Goal: Task Accomplishment & Management: Manage account settings

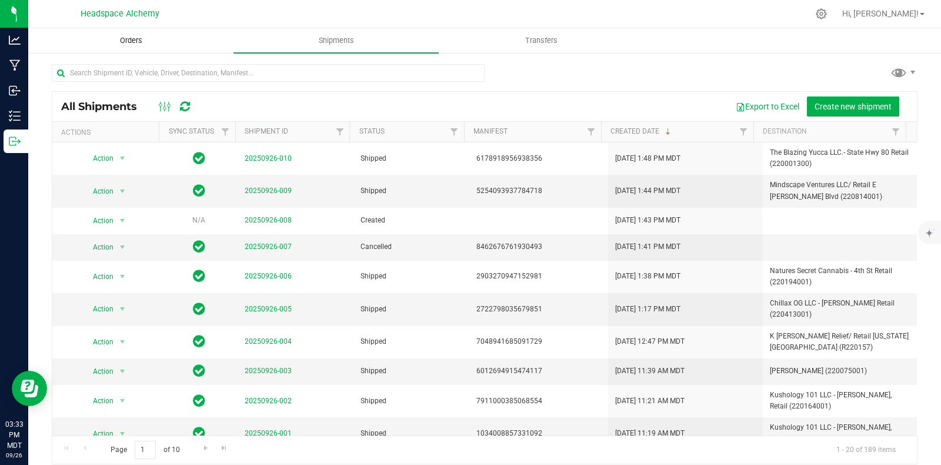
click at [109, 38] on span "Orders" at bounding box center [131, 40] width 54 height 11
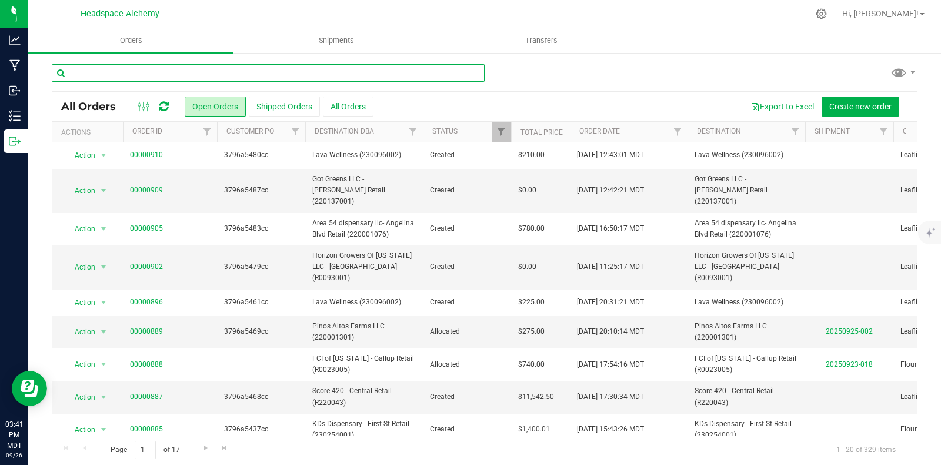
click at [209, 76] on input "text" at bounding box center [268, 73] width 433 height 18
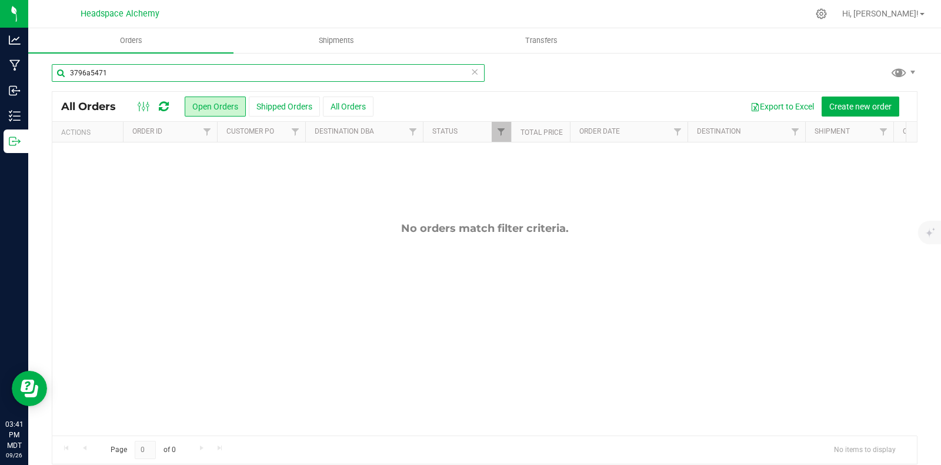
type input "3796a5471"
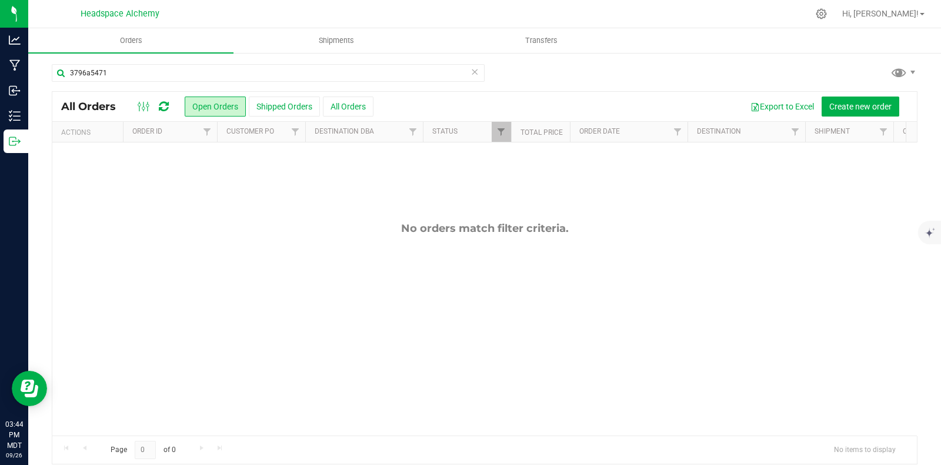
drag, startPoint x: 671, startPoint y: 59, endPoint x: 592, endPoint y: 76, distance: 81.4
click at [671, 59] on div "3796a5471 All Orders Open Orders Shipped Orders All Orders Export to Excel Crea…" at bounding box center [484, 264] width 913 height 424
click at [904, 14] on span "Hi, [PERSON_NAME]!" at bounding box center [880, 13] width 76 height 9
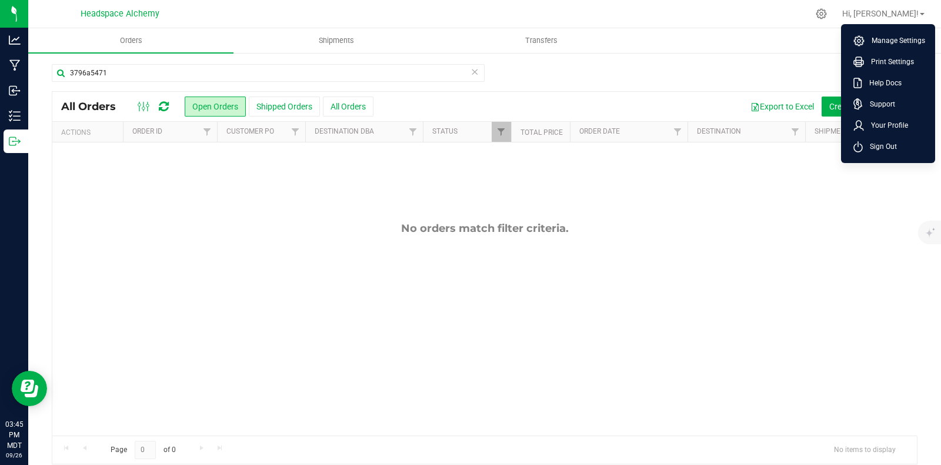
click at [885, 41] on span "Manage Settings" at bounding box center [895, 41] width 61 height 12
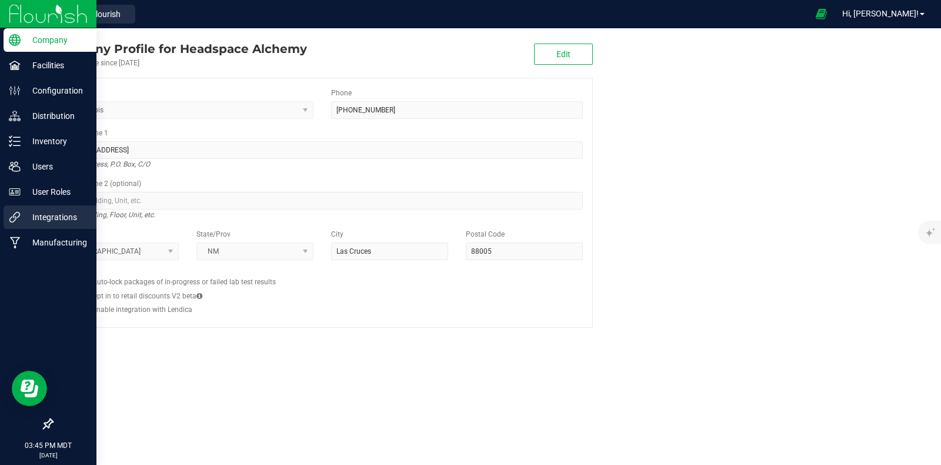
click at [23, 213] on p "Integrations" at bounding box center [56, 217] width 71 height 14
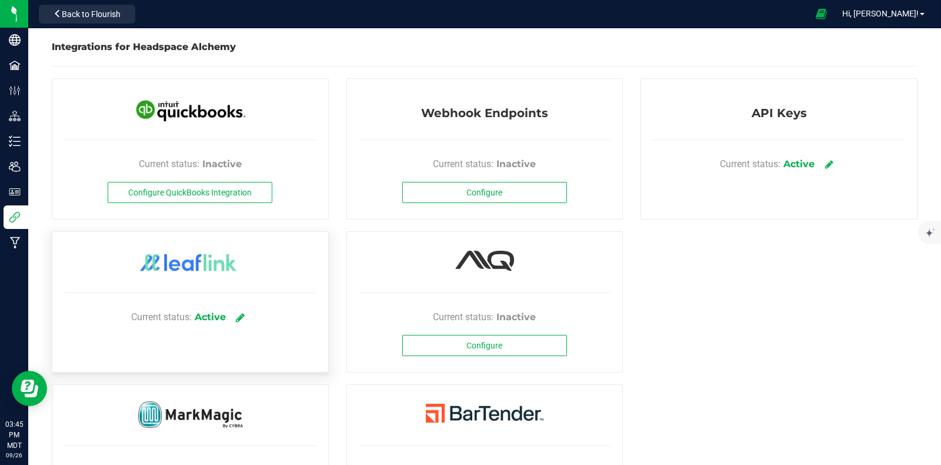
click at [240, 316] on icon at bounding box center [240, 317] width 9 height 11
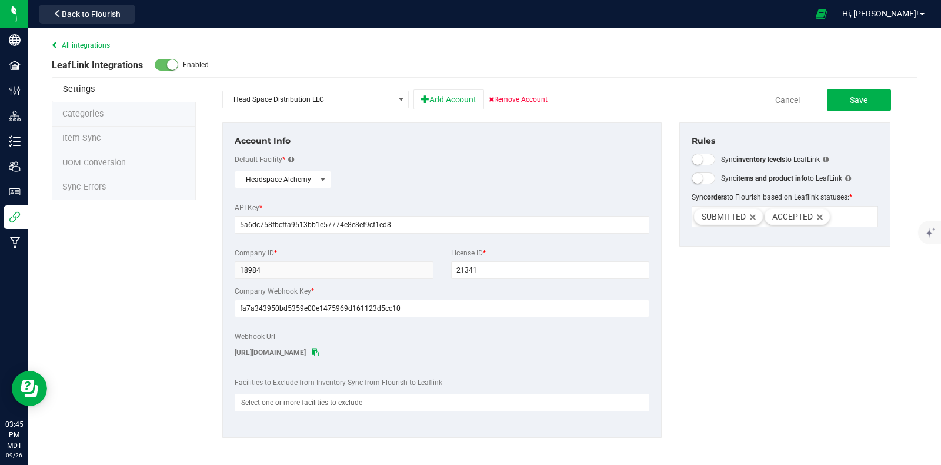
click at [75, 189] on span "Sync Errors" at bounding box center [84, 187] width 44 height 10
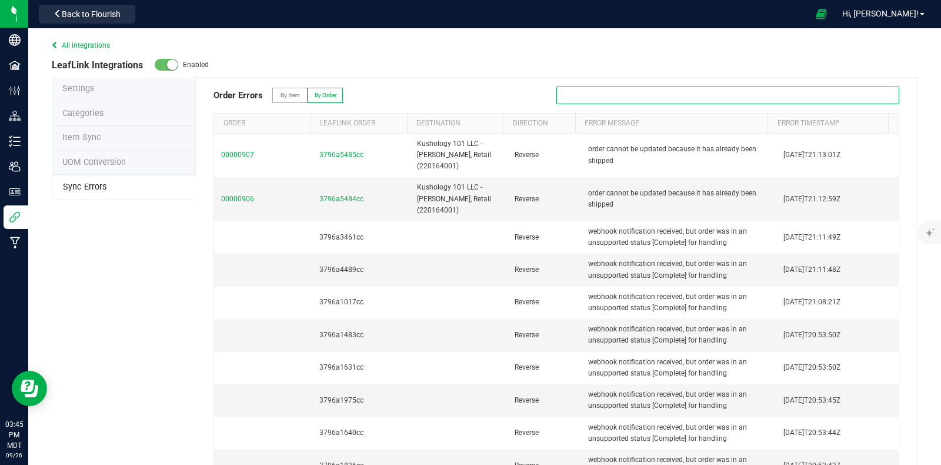
click at [616, 90] on input "text" at bounding box center [728, 95] width 343 height 18
drag, startPoint x: 568, startPoint y: 95, endPoint x: 584, endPoint y: 128, distance: 36.0
click at [571, 99] on input "3795a5305cc" at bounding box center [728, 95] width 343 height 18
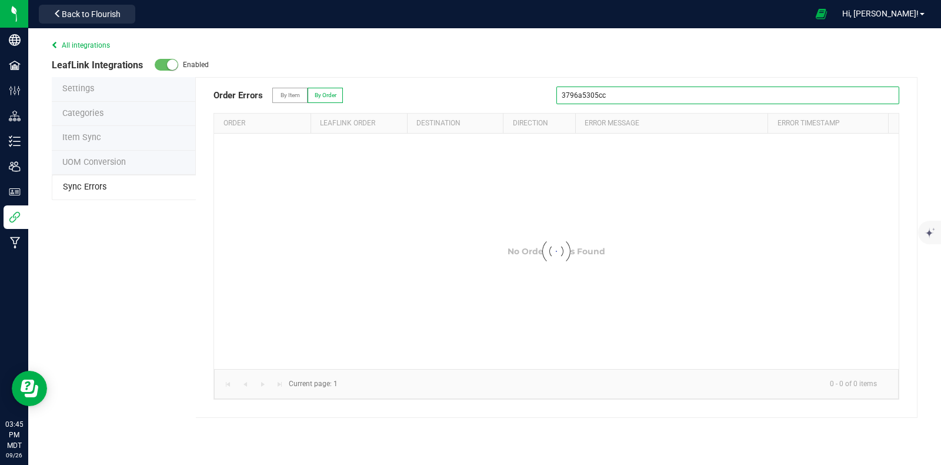
click at [637, 98] on input "3796a5305cc" at bounding box center [728, 95] width 343 height 18
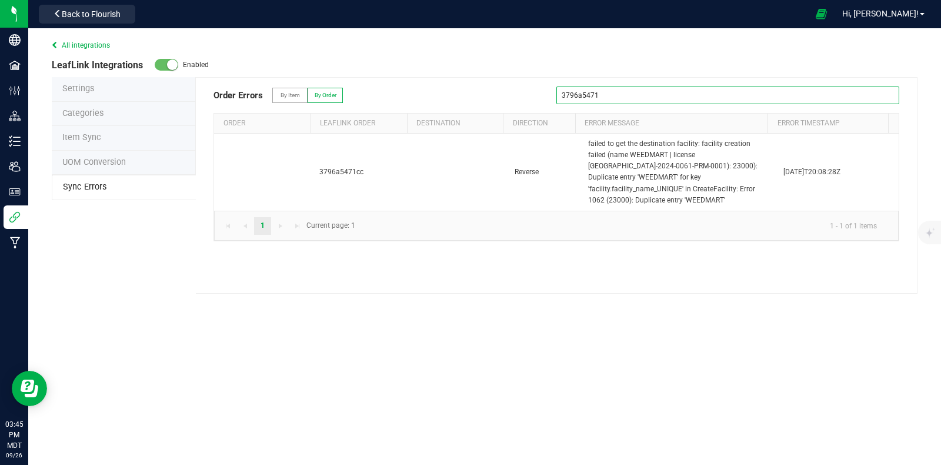
type input "3796a5471"
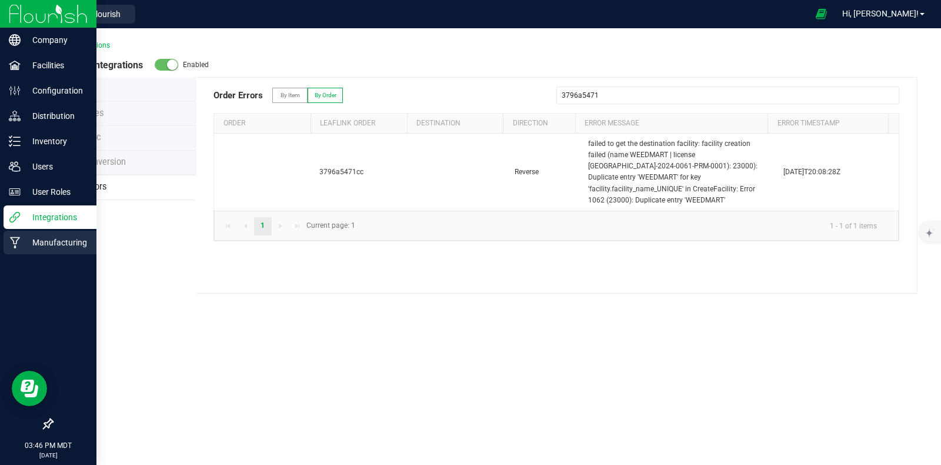
click at [18, 237] on icon at bounding box center [15, 243] width 10 height 12
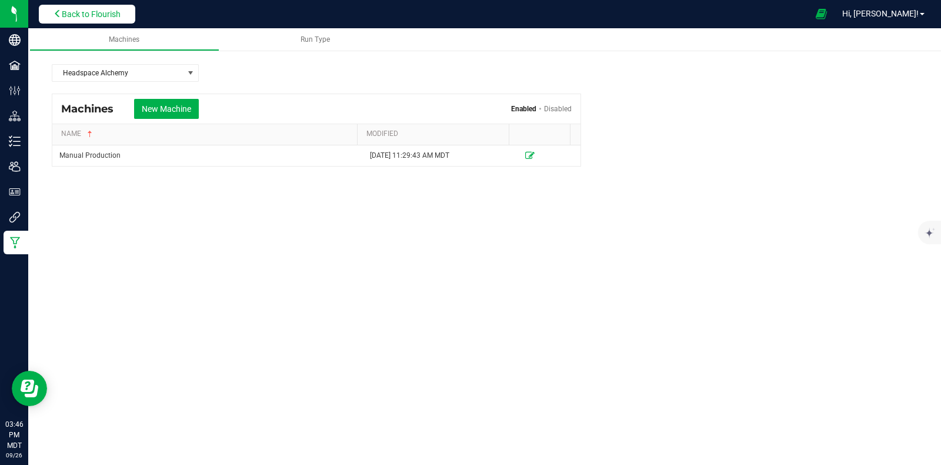
click at [106, 15] on span "Back to Flourish" at bounding box center [91, 13] width 59 height 9
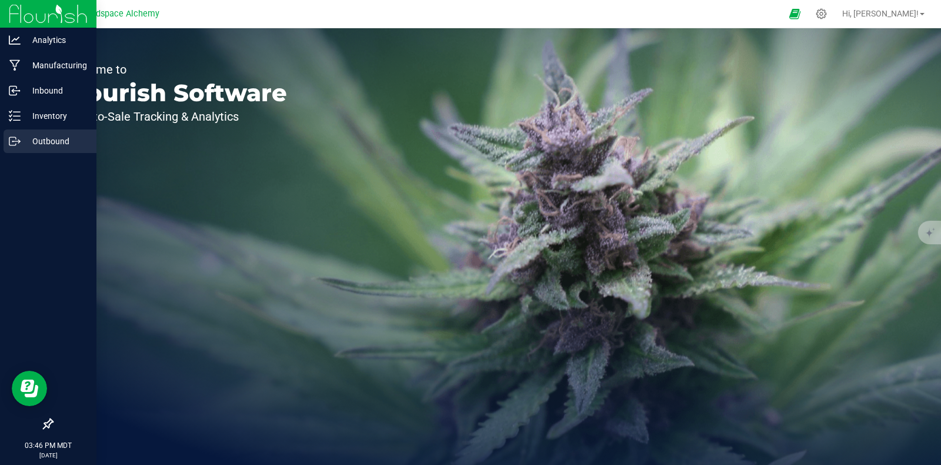
click at [9, 137] on icon at bounding box center [12, 141] width 6 height 8
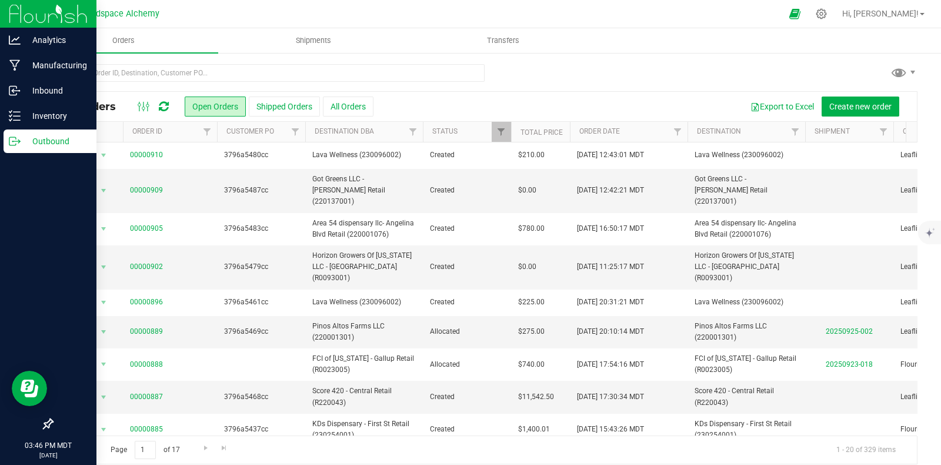
click at [164, 108] on icon at bounding box center [164, 107] width 10 height 12
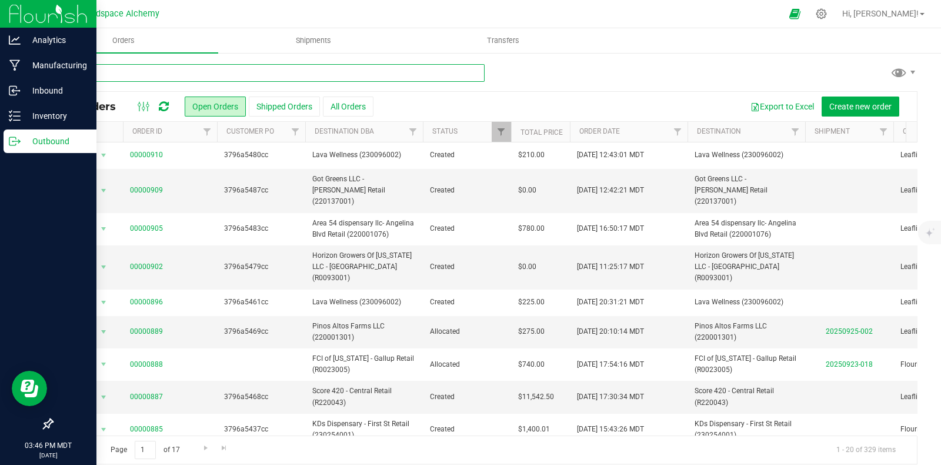
click at [162, 69] on input "text" at bounding box center [268, 73] width 433 height 18
paste input "[STREET_ADDRESS]  Get on I-25 N from W [PERSON_NAME][GEOGRAPHIC_DATA] 9 min (2…"
type input "[STREET_ADDRESS]  Get on I-25 N from W [PERSON_NAME][GEOGRAPHIC_DATA] 9 min (2…"
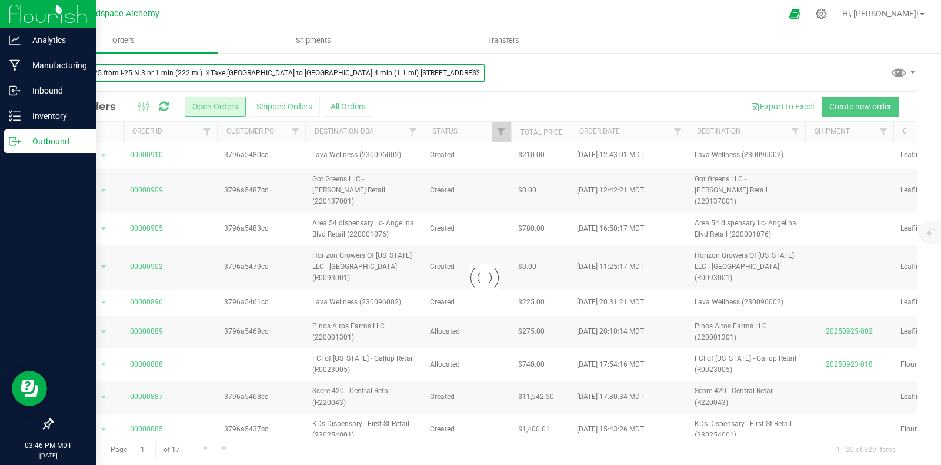
click at [288, 70] on input "[STREET_ADDRESS]  Get on I-25 N from W [PERSON_NAME][GEOGRAPHIC_DATA] 9 min (2…" at bounding box center [268, 73] width 433 height 18
click at [288, 71] on input "[STREET_ADDRESS]  Get on I-25 N from W [PERSON_NAME][GEOGRAPHIC_DATA] 9 min (2…" at bounding box center [268, 73] width 433 height 18
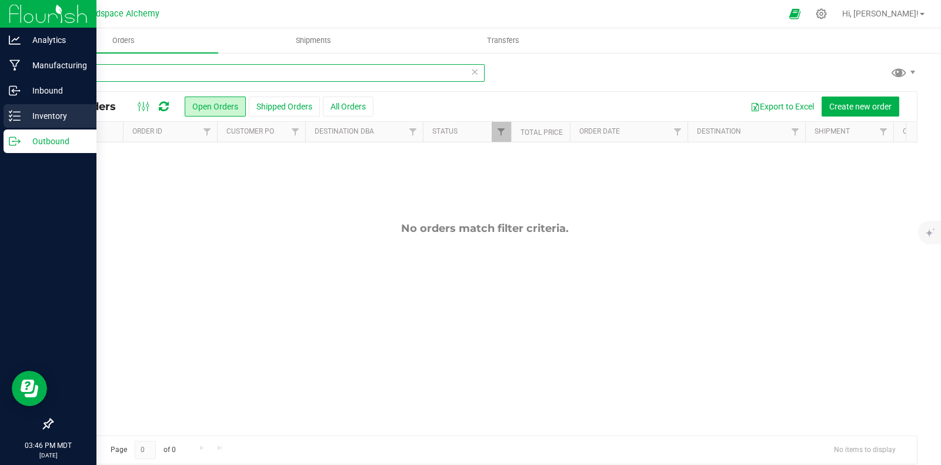
type input "5471cc"
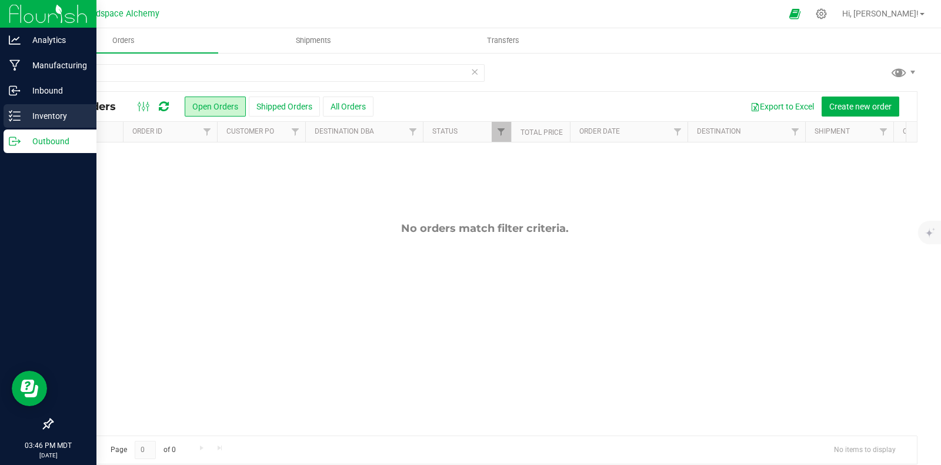
click at [12, 125] on div "Inventory" at bounding box center [50, 116] width 93 height 24
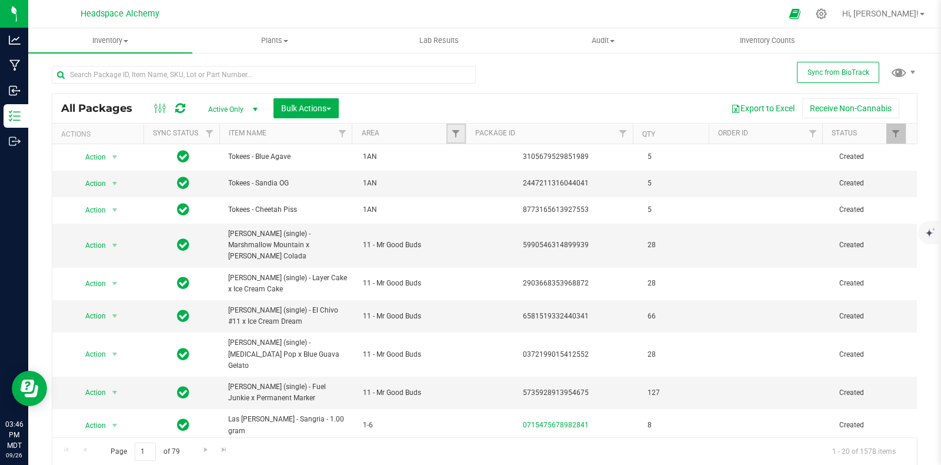
click at [455, 128] on link "Filter" at bounding box center [456, 134] width 19 height 20
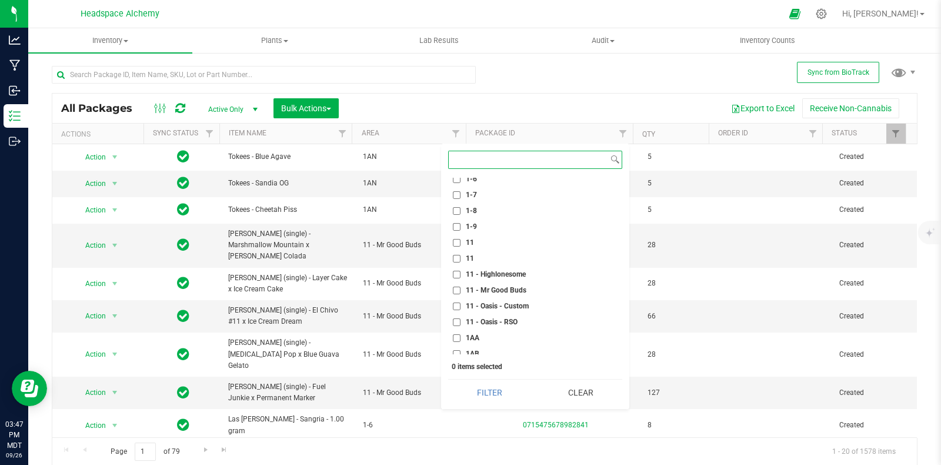
scroll to position [441, 0]
click at [462, 231] on label "11" at bounding box center [463, 235] width 21 height 8
click at [461, 231] on input "11" at bounding box center [457, 235] width 8 height 8
checkbox input "true"
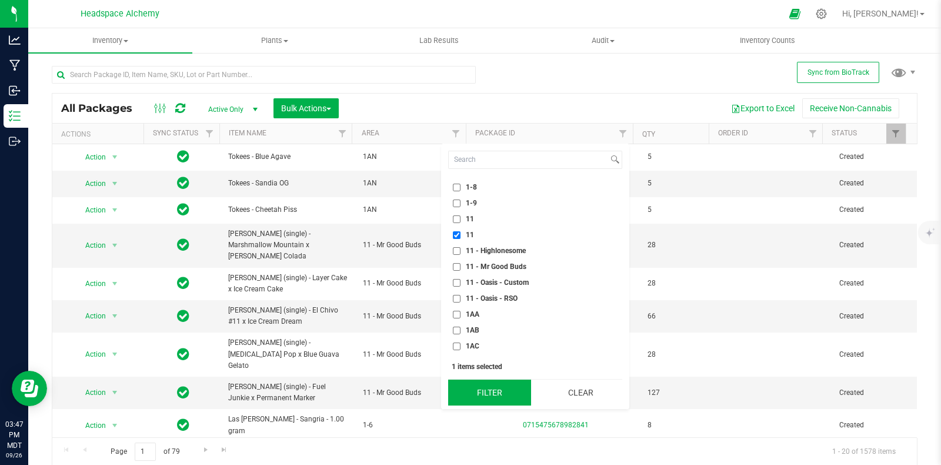
click at [505, 398] on button "Filter" at bounding box center [489, 392] width 83 height 26
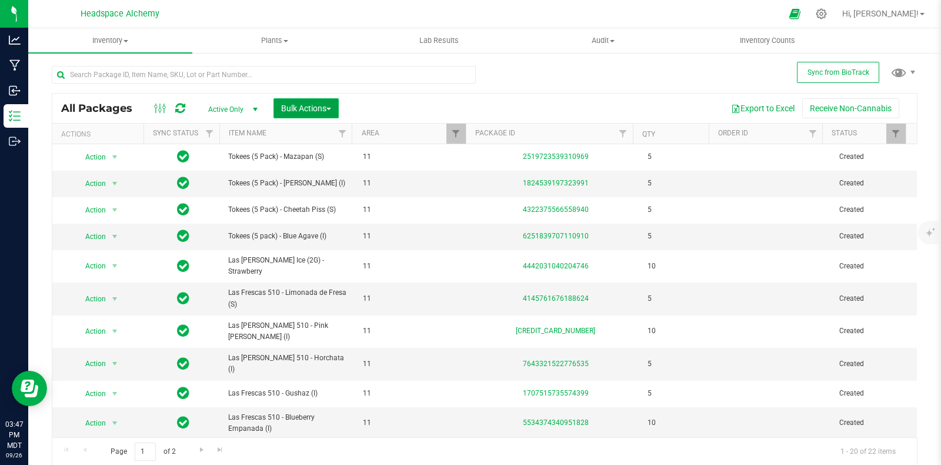
click at [318, 101] on button "Bulk Actions" at bounding box center [306, 108] width 65 height 20
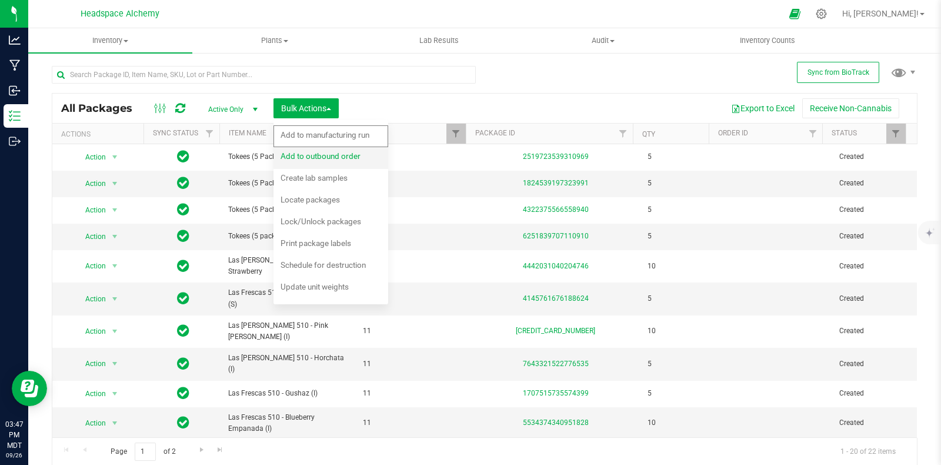
click at [334, 159] on span "Add to outbound order" at bounding box center [321, 155] width 80 height 9
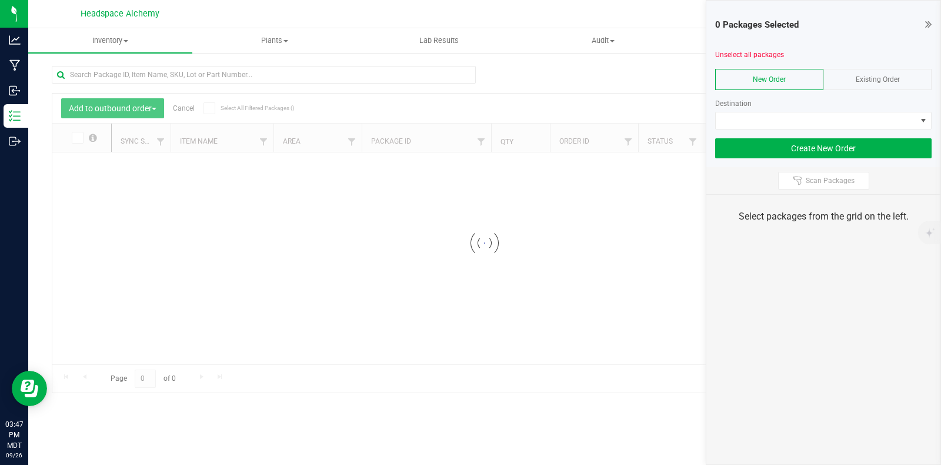
click at [771, 78] on span "New Order" at bounding box center [769, 79] width 33 height 8
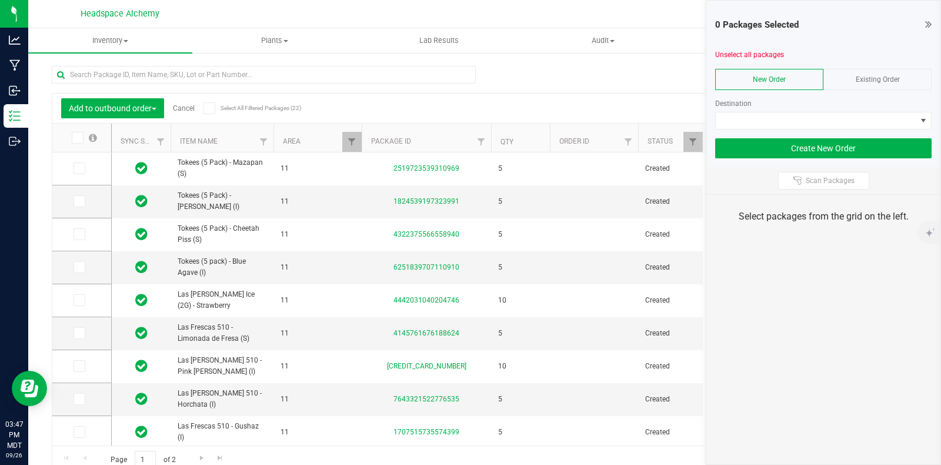
click at [767, 75] on span "New Order" at bounding box center [769, 79] width 33 height 8
click at [859, 116] on span at bounding box center [816, 120] width 201 height 16
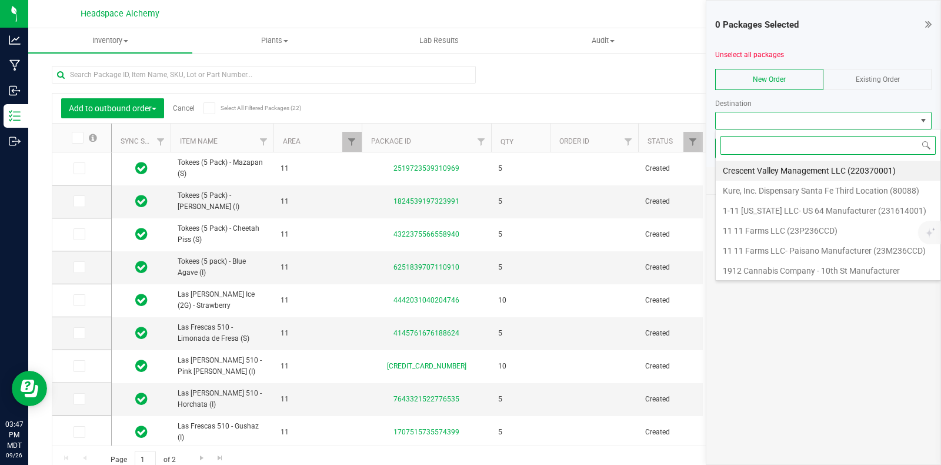
scroll to position [17, 217]
type input "weedmart"
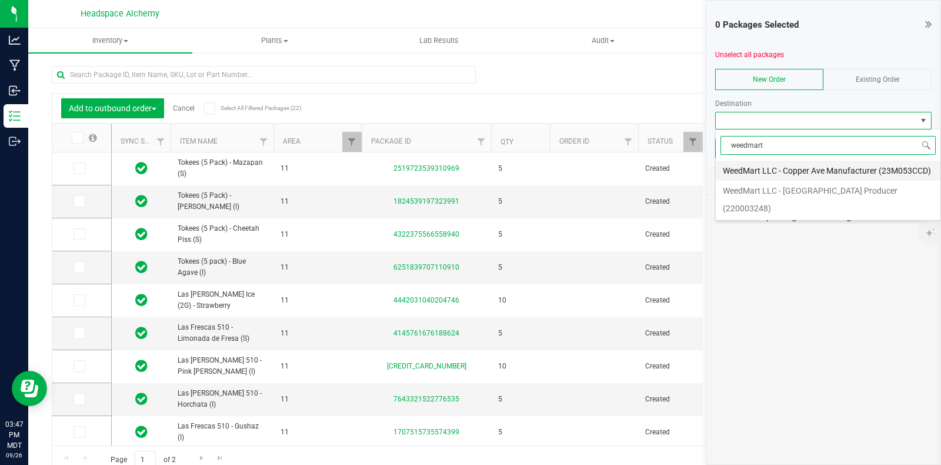
click at [837, 172] on li "WeedMart LLC - Copper Ave Manufacturer (23M053CCD)" at bounding box center [828, 171] width 225 height 20
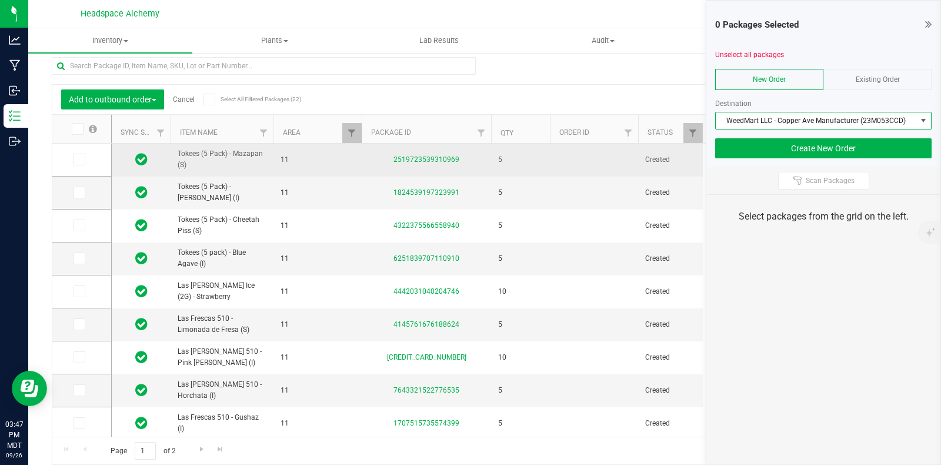
scroll to position [0, 0]
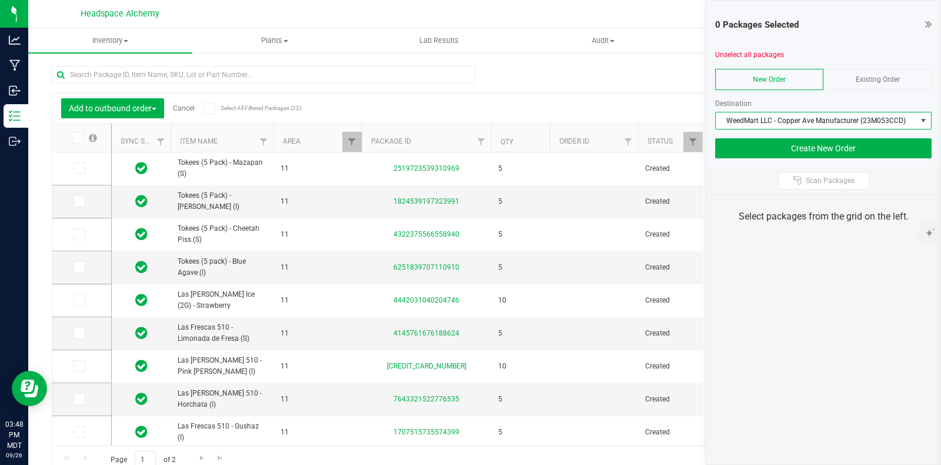
click at [211, 108] on icon at bounding box center [209, 108] width 8 height 0
click at [0, 0] on input "Select All Filtered Packages (22)" at bounding box center [0, 0] width 0 height 0
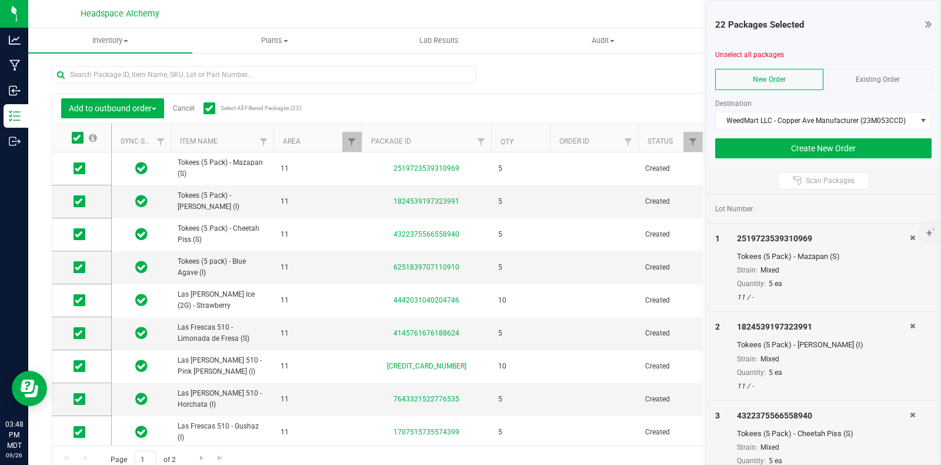
click at [495, 73] on div "Add to outbound order Cancel Select All Filtered Packages (22) Add to manufactu…" at bounding box center [485, 264] width 866 height 419
click at [927, 24] on icon at bounding box center [928, 24] width 6 height 12
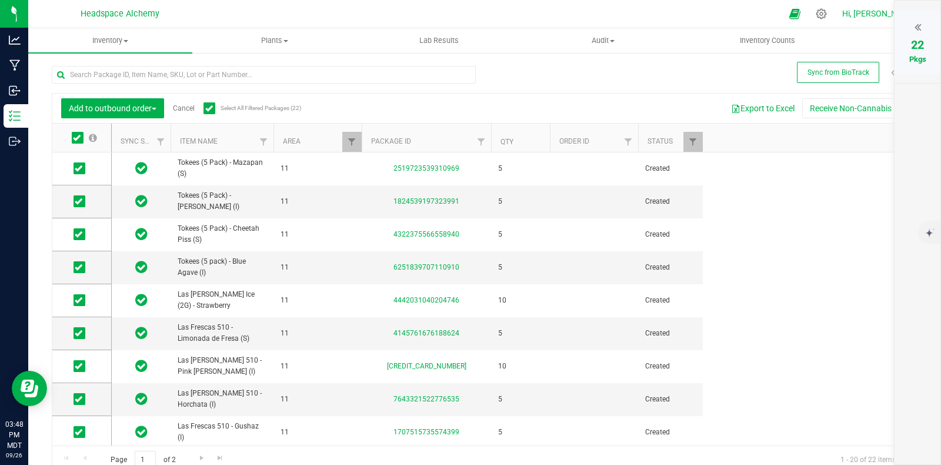
click at [882, 9] on link "Hi, [PERSON_NAME]!" at bounding box center [884, 14] width 92 height 12
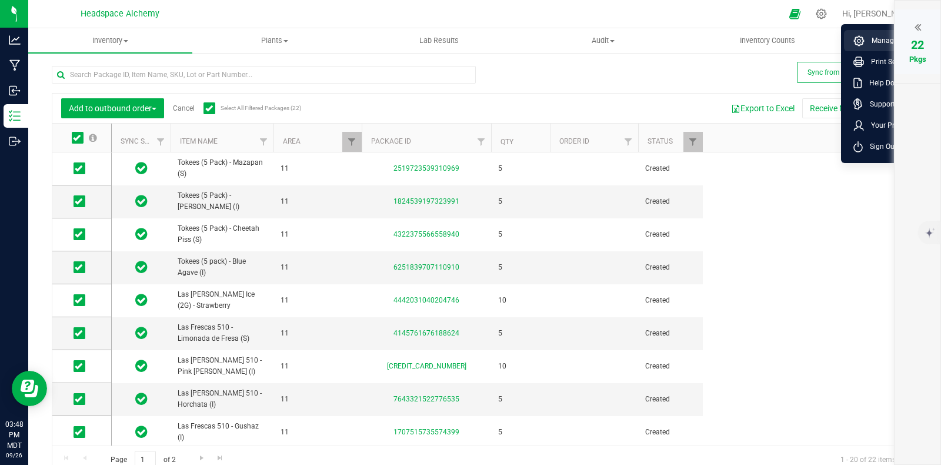
click at [876, 41] on span "Manage Settings" at bounding box center [895, 41] width 61 height 12
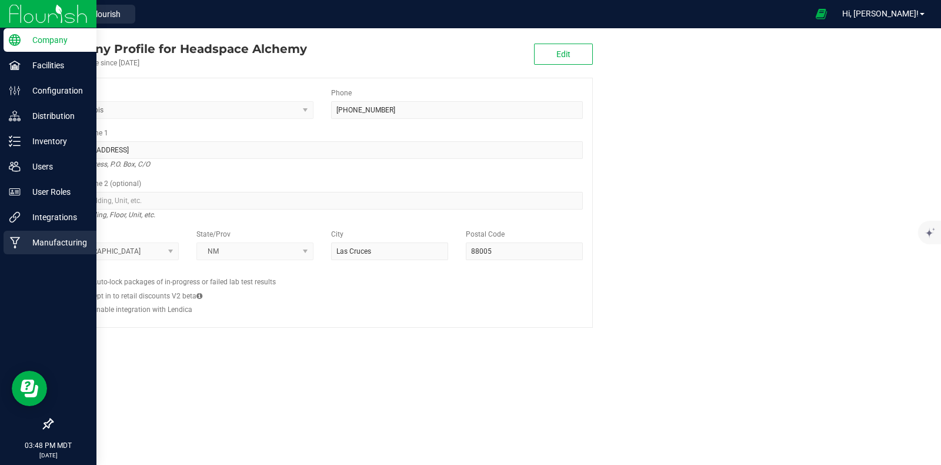
click at [50, 239] on p "Manufacturing" at bounding box center [56, 242] width 71 height 14
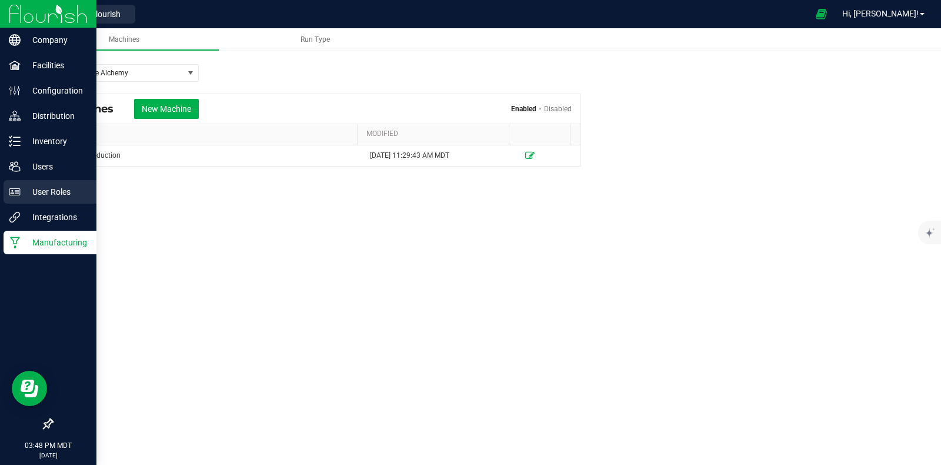
click at [32, 196] on p "User Roles" at bounding box center [56, 192] width 71 height 14
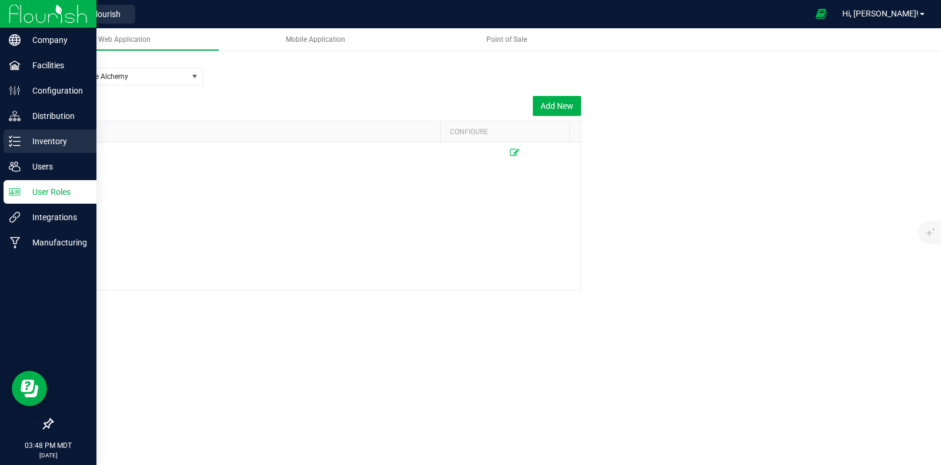
click at [30, 142] on p "Inventory" at bounding box center [56, 141] width 71 height 14
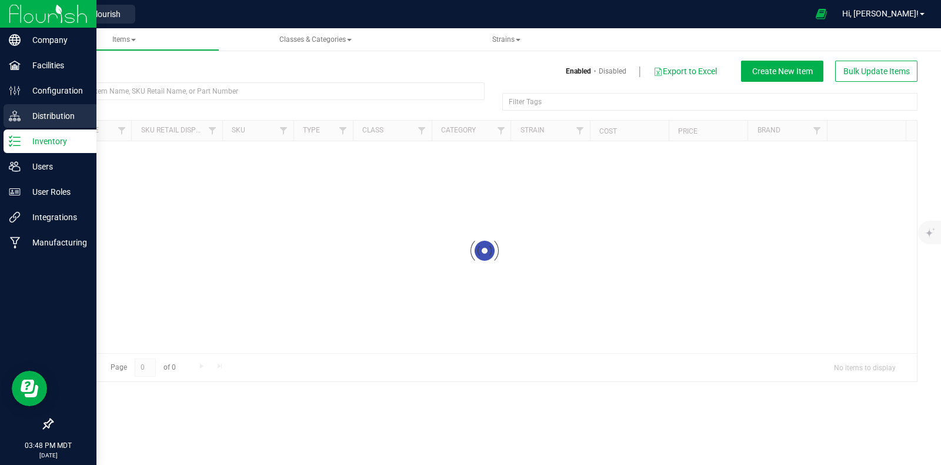
click at [30, 114] on p "Distribution" at bounding box center [56, 116] width 71 height 14
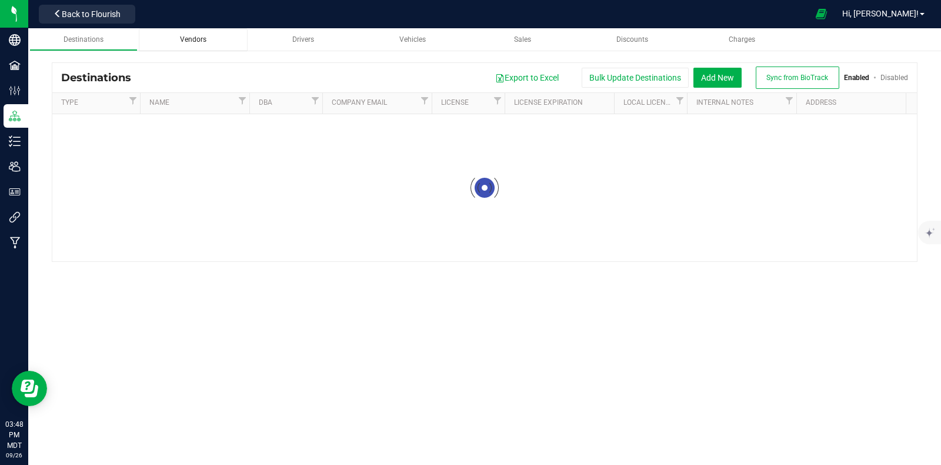
click at [201, 36] on span "Vendors" at bounding box center [193, 39] width 26 height 8
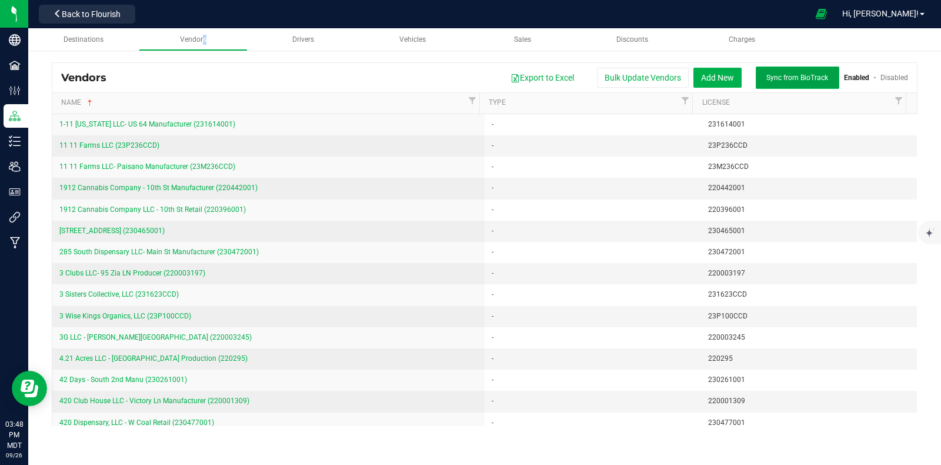
drag, startPoint x: 787, startPoint y: 81, endPoint x: 817, endPoint y: 80, distance: 29.4
click at [817, 80] on span "Sync from BioTrack" at bounding box center [798, 78] width 62 height 8
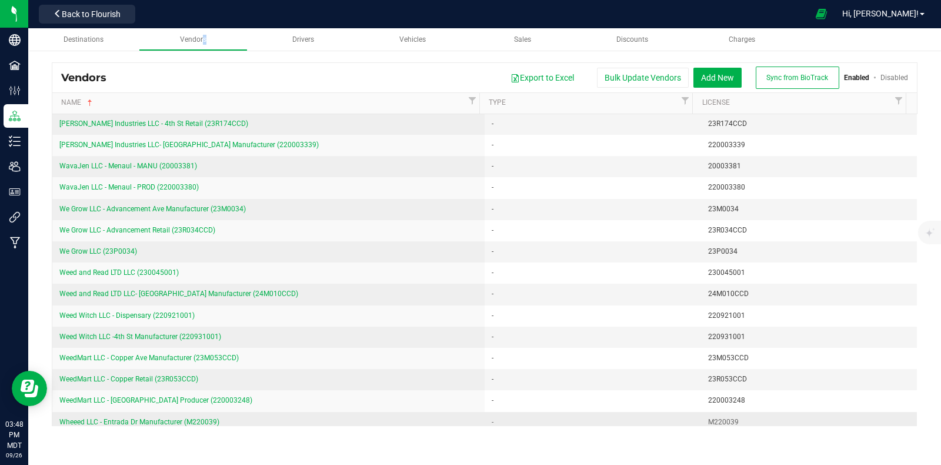
scroll to position [43655, 0]
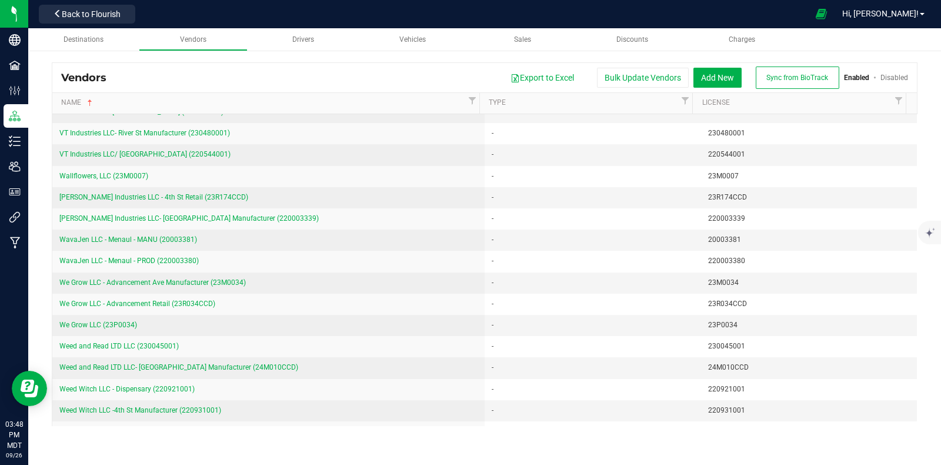
click at [178, 448] on span "WeedMart LLC - Copper Retail (23R053CCD)" at bounding box center [128, 452] width 139 height 8
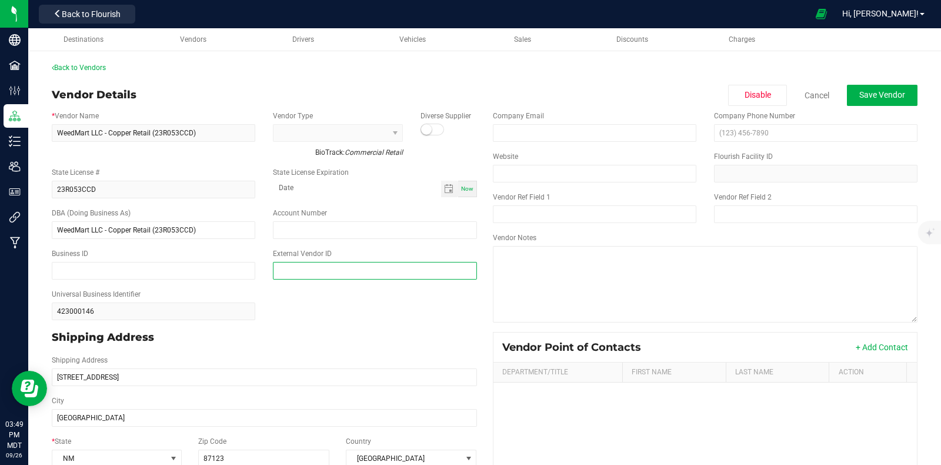
click at [324, 275] on input "text" at bounding box center [375, 271] width 204 height 18
click at [301, 267] on input "text" at bounding box center [375, 271] width 204 height 18
click at [94, 71] on link "Back to Vendors" at bounding box center [79, 68] width 54 height 8
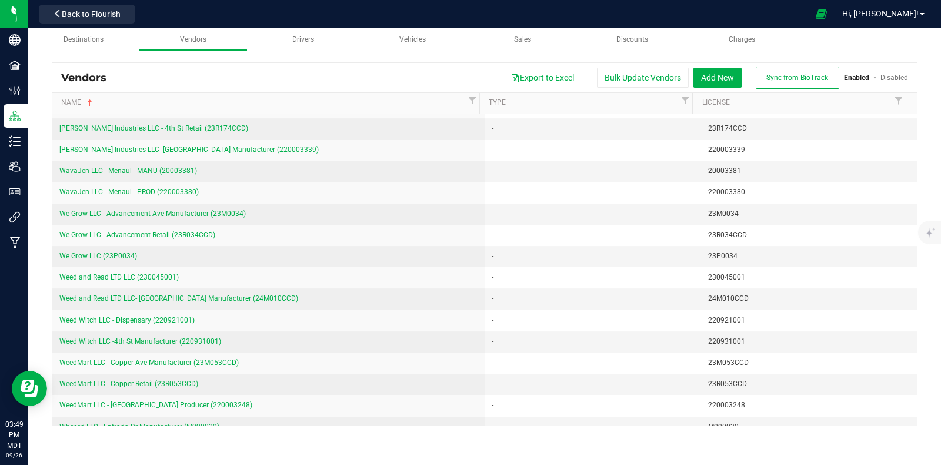
scroll to position [43650, 0]
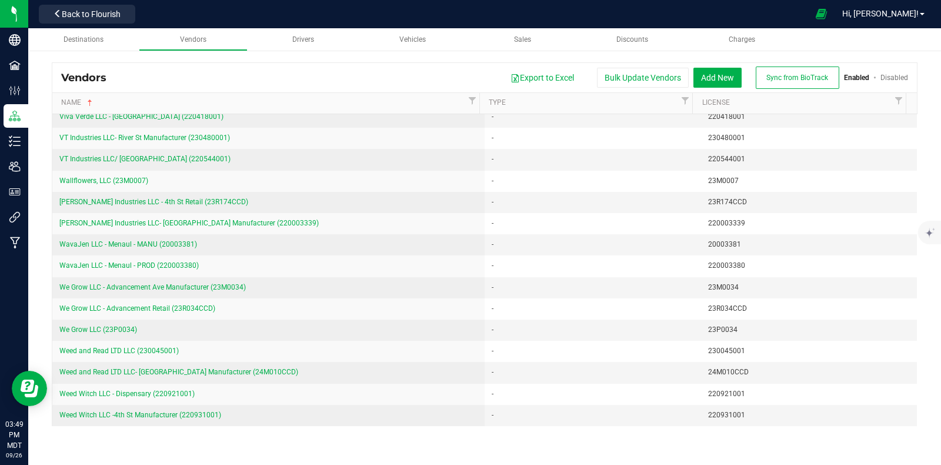
click at [175, 453] on span "WeedMart LLC - Copper Retail (23R053CCD)" at bounding box center [128, 457] width 139 height 8
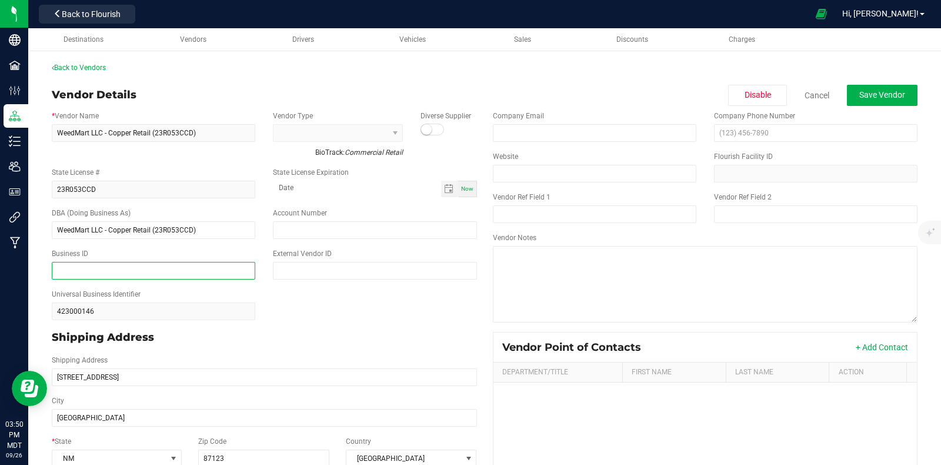
click at [104, 266] on input "text" at bounding box center [154, 271] width 204 height 18
paste input "423000146"
type input "423000146"
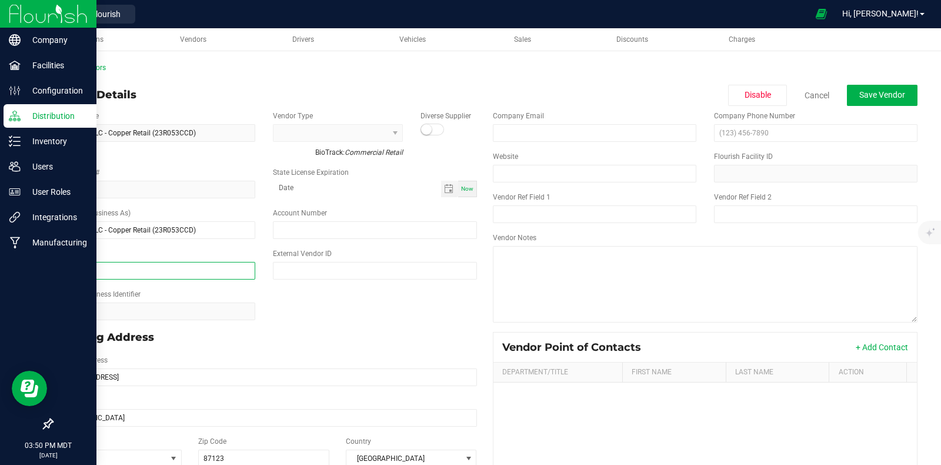
drag, startPoint x: 100, startPoint y: 269, endPoint x: 5, endPoint y: 258, distance: 95.3
click at [5, 258] on div "Company Facilities Configuration Distribution Inventory Users User Roles Integr…" at bounding box center [470, 232] width 941 height 465
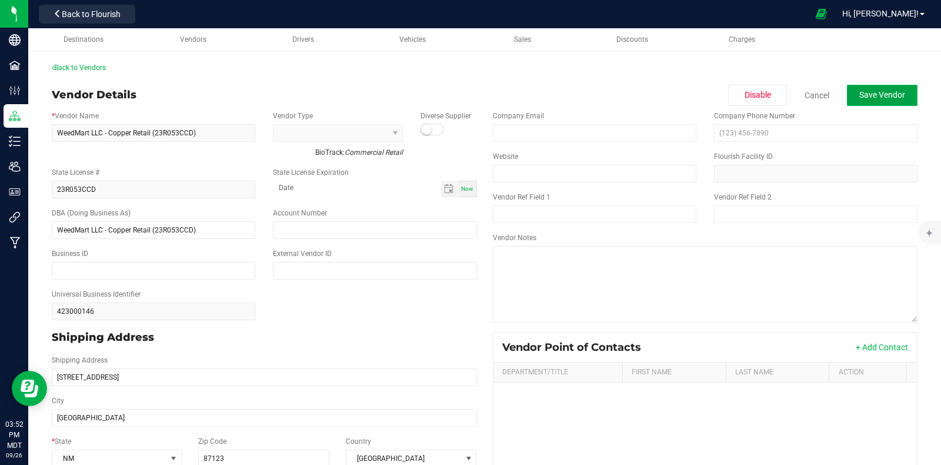
click at [860, 94] on span "Save Vendor" at bounding box center [883, 94] width 46 height 9
click at [871, 98] on span "Save Vendor" at bounding box center [883, 94] width 46 height 9
click at [105, 9] on span "Back to Flourish" at bounding box center [91, 13] width 59 height 9
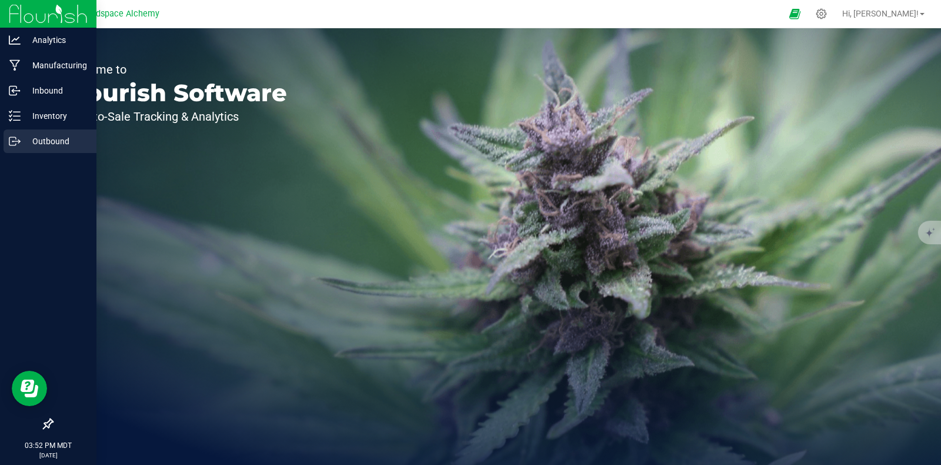
click at [7, 136] on div "Outbound" at bounding box center [50, 141] width 93 height 24
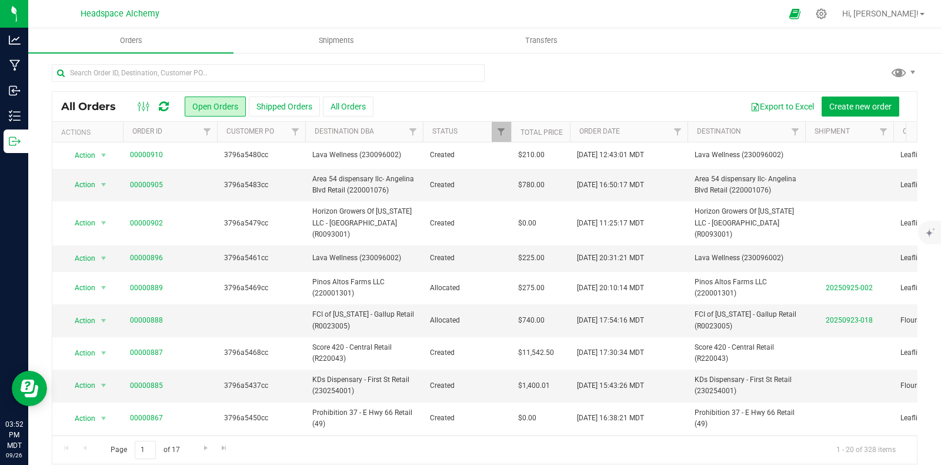
click at [164, 104] on icon at bounding box center [164, 107] width 10 height 12
click at [164, 103] on icon at bounding box center [164, 107] width 10 height 12
click at [345, 36] on span "Shipments" at bounding box center [336, 40] width 67 height 11
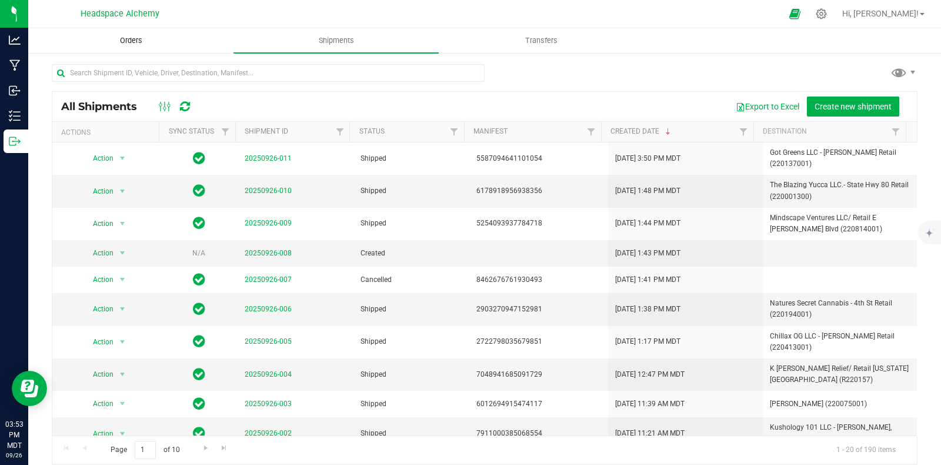
click at [135, 39] on span "Orders" at bounding box center [131, 40] width 54 height 11
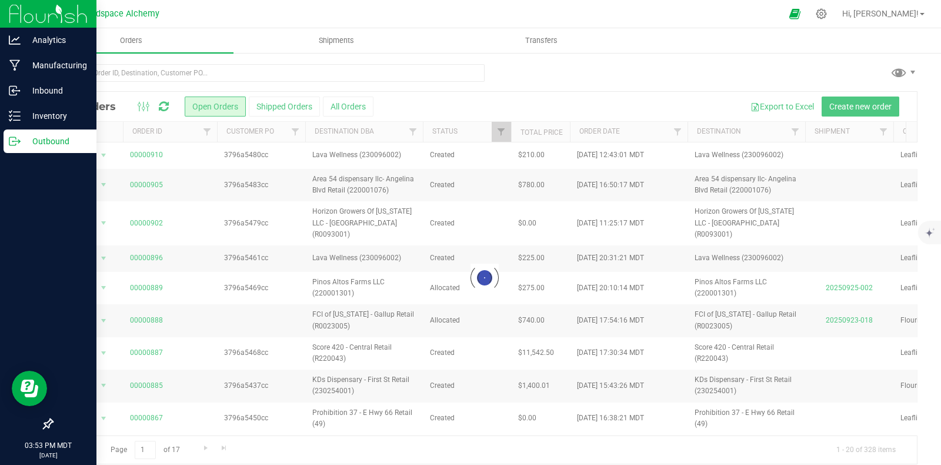
click at [15, 139] on icon at bounding box center [15, 141] width 12 height 12
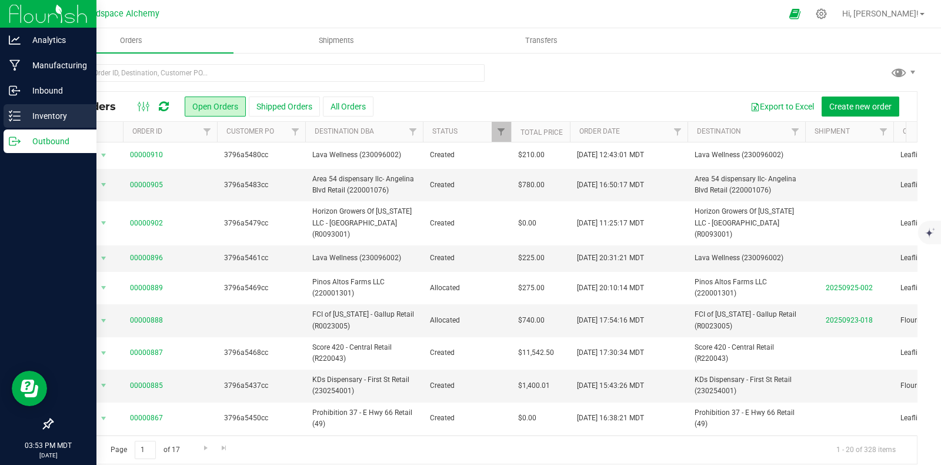
click at [24, 113] on p "Inventory" at bounding box center [56, 116] width 71 height 14
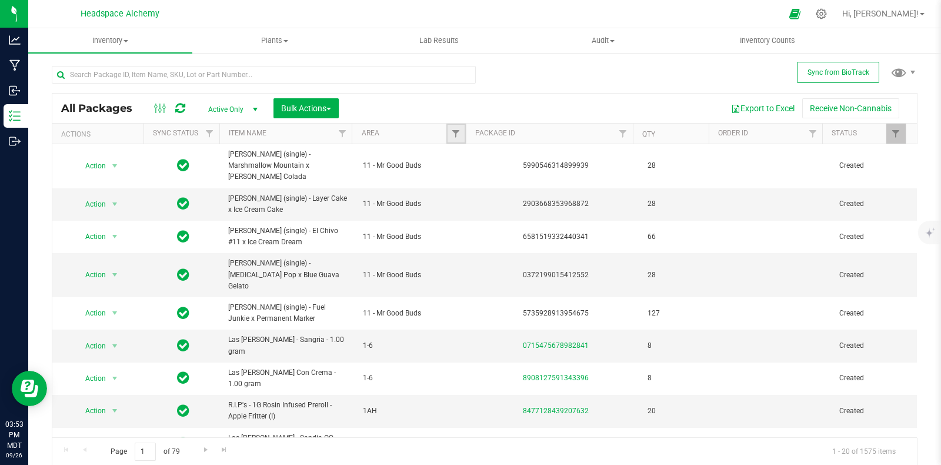
click at [453, 127] on link "Filter" at bounding box center [456, 134] width 19 height 20
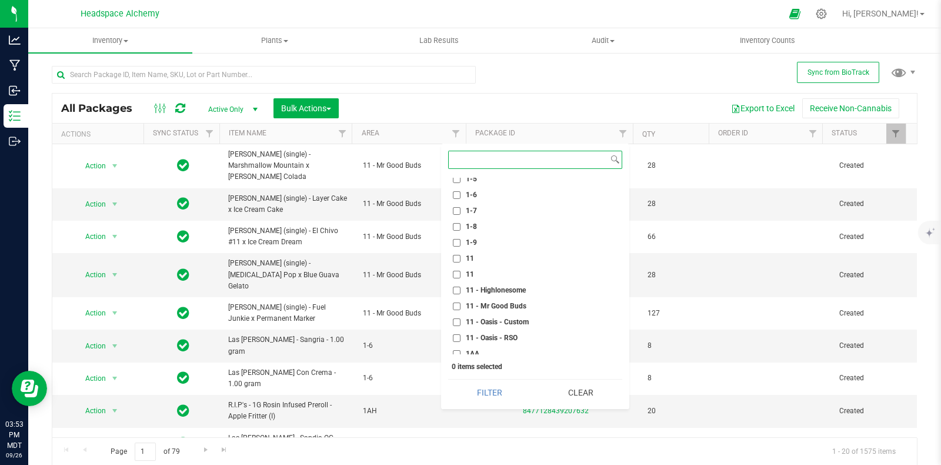
scroll to position [368, 0]
click at [464, 289] on label "11" at bounding box center [463, 293] width 21 height 8
click at [461, 289] on input "11" at bounding box center [457, 293] width 8 height 8
checkbox input "true"
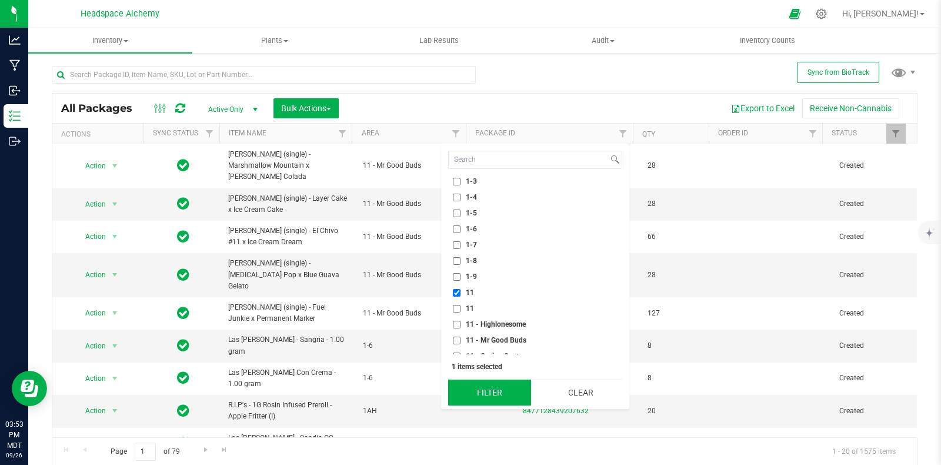
click at [488, 395] on button "Filter" at bounding box center [489, 392] width 83 height 26
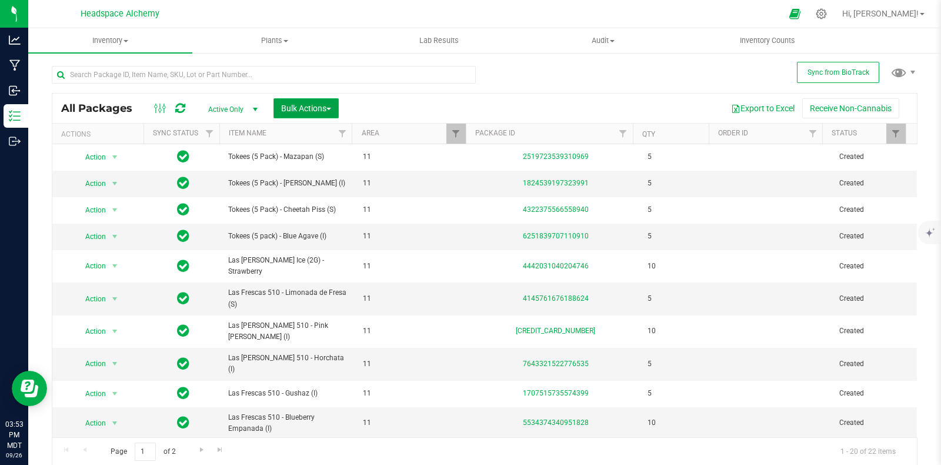
click at [319, 108] on span "Bulk Actions" at bounding box center [306, 108] width 50 height 9
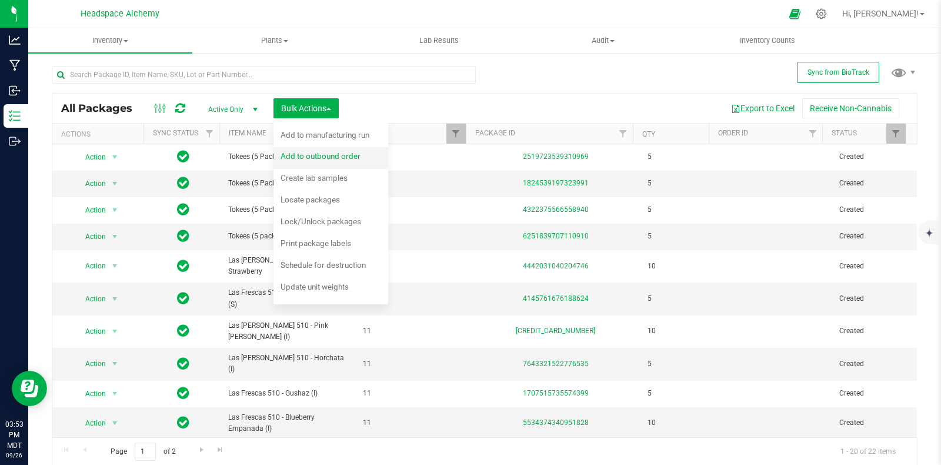
click at [327, 157] on span "Add to outbound order" at bounding box center [321, 155] width 80 height 9
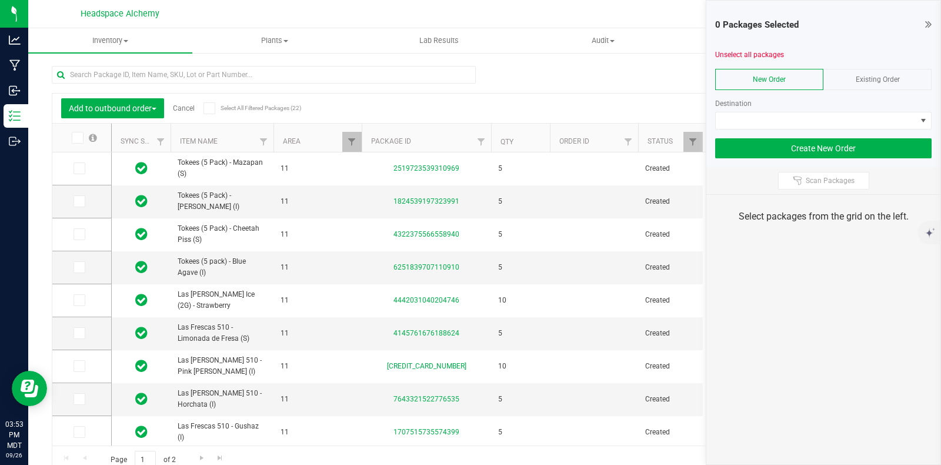
click at [868, 76] on span "Existing Order" at bounding box center [878, 79] width 44 height 8
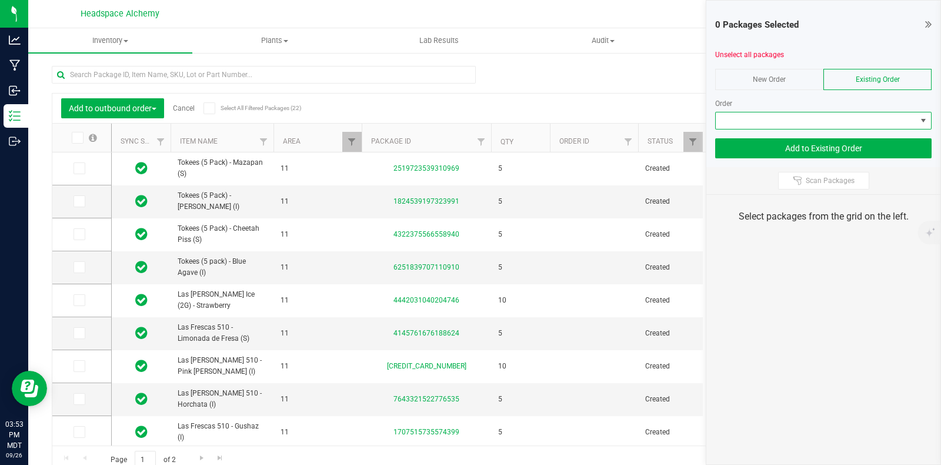
click at [861, 118] on span at bounding box center [816, 120] width 201 height 16
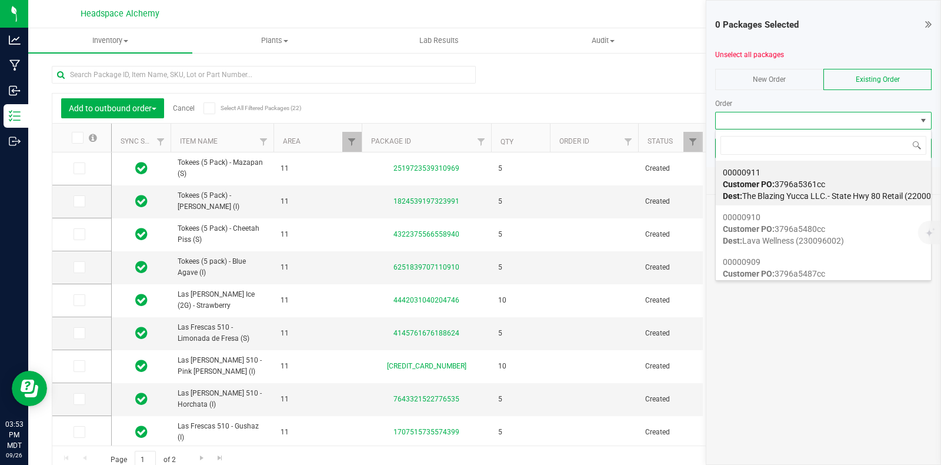
scroll to position [17, 217]
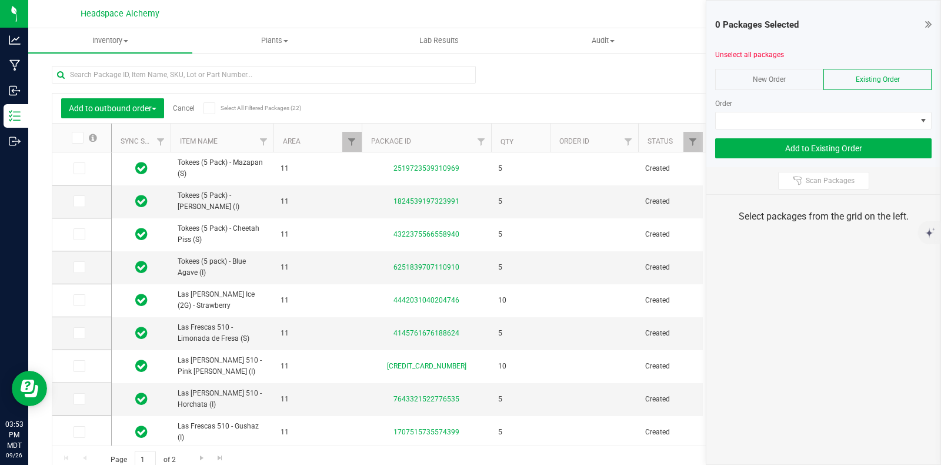
click at [775, 78] on span "New Order" at bounding box center [769, 79] width 33 height 8
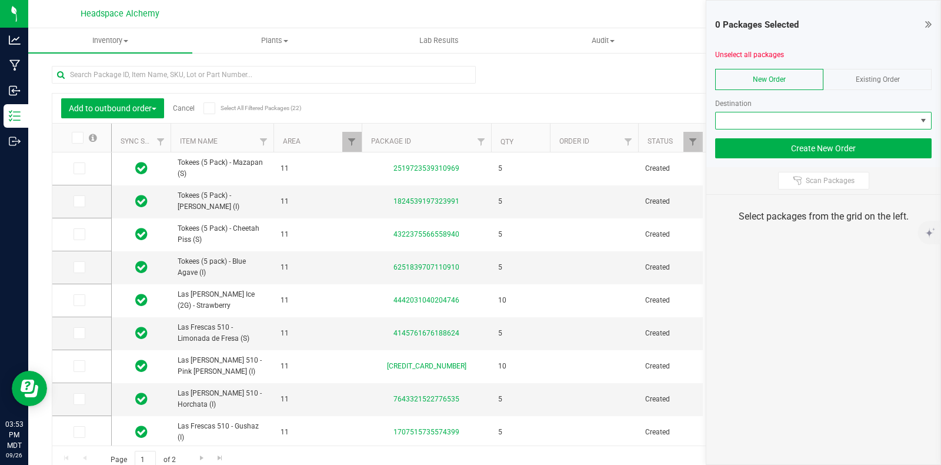
click at [809, 119] on span at bounding box center [816, 120] width 201 height 16
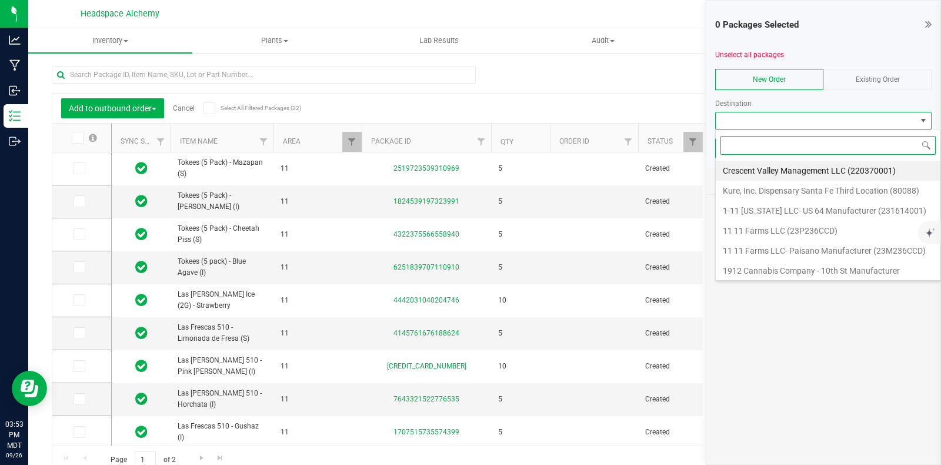
click at [797, 147] on input at bounding box center [828, 145] width 215 height 18
type input "weedmart"
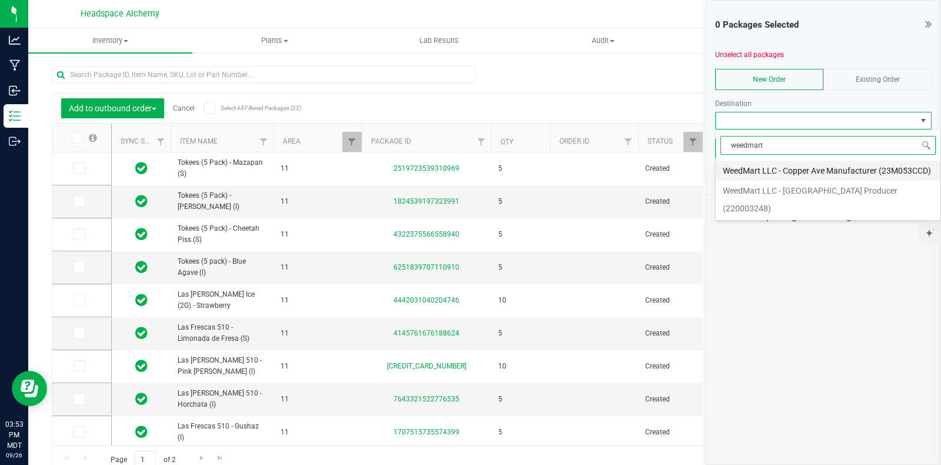
click at [782, 167] on li "WeedMart LLC - Copper Ave Manufacturer (23M053CCD)" at bounding box center [828, 171] width 225 height 20
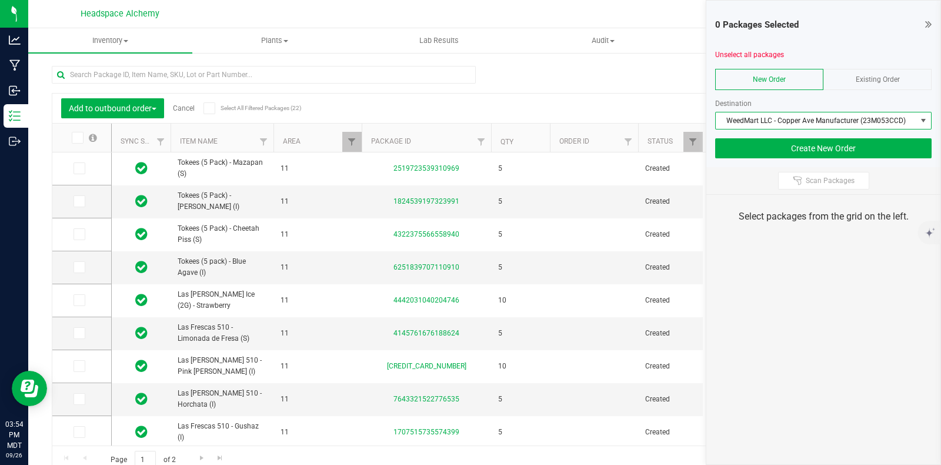
click at [213, 110] on span at bounding box center [210, 108] width 12 height 12
click at [0, 0] on input "Select All Filtered Packages (22)" at bounding box center [0, 0] width 0 height 0
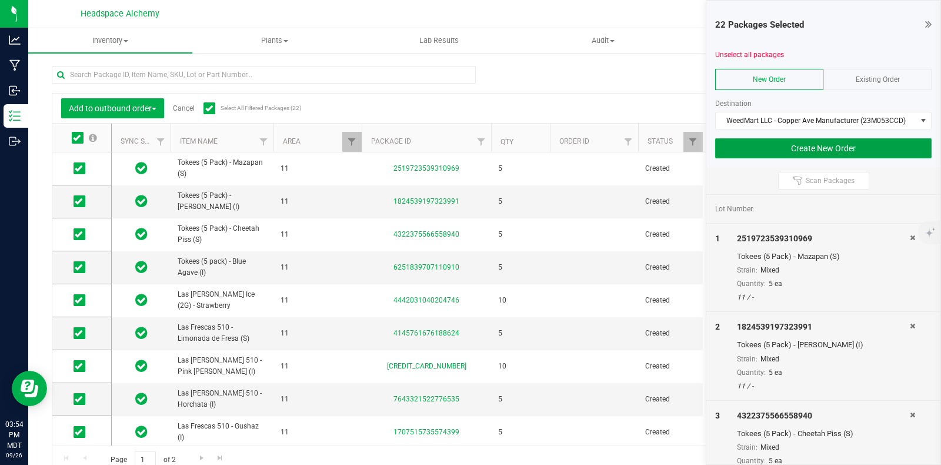
click at [818, 144] on button "Create New Order" at bounding box center [823, 148] width 217 height 20
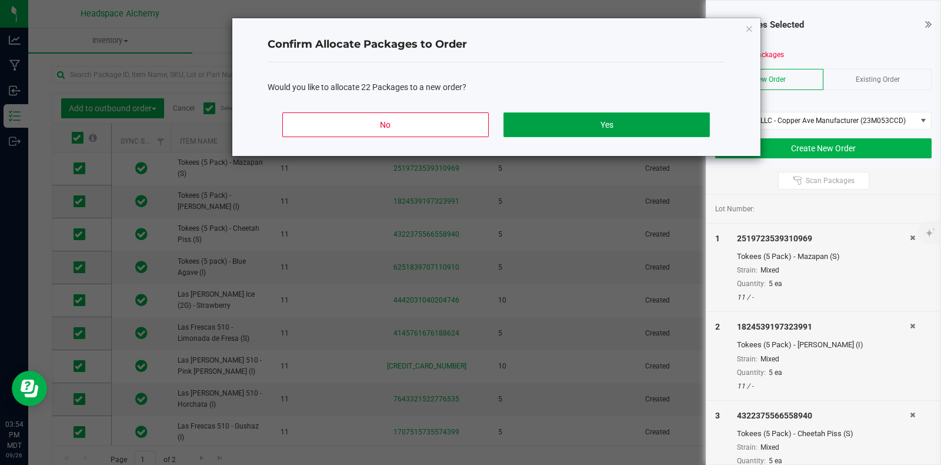
click at [597, 124] on button "Yes" at bounding box center [607, 124] width 206 height 25
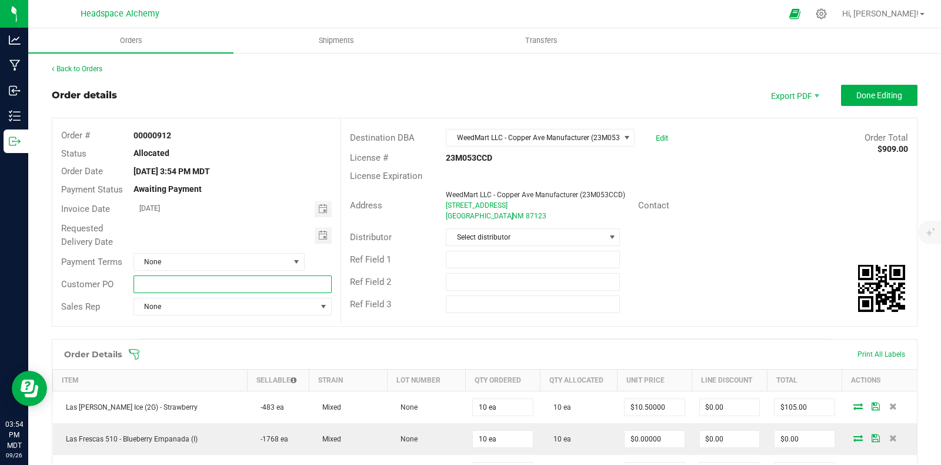
click at [136, 289] on input "text" at bounding box center [233, 284] width 199 height 18
paste input "3796a5471cc"
type input "3796a5471cc"
click at [213, 263] on span "None" at bounding box center [211, 262] width 155 height 16
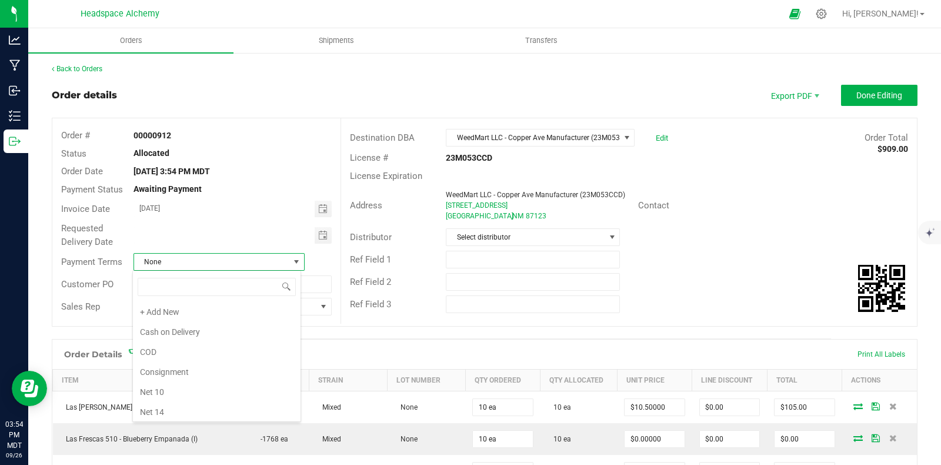
click at [153, 351] on li "COD" at bounding box center [217, 352] width 168 height 20
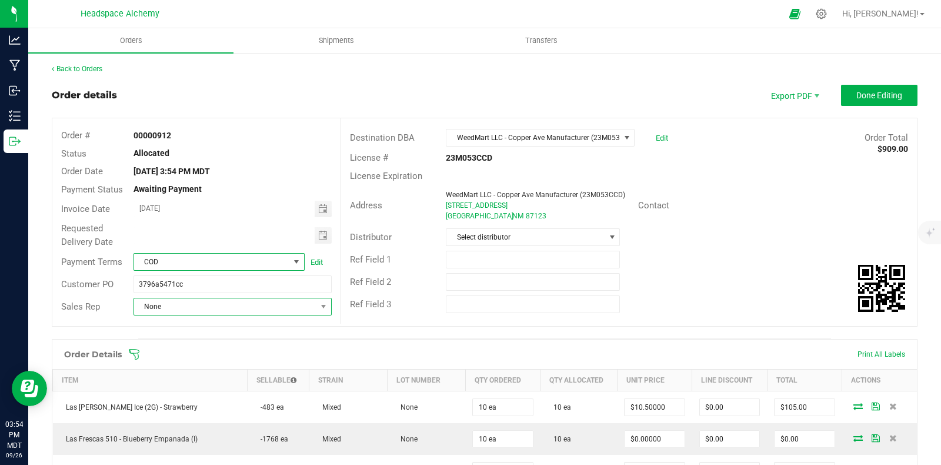
click at [176, 305] on span "None" at bounding box center [225, 306] width 183 height 16
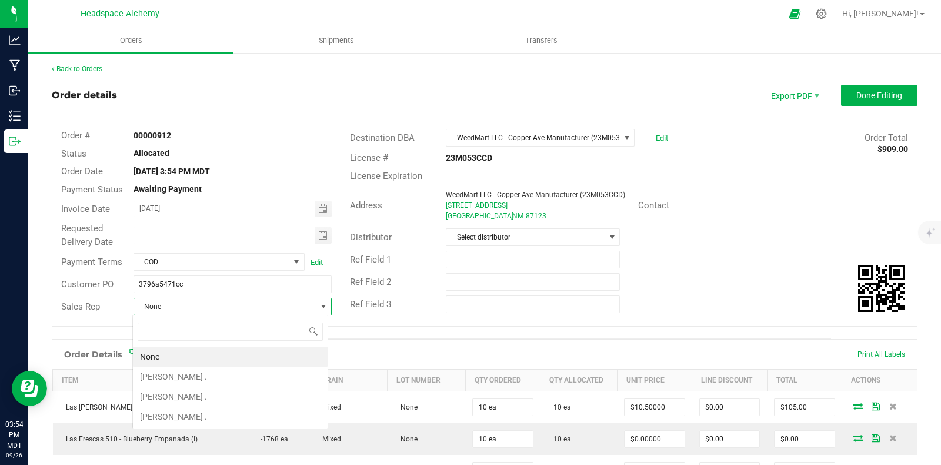
scroll to position [17, 196]
click at [169, 377] on li "[PERSON_NAME] ." at bounding box center [230, 377] width 195 height 20
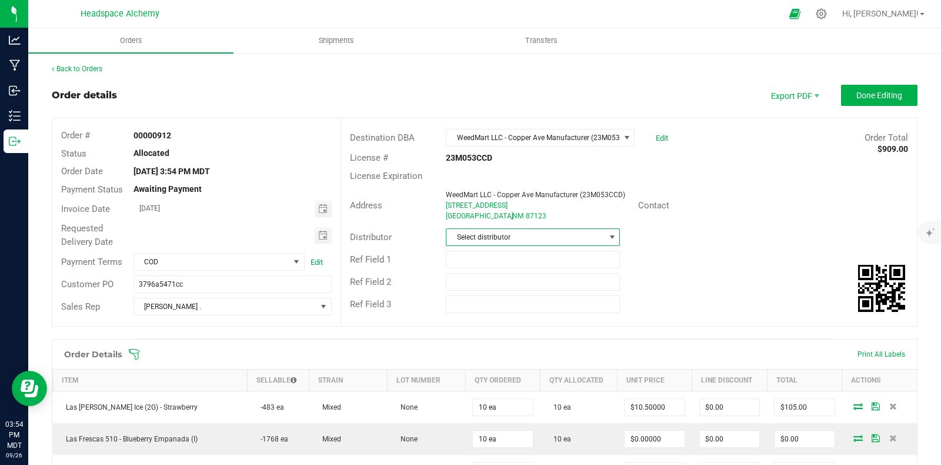
click at [589, 241] on span "Select distributor" at bounding box center [526, 237] width 158 height 16
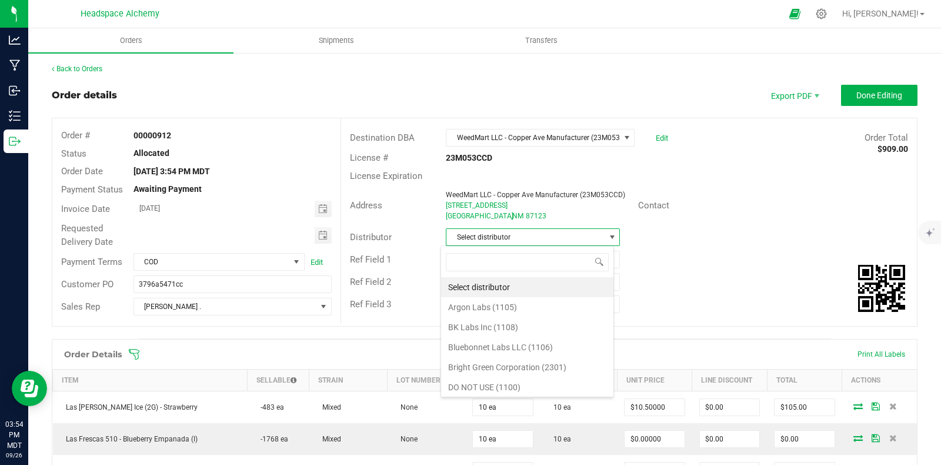
scroll to position [17, 171]
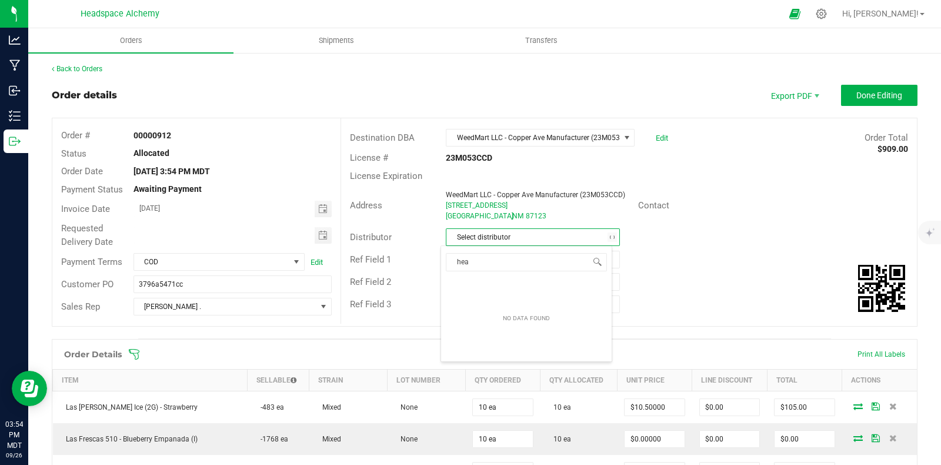
type input "head"
click at [535, 289] on li "Headspace Alchemy (230021002)" at bounding box center [526, 287] width 171 height 20
click at [691, 239] on div "Distributor Headspace Alchemy (230021002)" at bounding box center [629, 237] width 576 height 22
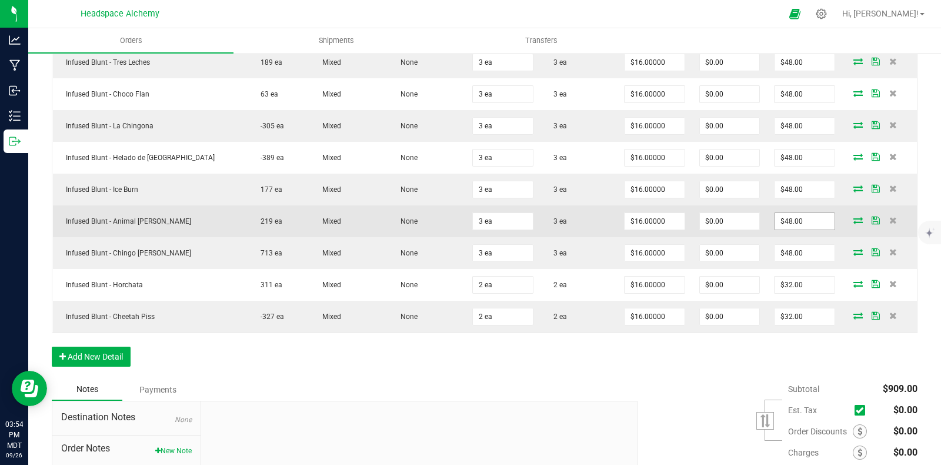
scroll to position [711, 0]
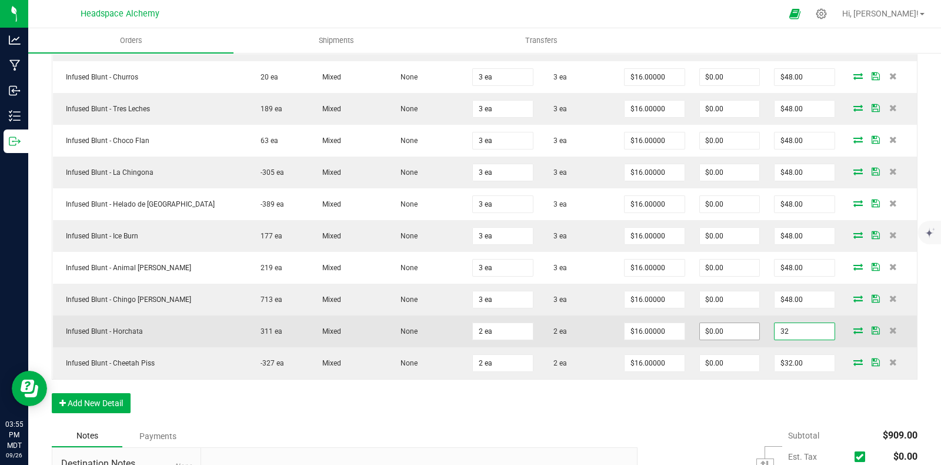
drag, startPoint x: 805, startPoint y: 324, endPoint x: 710, endPoint y: 319, distance: 95.4
click at [710, 319] on outbound-order-line-row "Infused Blunt - Horchata 311 ea Mixed None 2 ea 2 ea $16.00000 $0.00 32" at bounding box center [485, 331] width 865 height 32
click at [775, 323] on input "32" at bounding box center [804, 331] width 59 height 16
type input "34"
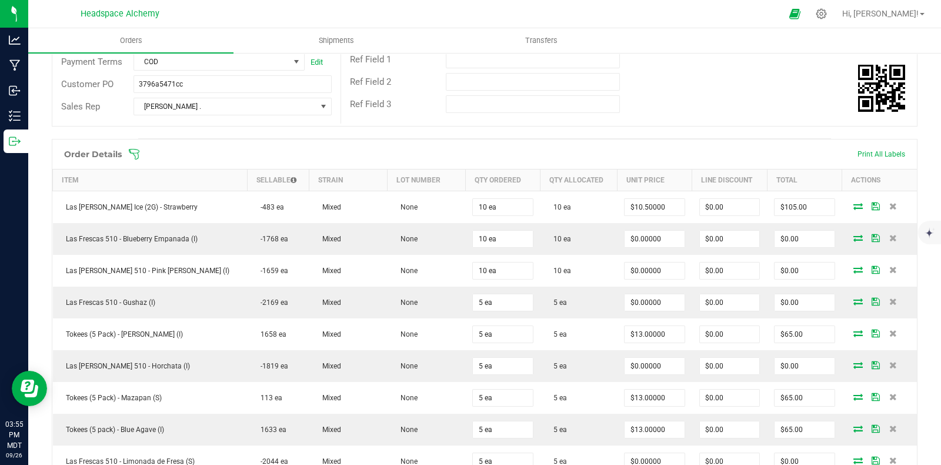
scroll to position [123, 0]
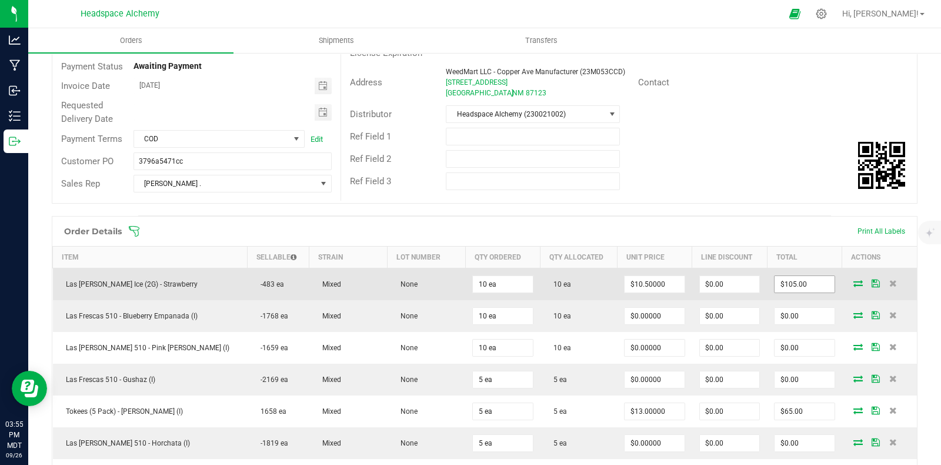
type input "105"
type input "$17.00000"
type input "$34.00"
click at [803, 276] on input "105" at bounding box center [804, 284] width 59 height 16
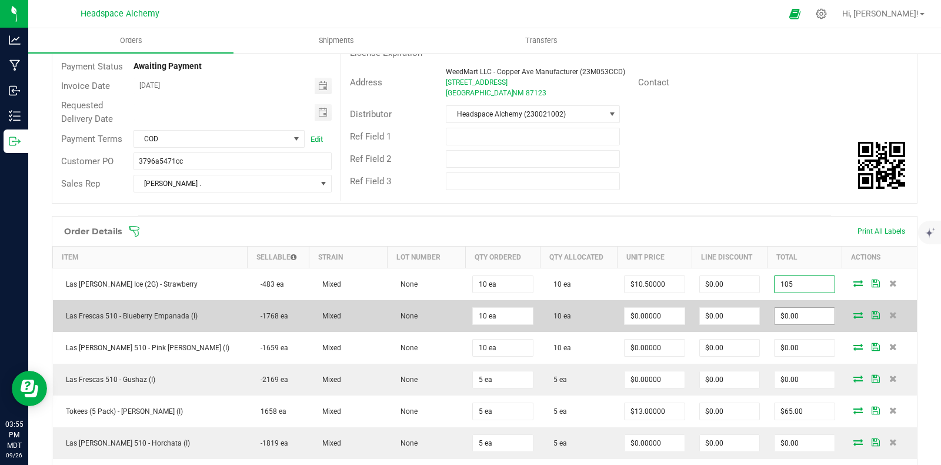
type input "$105.00"
click at [797, 319] on input "0" at bounding box center [804, 316] width 59 height 16
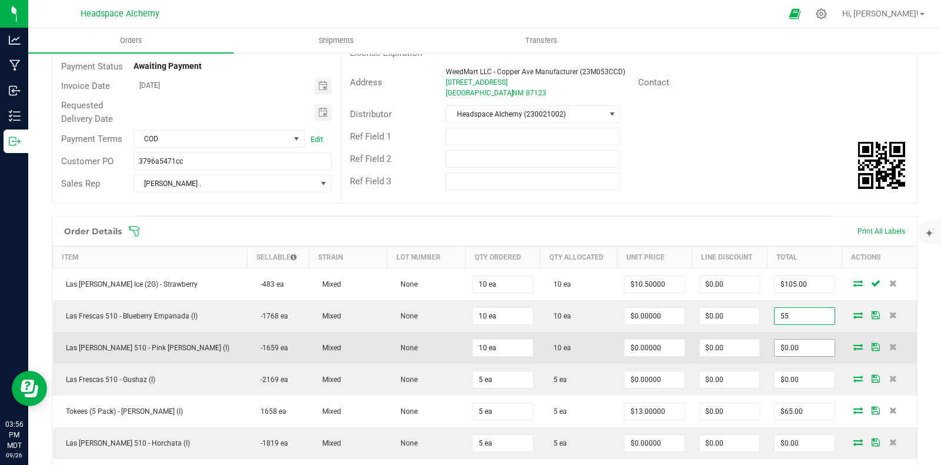
type input "55"
type input "$5.50000"
type input "$55.00"
click at [806, 341] on input "0" at bounding box center [804, 347] width 59 height 16
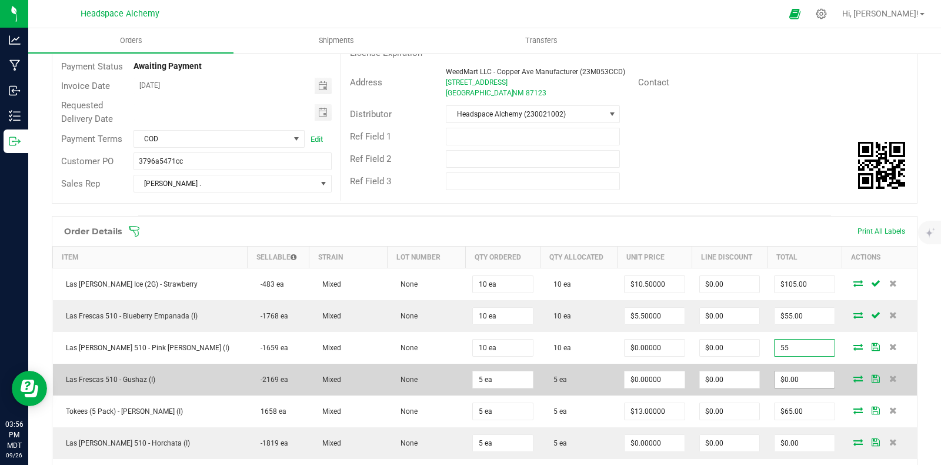
type input "55"
type input "$5.50000"
type input "$55.00"
click at [806, 375] on input "0" at bounding box center [804, 379] width 59 height 16
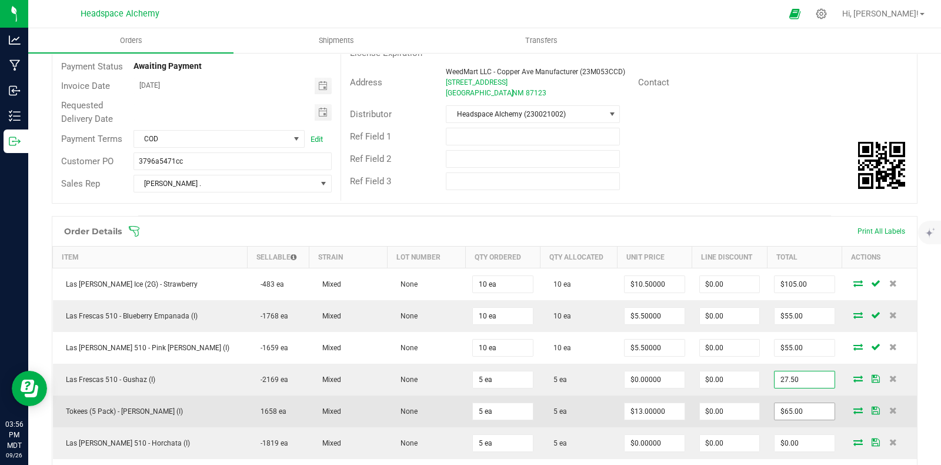
type input "27.50"
type input "$5.50000"
type input "$27.50"
click at [805, 403] on input "65" at bounding box center [804, 411] width 59 height 16
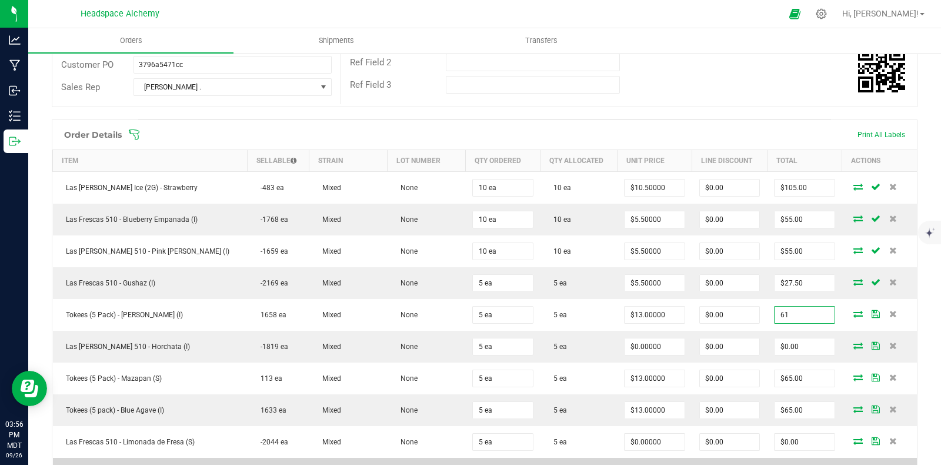
scroll to position [270, 0]
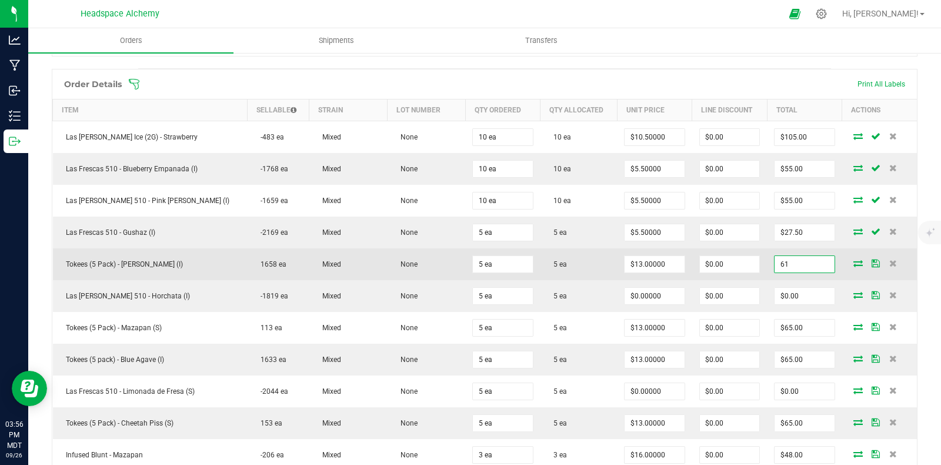
click at [788, 259] on input "61" at bounding box center [804, 264] width 59 height 16
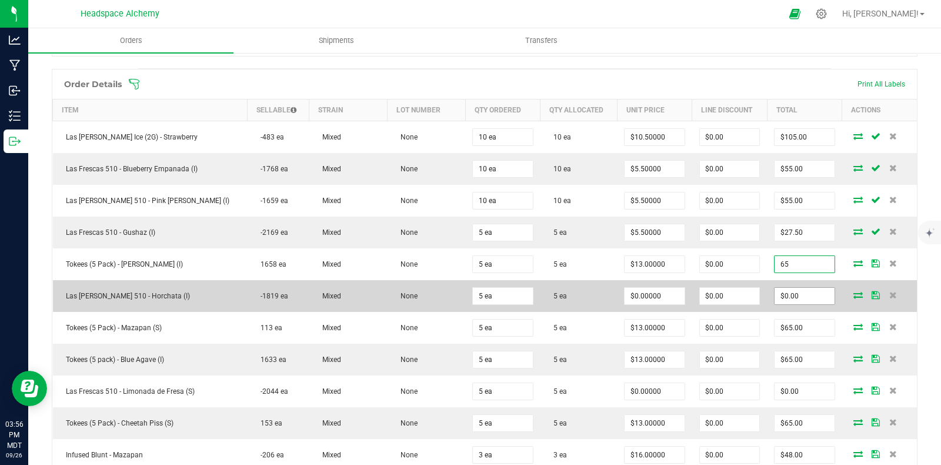
type input "$65.00"
click at [798, 288] on input "0" at bounding box center [804, 296] width 59 height 16
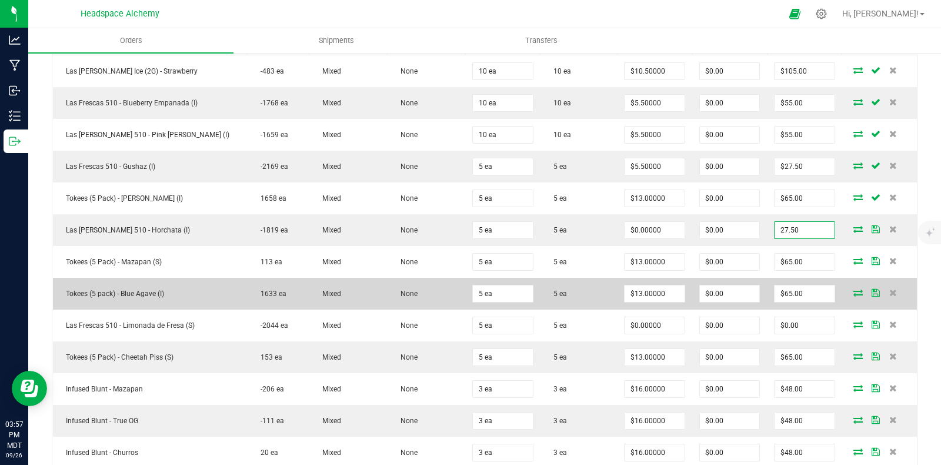
scroll to position [417, 0]
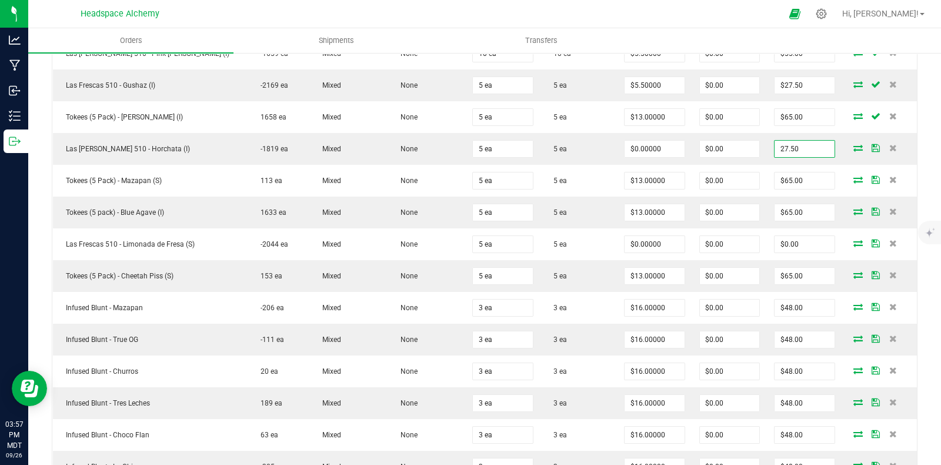
type input "27.50"
type input "$5.50000"
type input "$27.50"
click at [920, 158] on div "Back to Orders Order details Export PDF Done Editing Order # 00000912 Status Al…" at bounding box center [484, 273] width 913 height 1277
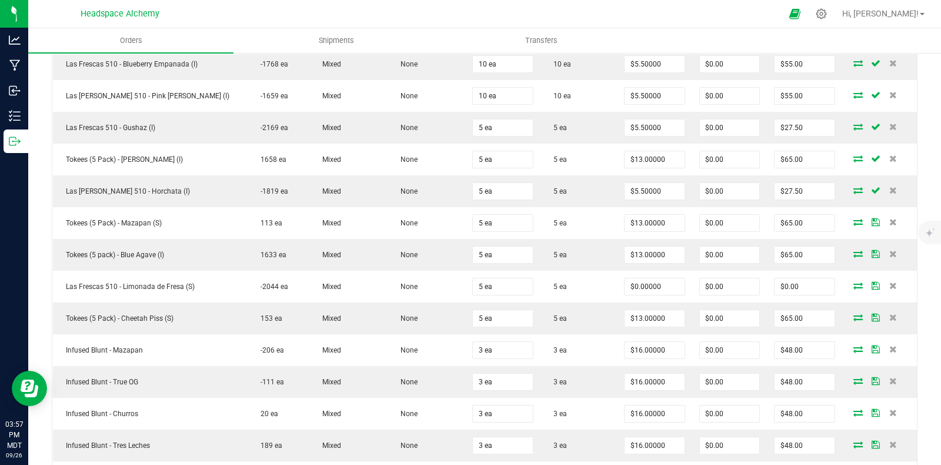
scroll to position [344, 0]
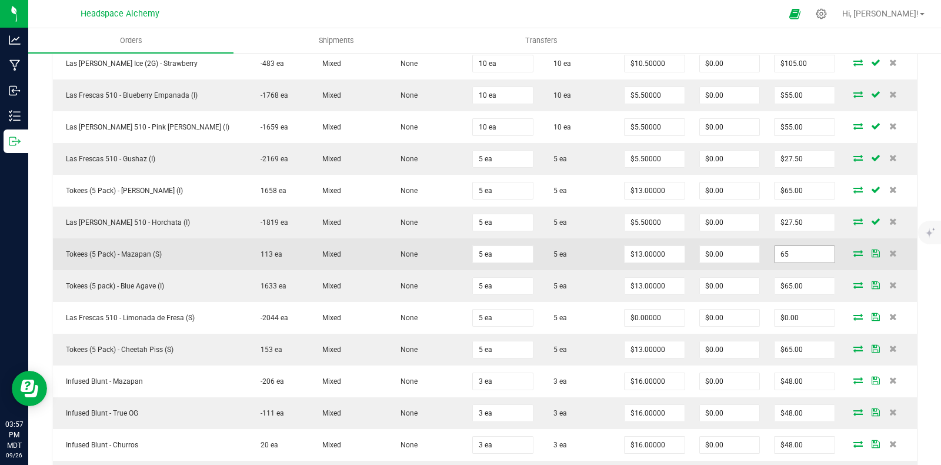
click at [805, 246] on input "65" at bounding box center [804, 254] width 59 height 16
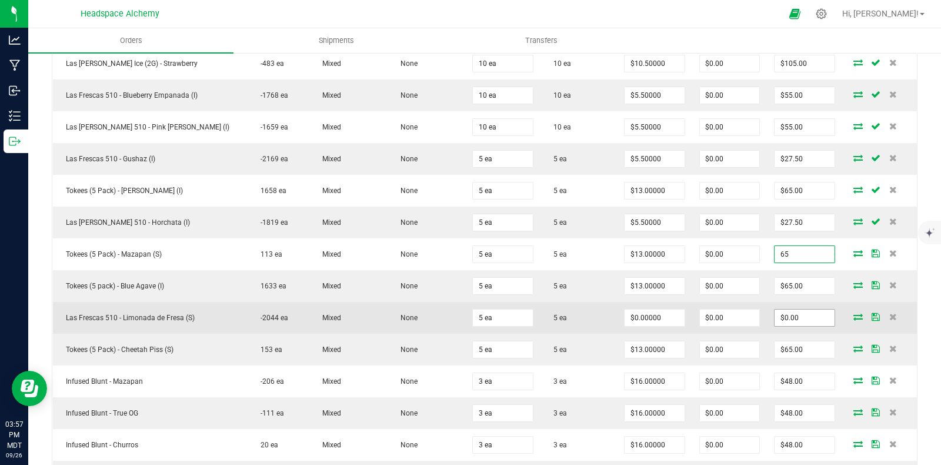
type input "$65.00"
click at [802, 315] on input "0" at bounding box center [804, 317] width 59 height 16
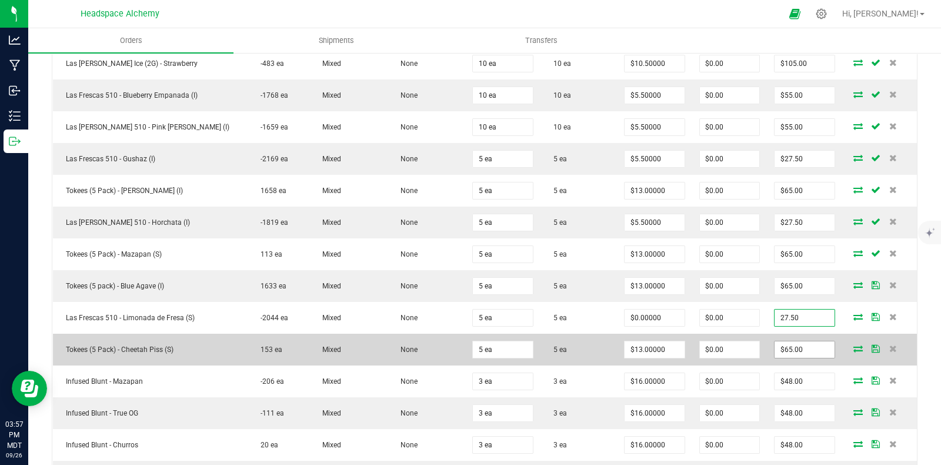
type input "27.50"
type input "$5.50000"
type input "$27.50"
click at [806, 349] on input "65" at bounding box center [804, 349] width 59 height 16
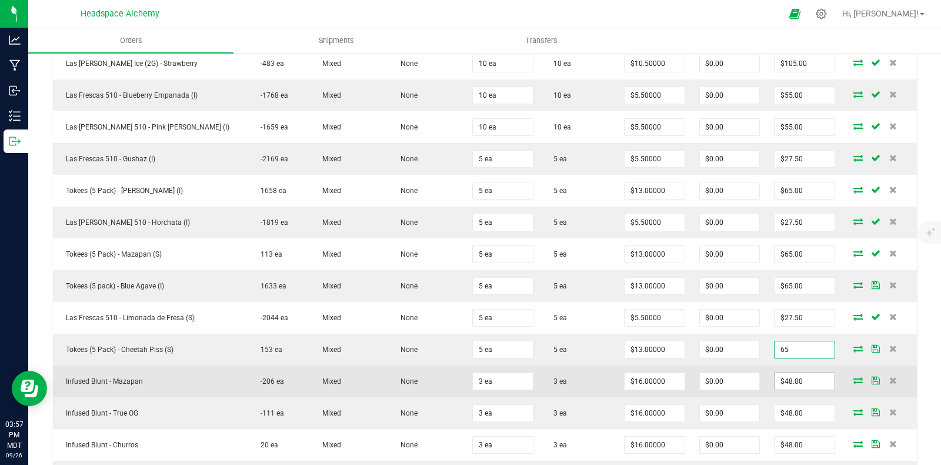
type input "$65.00"
click at [800, 381] on input "48" at bounding box center [804, 381] width 59 height 16
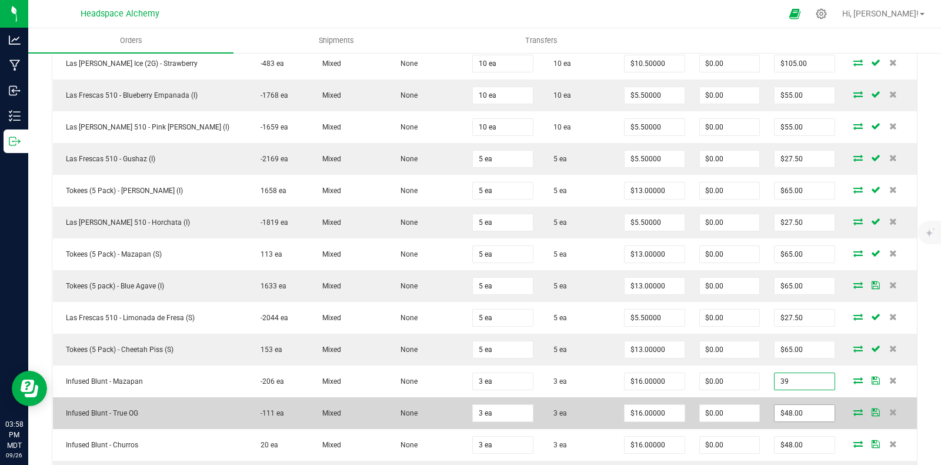
type input "39"
type input "$13.00000"
type input "$39.00"
click at [804, 412] on input "48" at bounding box center [804, 413] width 59 height 16
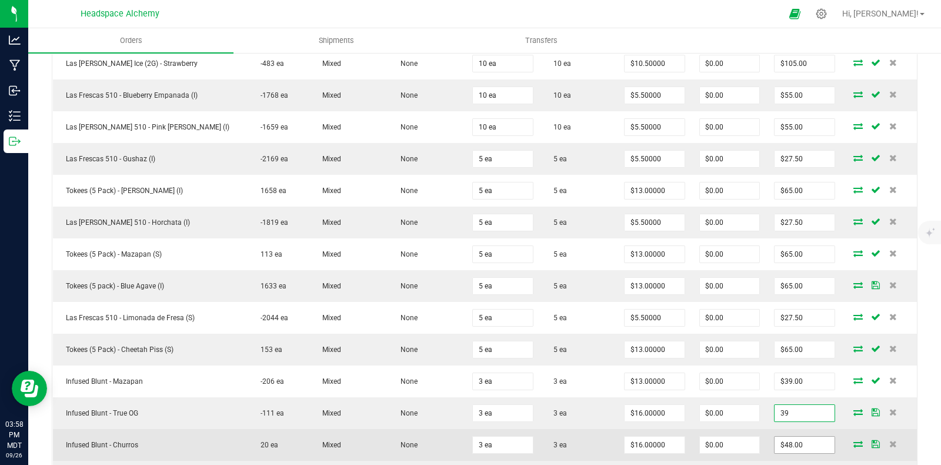
type input "39"
type input "$13.00000"
type input "$39.00"
click at [794, 439] on input "48" at bounding box center [804, 445] width 59 height 16
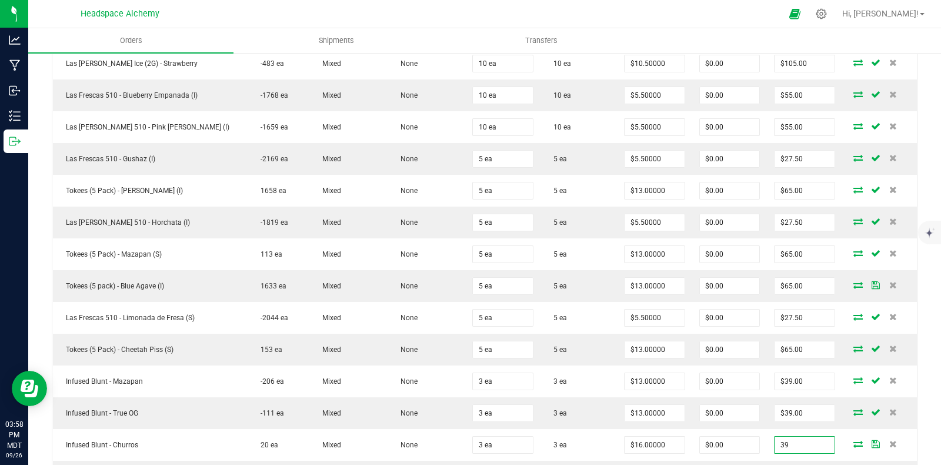
type input "39"
type input "$13.00000"
type input "$39.00"
click at [907, 343] on div "Back to Orders Order details Export PDF Done Editing Order # 00000912 Status Al…" at bounding box center [484, 346] width 913 height 1277
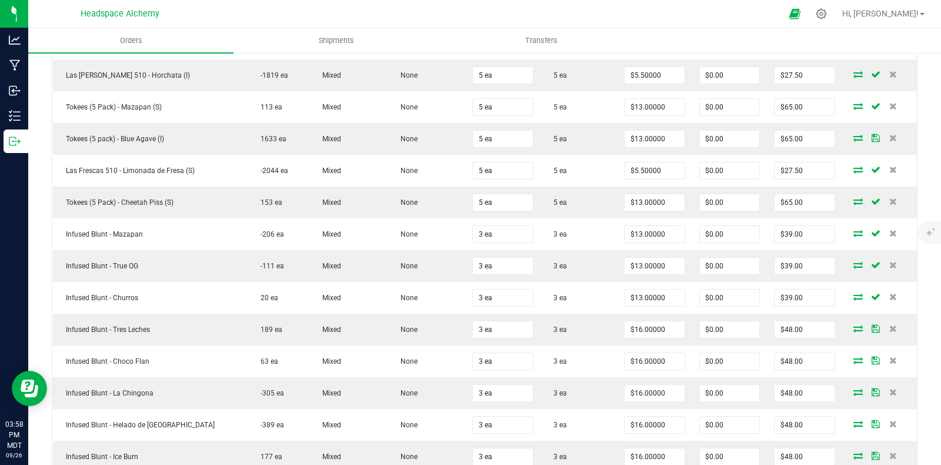
scroll to position [564, 0]
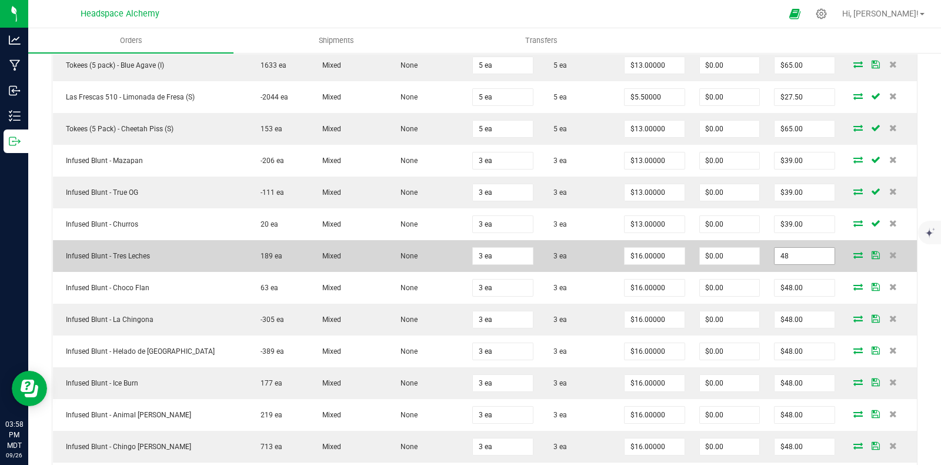
click at [800, 248] on input "48" at bounding box center [804, 256] width 59 height 16
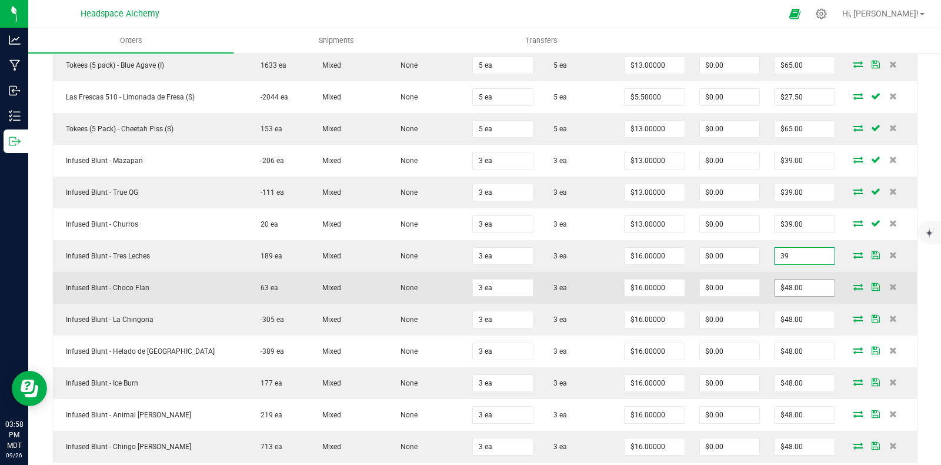
type input "39"
type input "$13.00000"
type input "$39.00"
click at [808, 279] on input "48" at bounding box center [804, 287] width 59 height 16
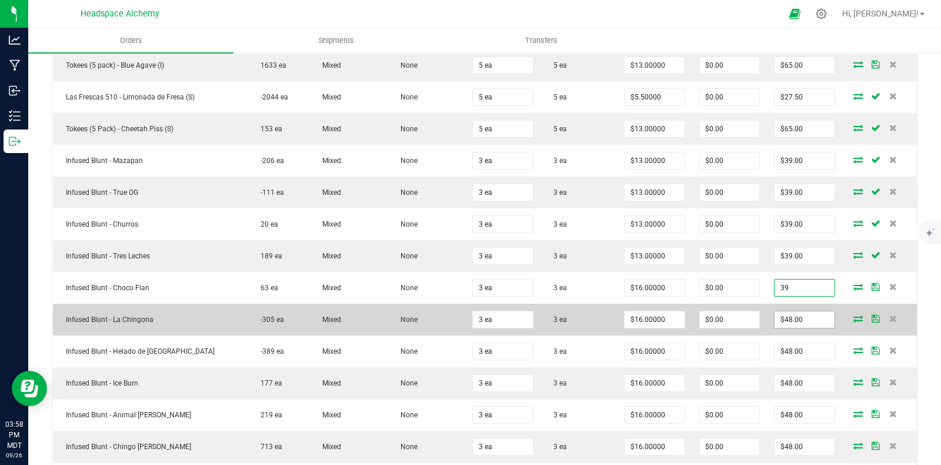
type input "39"
type input "$13.00000"
type input "$39.00"
click at [801, 319] on input "48" at bounding box center [804, 319] width 59 height 16
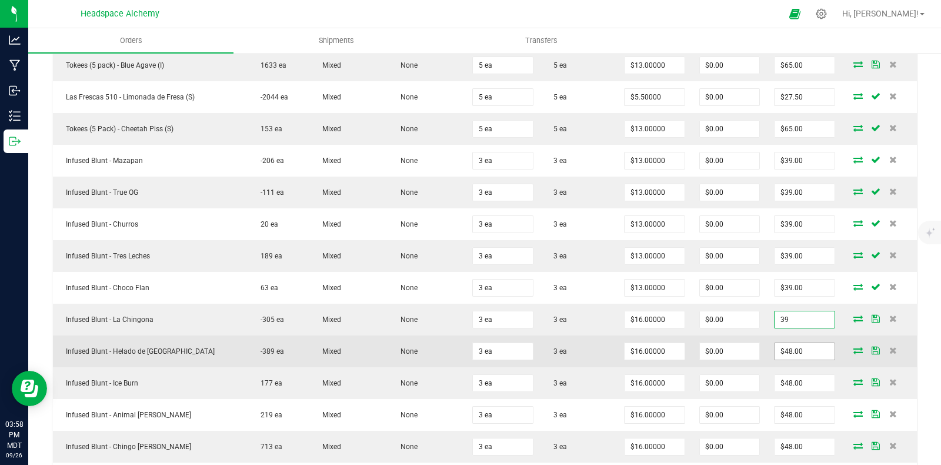
type input "39"
type input "$13.00000"
type input "$39.00"
click at [813, 343] on input "48" at bounding box center [804, 351] width 59 height 16
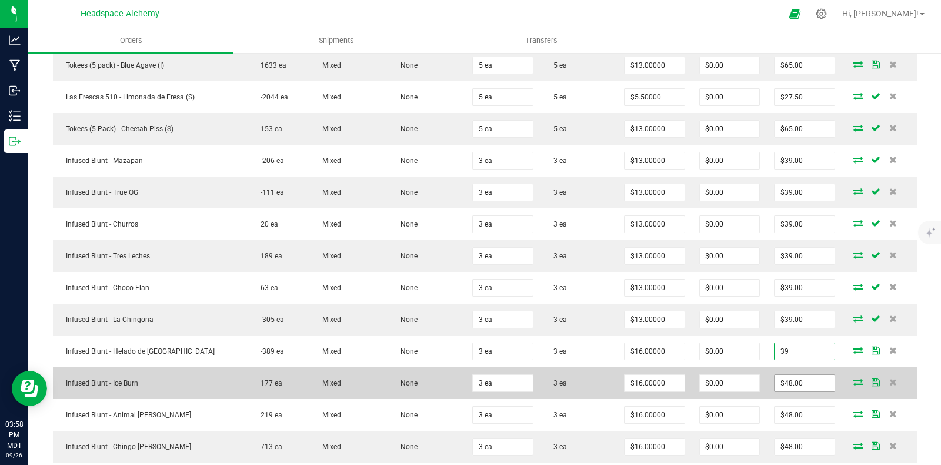
type input "39"
type input "$13.00000"
type input "$39.00"
click at [802, 375] on input "48" at bounding box center [804, 383] width 59 height 16
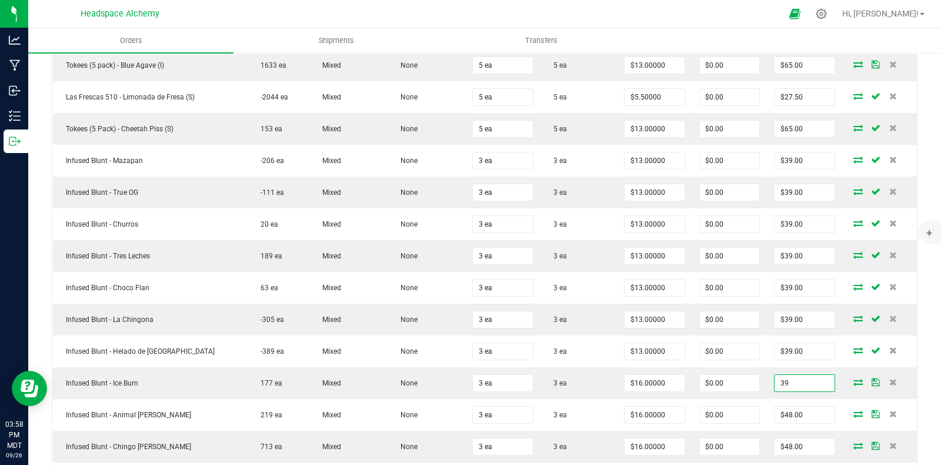
type input "39"
type input "$13.00000"
type input "$39.00"
click at [918, 253] on div "Back to Orders Order details Export PDF Done Editing Order # 00000912 Status Al…" at bounding box center [484, 126] width 913 height 1277
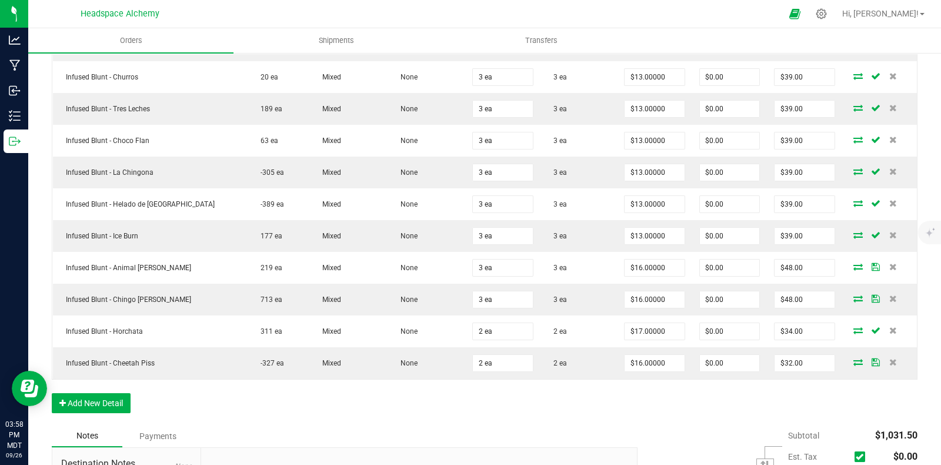
scroll to position [785, 0]
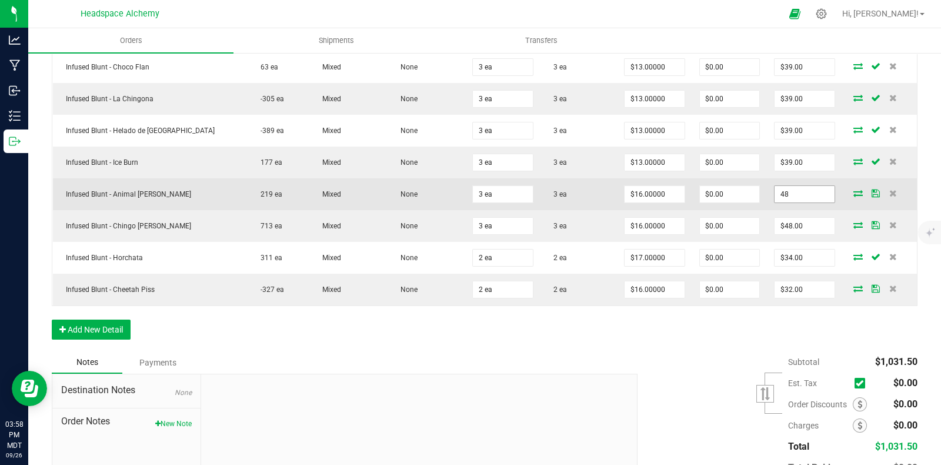
click at [803, 188] on input "48" at bounding box center [804, 194] width 59 height 16
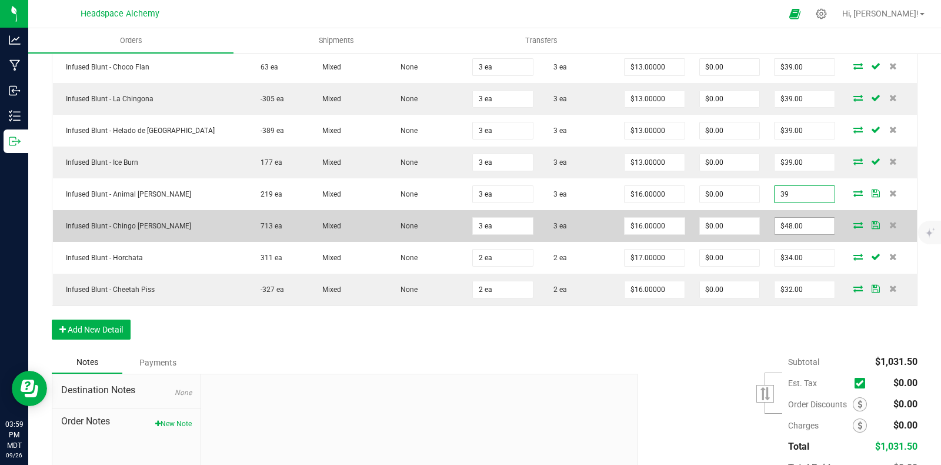
type input "39"
type input "$13.00000"
type input "$39.00"
click at [795, 218] on input "48" at bounding box center [804, 226] width 59 height 16
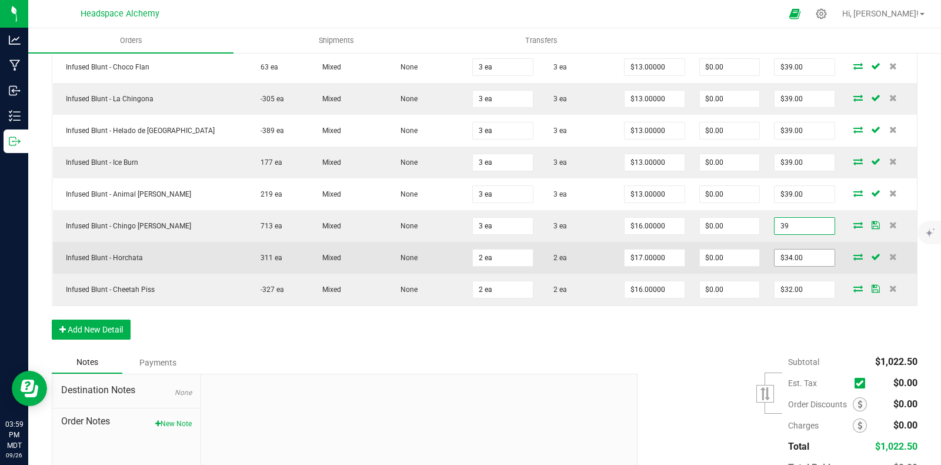
type input "39"
type input "$13.00000"
type input "$39.00"
click at [798, 249] on input "34" at bounding box center [804, 257] width 59 height 16
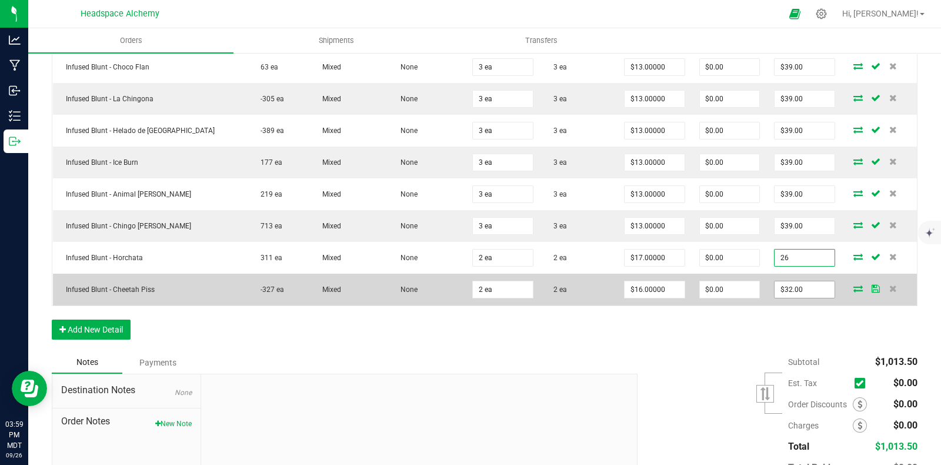
type input "26"
type input "32"
type input "$13.00000"
type input "$26.00"
click at [798, 281] on input "32" at bounding box center [804, 289] width 59 height 16
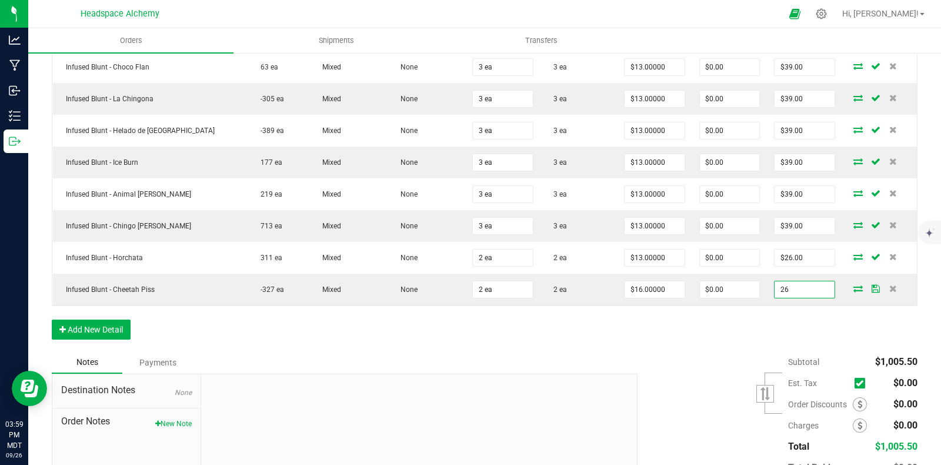
type input "26"
type input "$13.00000"
type input "$26.00"
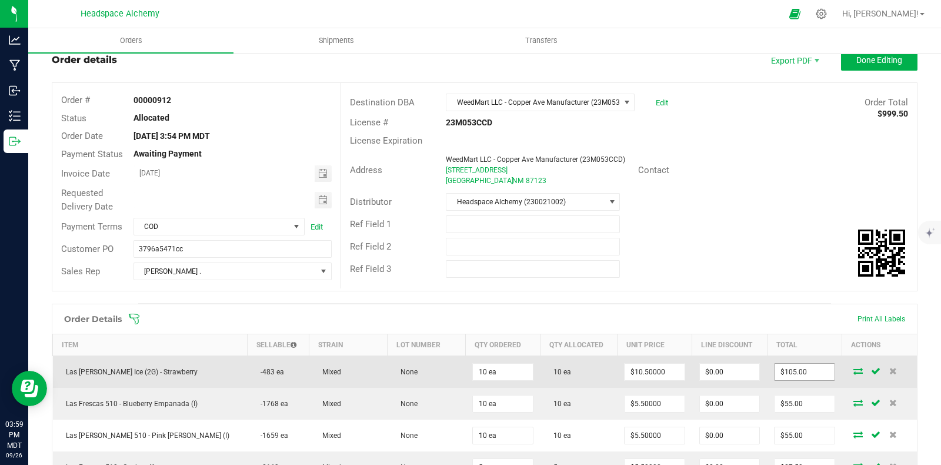
scroll to position [0, 0]
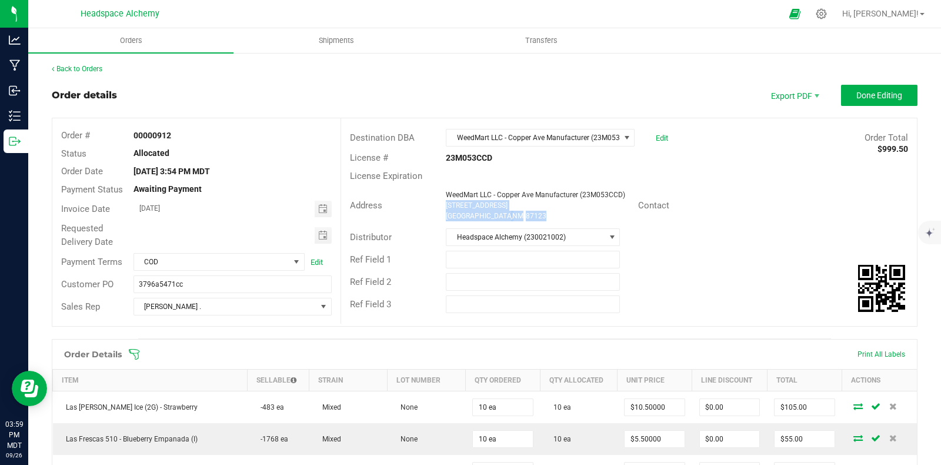
drag, startPoint x: 519, startPoint y: 214, endPoint x: 440, endPoint y: 204, distance: 80.1
click at [440, 204] on div "WeedMart LLC - Copper Ave Manufacturer (23M053CCD) [STREET_ADDRESS]" at bounding box center [539, 205] width 198 height 32
copy ngx-name-and-address "[STREET_ADDRESS]"
click at [878, 94] on span "Done Editing" at bounding box center [880, 95] width 46 height 9
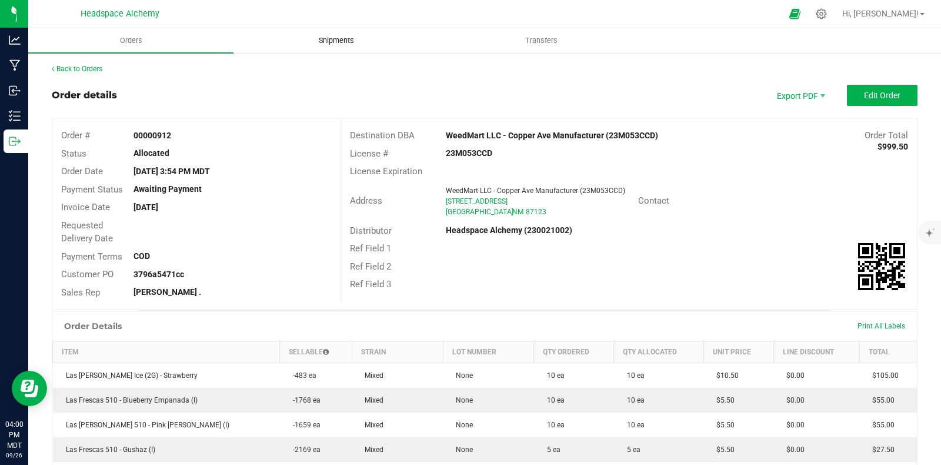
click at [340, 42] on span "Shipments" at bounding box center [336, 40] width 67 height 11
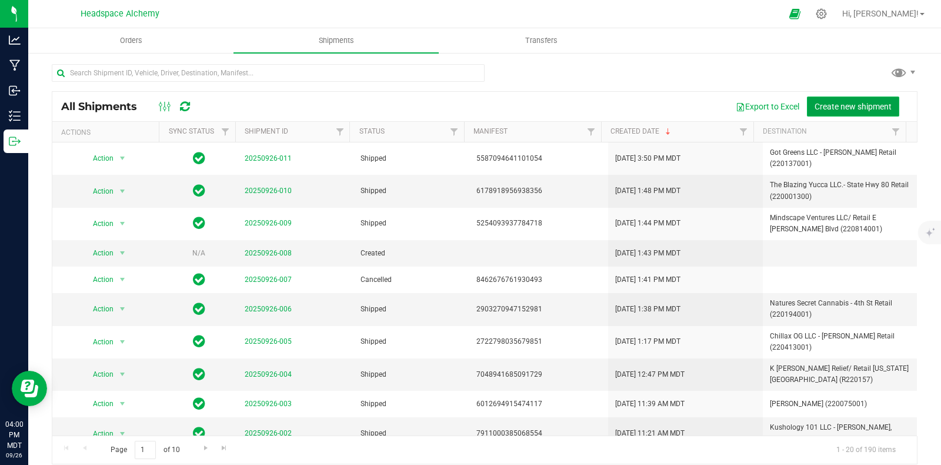
click at [834, 105] on span "Create new shipment" at bounding box center [853, 106] width 77 height 9
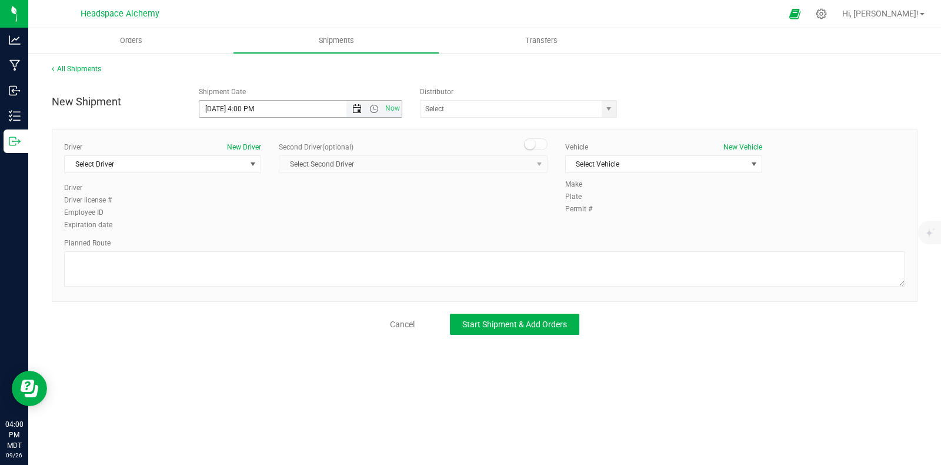
click at [357, 112] on span "Open the date view" at bounding box center [356, 108] width 9 height 9
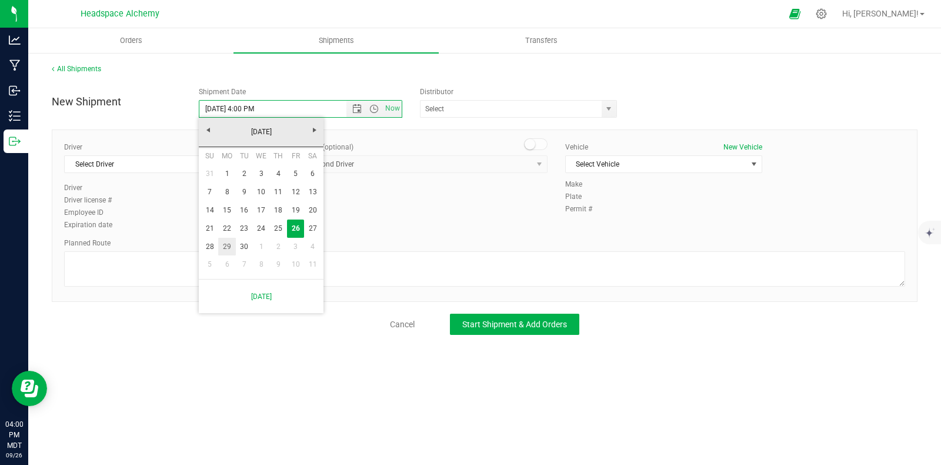
click at [232, 247] on link "29" at bounding box center [226, 247] width 17 height 18
type input "[DATE] 4:00 PM"
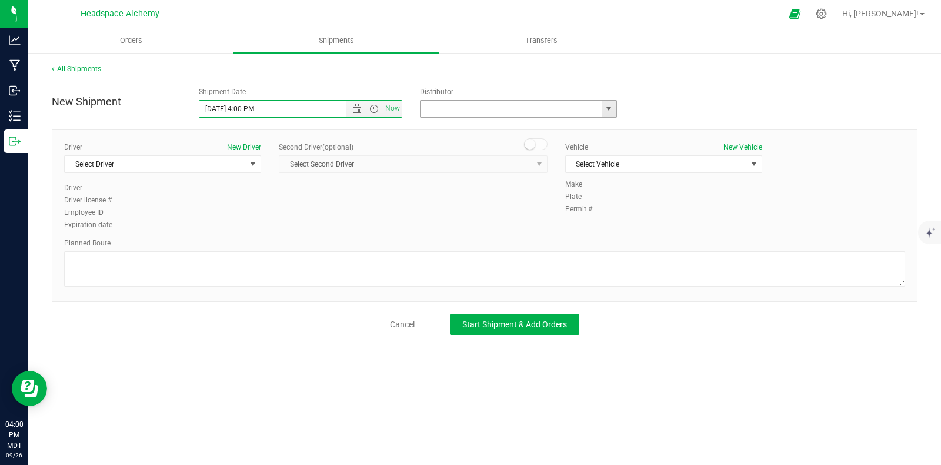
click at [468, 113] on input "text" at bounding box center [509, 109] width 176 height 16
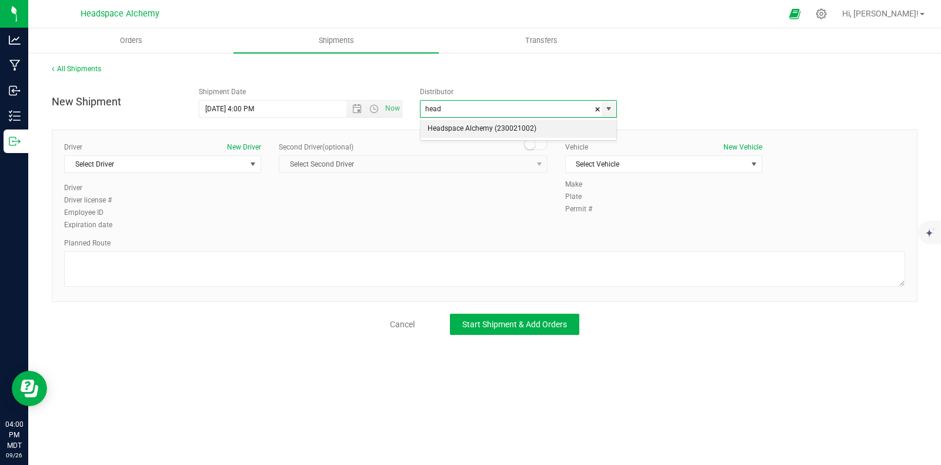
click at [461, 134] on li "Headspace Alchemy (230021002)" at bounding box center [519, 129] width 196 height 18
type input "Headspace Alchemy (230021002)"
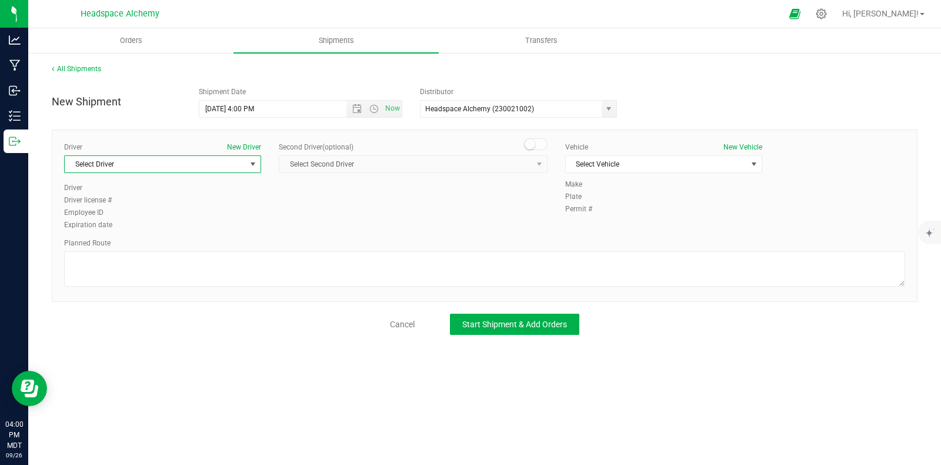
click at [237, 165] on span "Select Driver" at bounding box center [155, 164] width 181 height 16
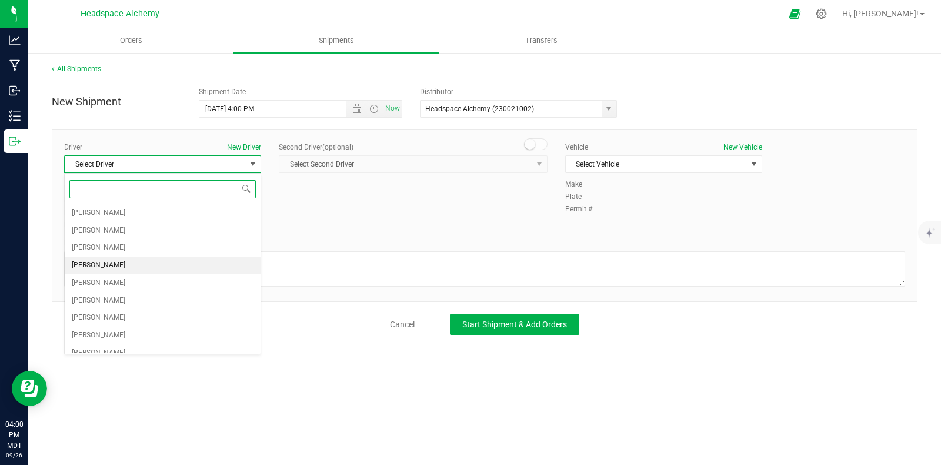
click at [116, 267] on li "[PERSON_NAME]" at bounding box center [163, 266] width 196 height 18
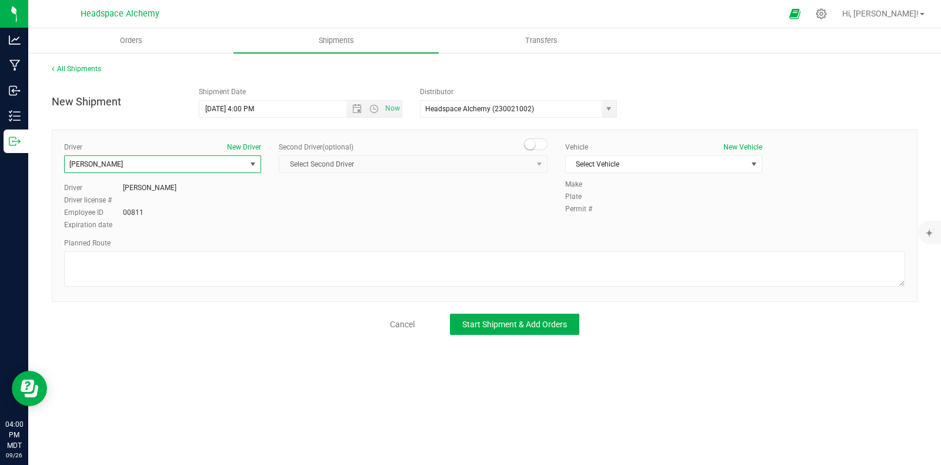
click at [532, 150] on div "Second Driver (optional)" at bounding box center [413, 147] width 269 height 11
click at [528, 166] on span "Select Second Driver Select Second Driver [PERSON_NAME] [PERSON_NAME] [PERSON_N…" at bounding box center [413, 164] width 269 height 18
click at [535, 145] on span at bounding box center [536, 144] width 24 height 12
click at [539, 169] on span "select" at bounding box center [539, 164] width 15 height 16
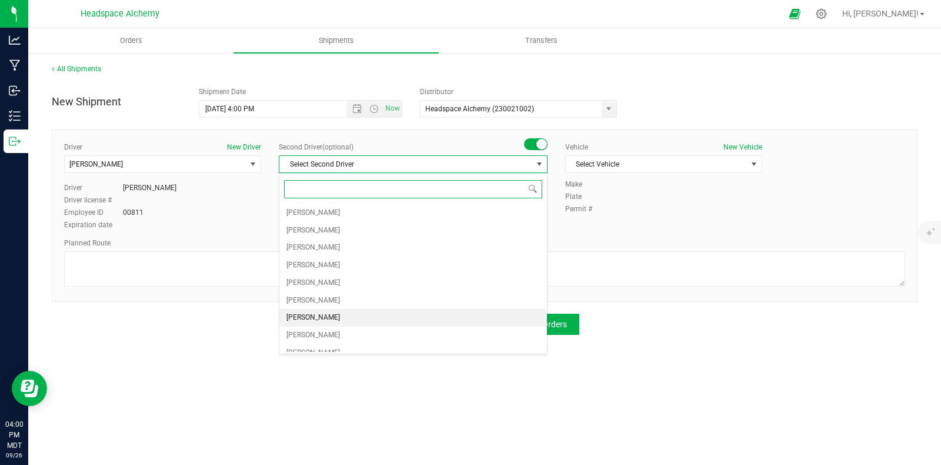
click at [324, 317] on span "[PERSON_NAME]" at bounding box center [314, 317] width 54 height 15
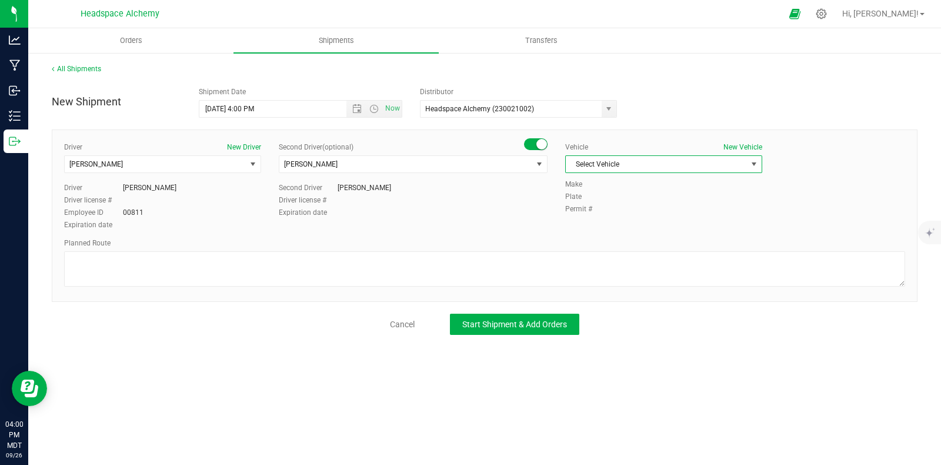
click at [715, 163] on span "Select Vehicle" at bounding box center [656, 164] width 181 height 16
click at [595, 301] on li "Transit" at bounding box center [664, 307] width 196 height 18
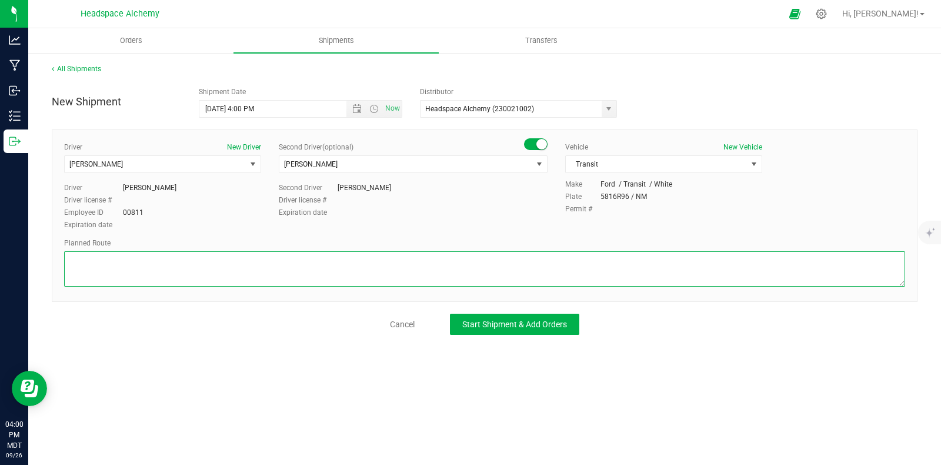
paste textarea "[STREET_ADDRESS]  Get on I-25 N from W [PERSON_NAME][GEOGRAPHIC_DATA] 9 min (2…"
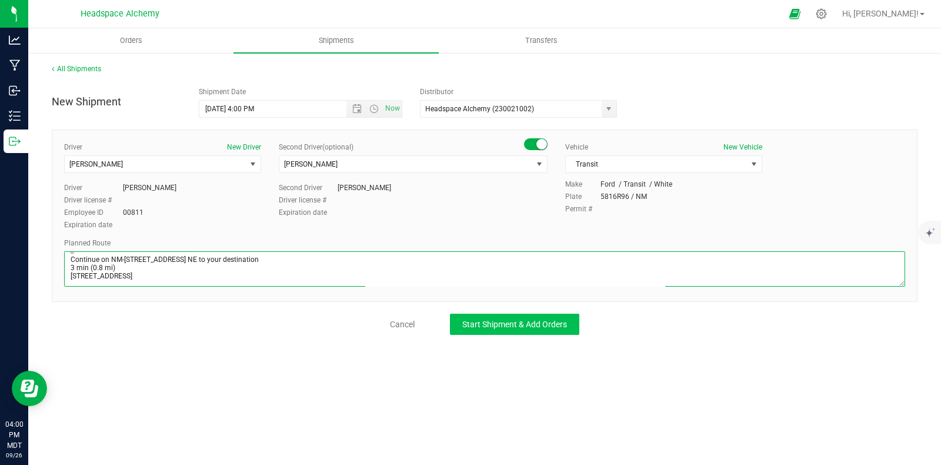
type textarea "[STREET_ADDRESS]  Get on I-25 N from W [PERSON_NAME][GEOGRAPHIC_DATA] 9 min (2…"
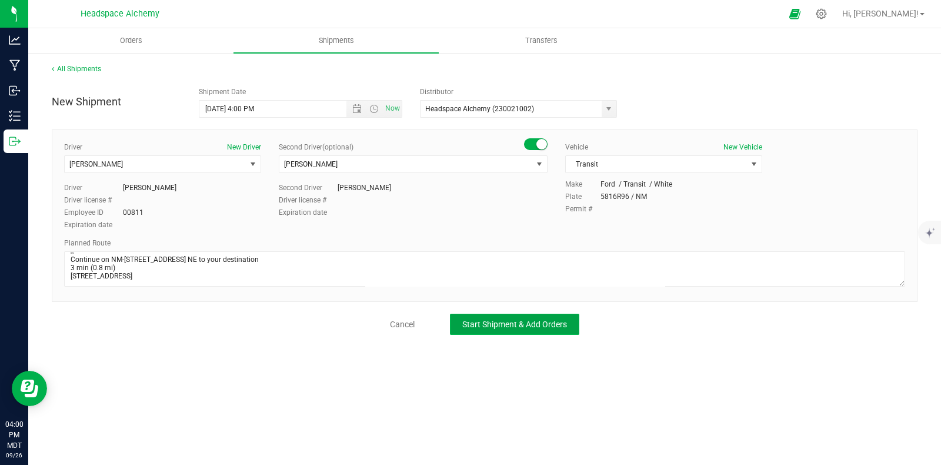
click at [535, 328] on span "Start Shipment & Add Orders" at bounding box center [514, 323] width 105 height 9
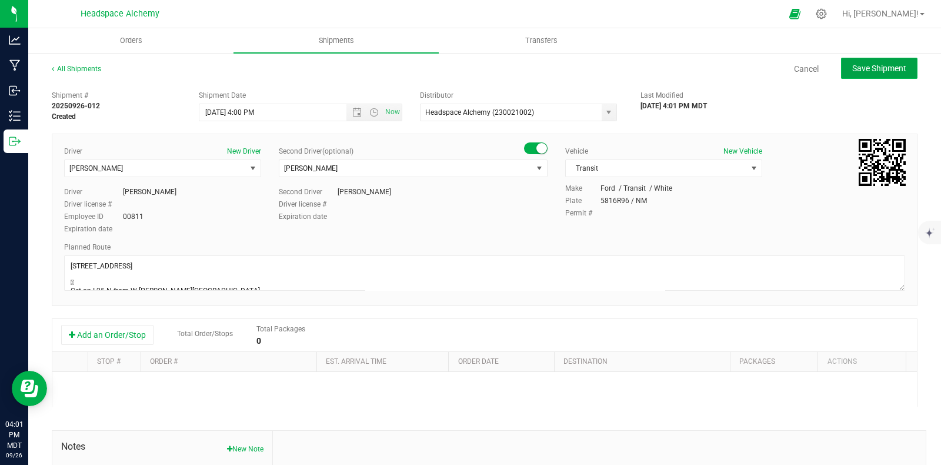
click at [865, 66] on span "Save Shipment" at bounding box center [879, 68] width 54 height 9
type input "[DATE] 10:00 PM"
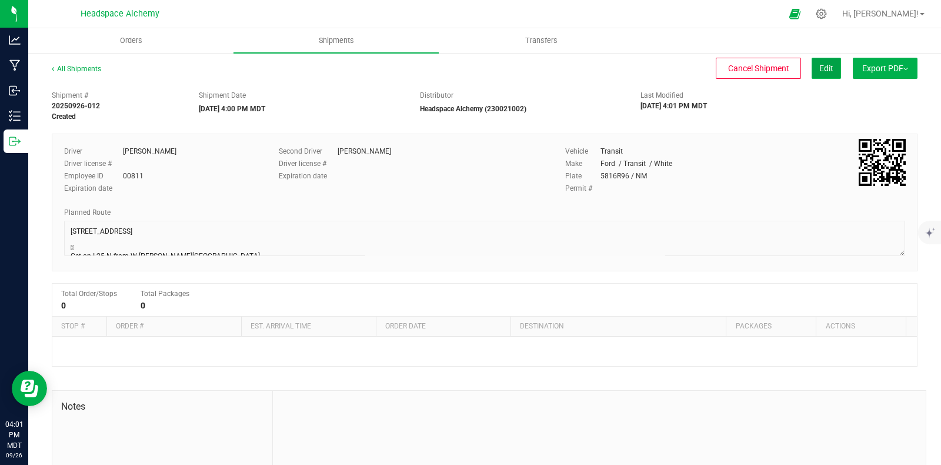
click at [812, 69] on button "Edit" at bounding box center [826, 68] width 29 height 21
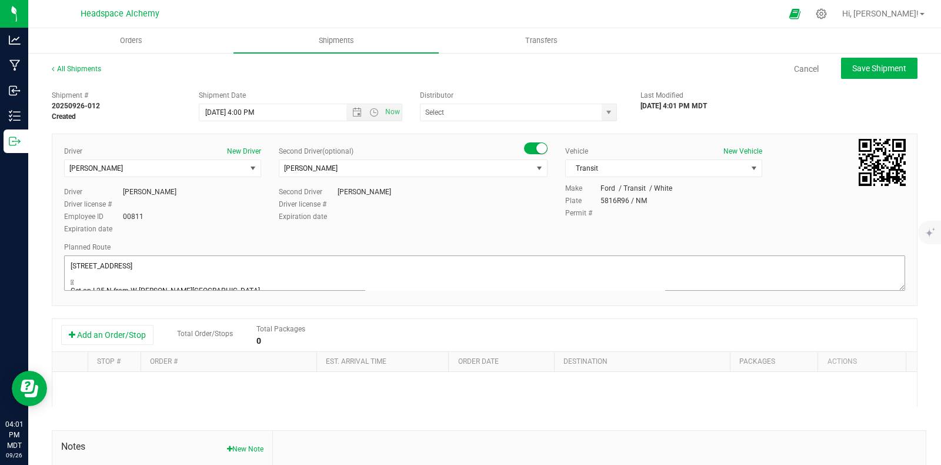
type input "Headspace Alchemy (230021002)"
click at [104, 342] on button "Add an Order/Stop" at bounding box center [107, 335] width 92 height 20
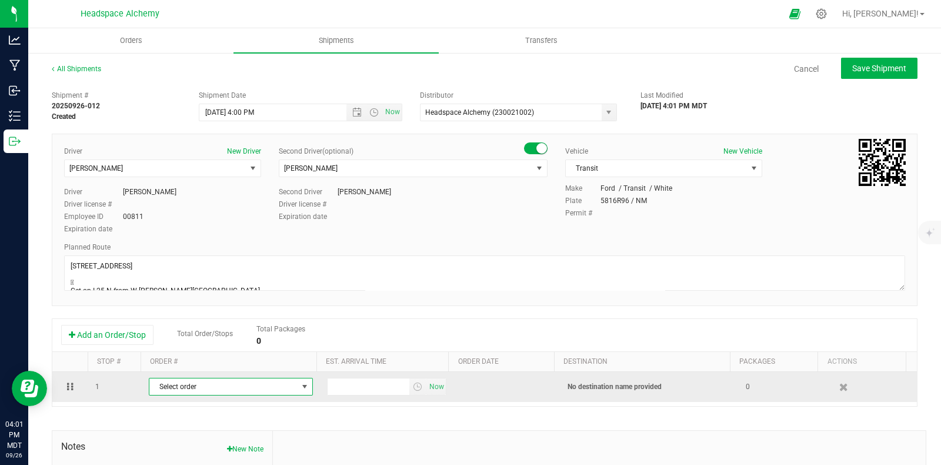
click at [298, 381] on span "select" at bounding box center [304, 386] width 15 height 16
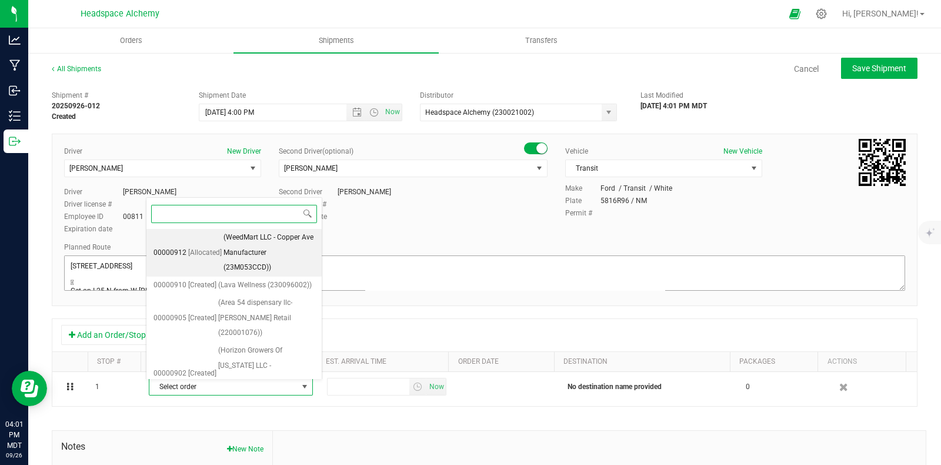
drag, startPoint x: 262, startPoint y: 257, endPoint x: 287, endPoint y: 270, distance: 27.9
click at [262, 256] on span "(WeedMart LLC - Copper Ave Manufacturer (23M053CCD))" at bounding box center [269, 252] width 91 height 45
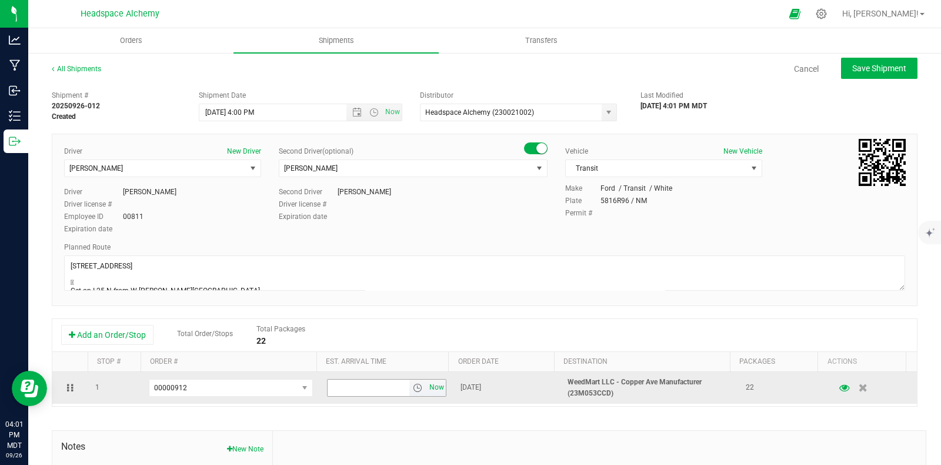
click at [427, 388] on span "Now" at bounding box center [437, 387] width 20 height 17
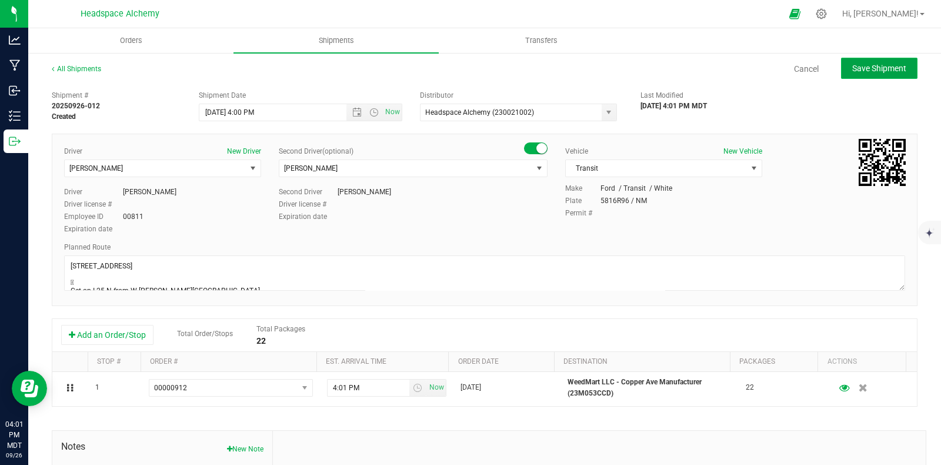
click at [883, 58] on button "Save Shipment" at bounding box center [879, 68] width 76 height 21
type input "[DATE] 10:00 PM"
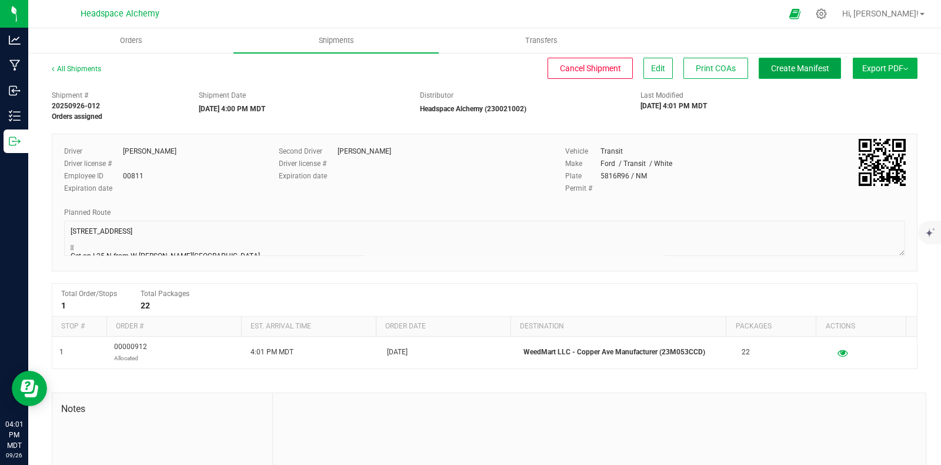
click at [796, 72] on span "Create Manifest" at bounding box center [800, 68] width 58 height 9
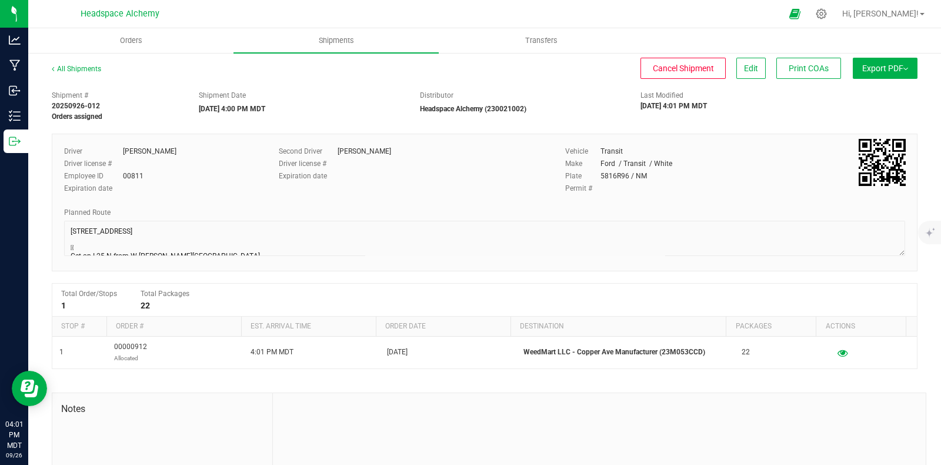
click at [901, 71] on button "Export PDF" at bounding box center [885, 68] width 65 height 21
click at [857, 97] on span "Manifest by Package ID" at bounding box center [868, 94] width 75 height 8
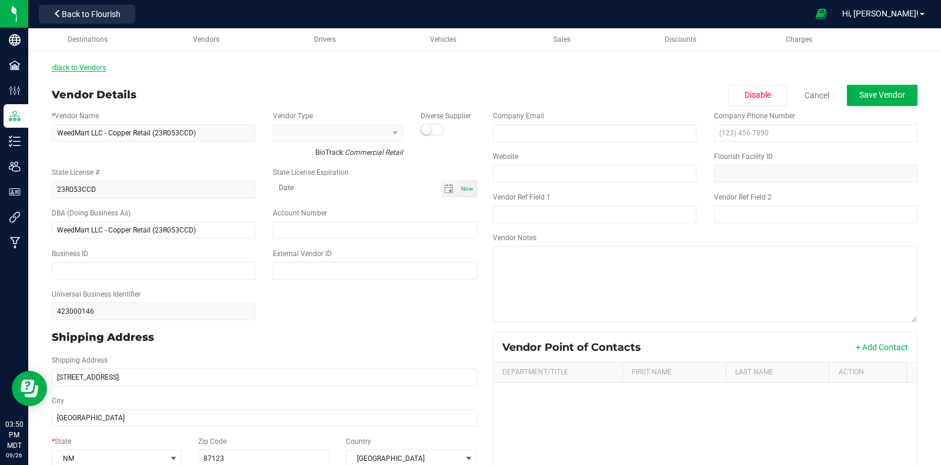
click at [79, 67] on link "Back to Vendors" at bounding box center [79, 68] width 54 height 8
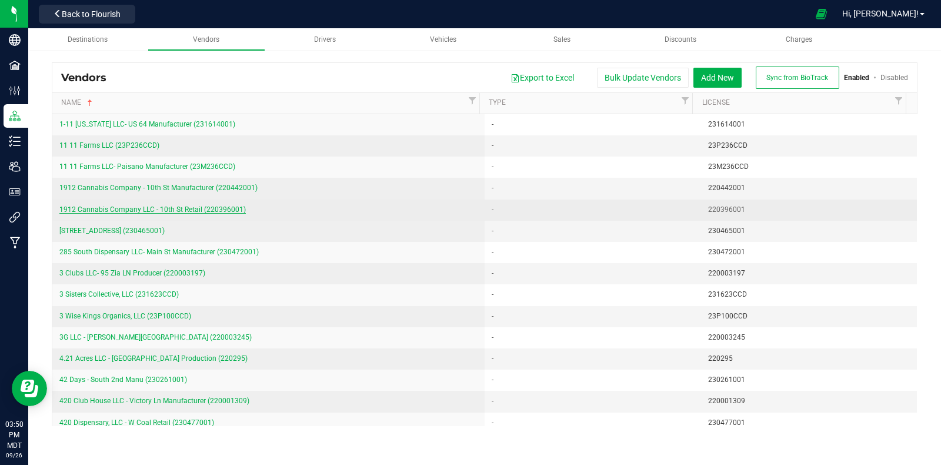
click at [198, 209] on span "1912 Cannabis Company LLC - 10th St Retail (220396001)" at bounding box center [152, 209] width 187 height 8
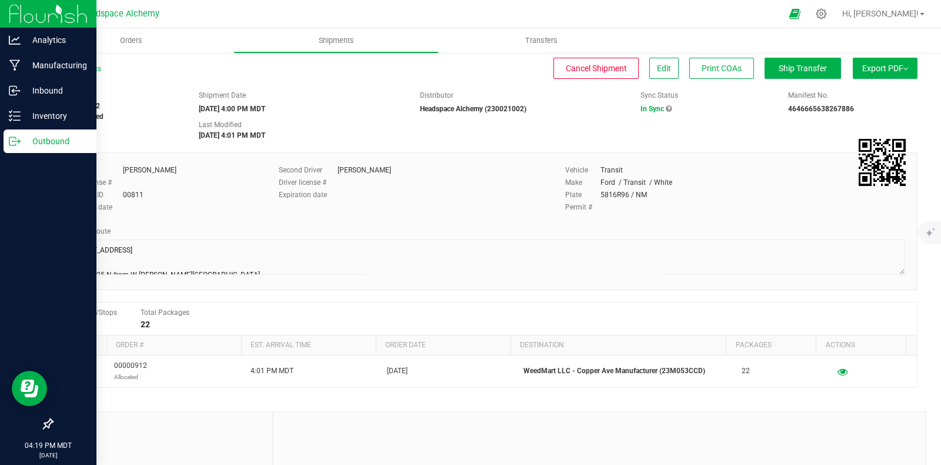
click at [15, 144] on icon at bounding box center [15, 141] width 12 height 12
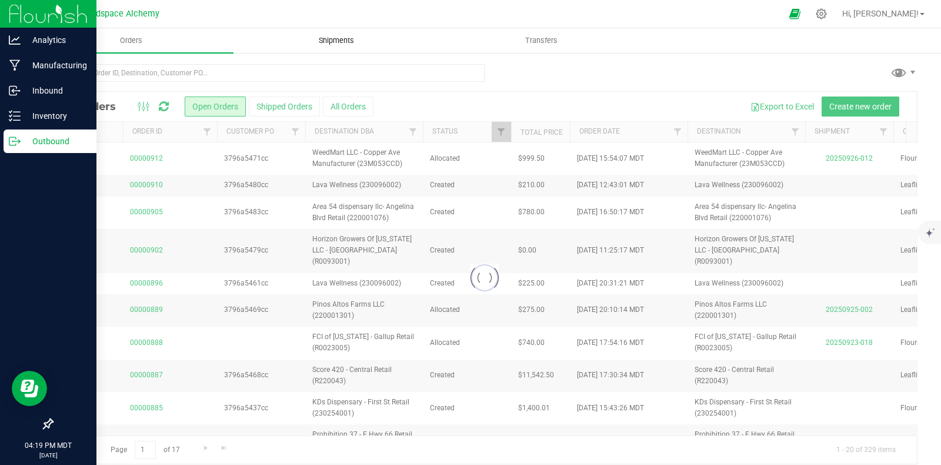
click at [351, 39] on span "Shipments" at bounding box center [336, 40] width 67 height 11
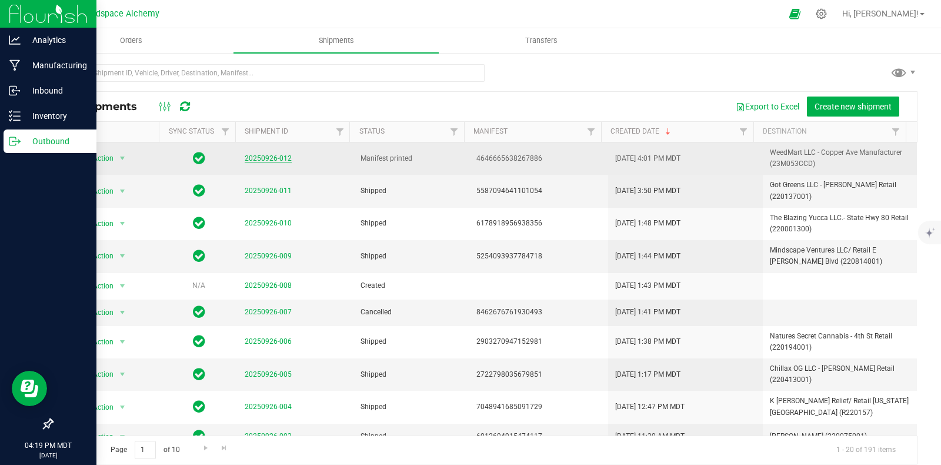
click at [265, 156] on link "20250926-012" at bounding box center [268, 158] width 47 height 8
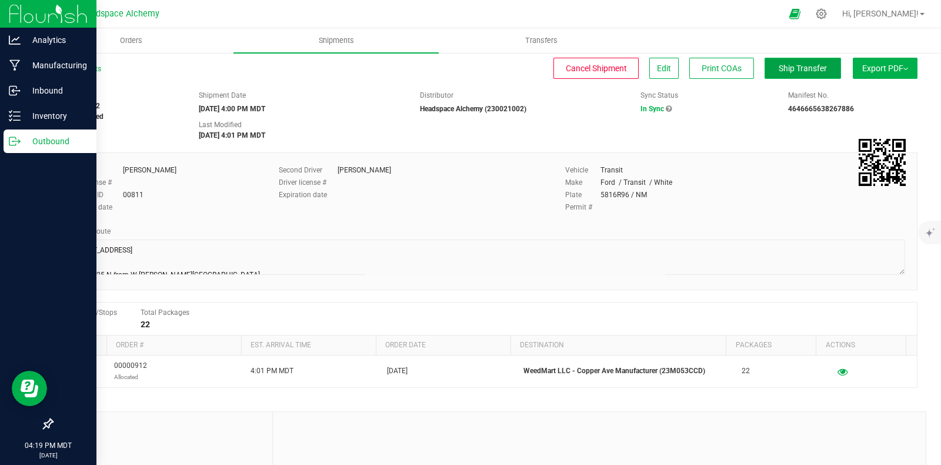
click at [787, 72] on span "Ship Transfer" at bounding box center [803, 68] width 48 height 9
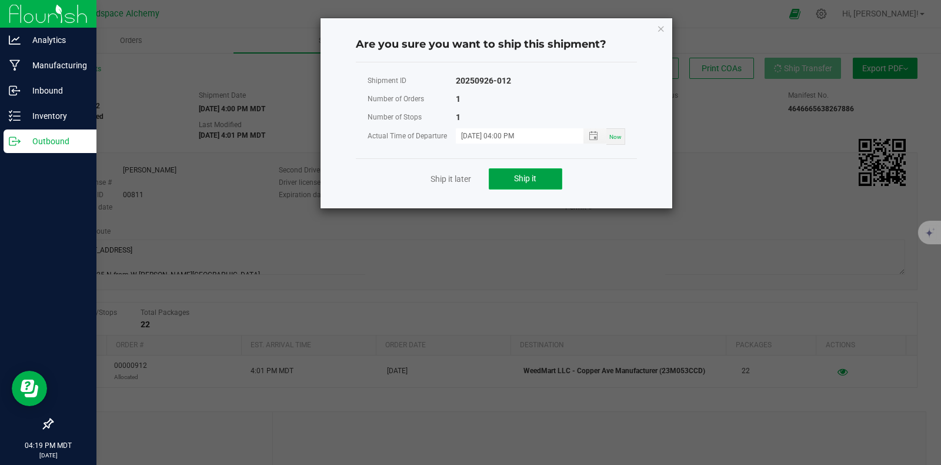
click at [518, 179] on span "Ship it" at bounding box center [525, 178] width 22 height 9
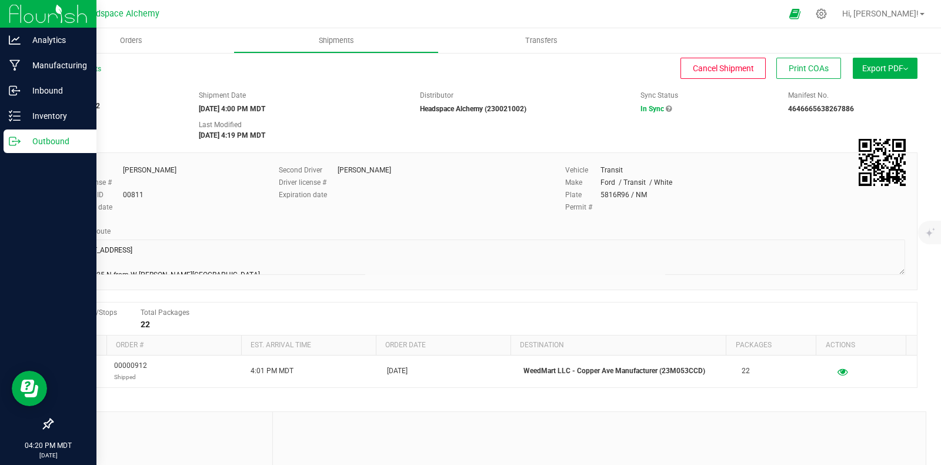
click at [21, 145] on p "Outbound" at bounding box center [56, 141] width 71 height 14
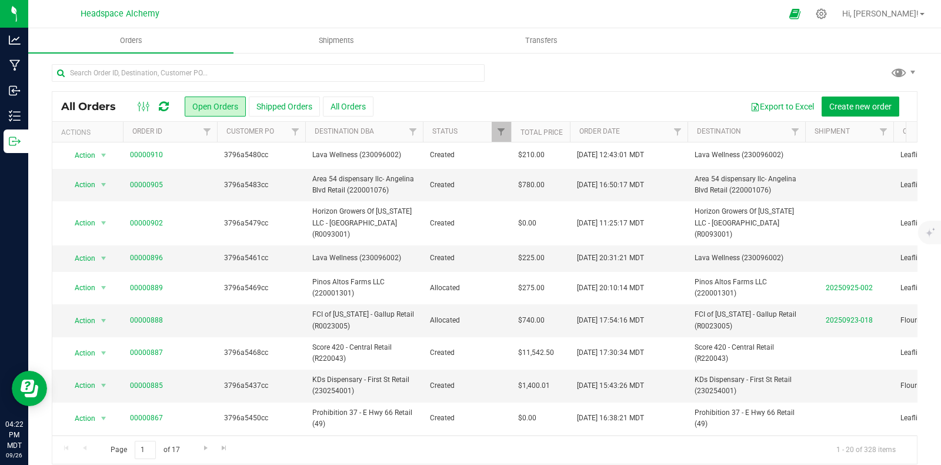
click at [168, 106] on icon at bounding box center [164, 107] width 10 height 12
click at [168, 104] on icon at bounding box center [164, 107] width 10 height 12
click at [167, 104] on icon at bounding box center [163, 106] width 14 height 15
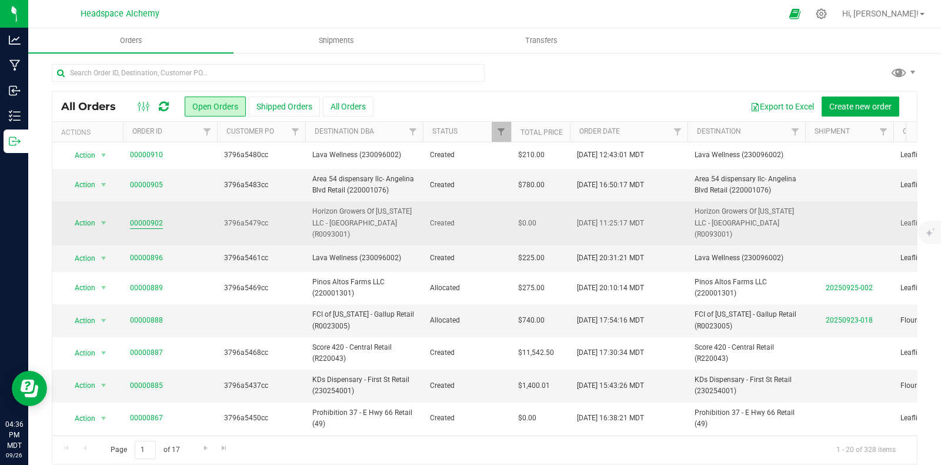
click at [143, 222] on link "00000902" at bounding box center [146, 223] width 33 height 11
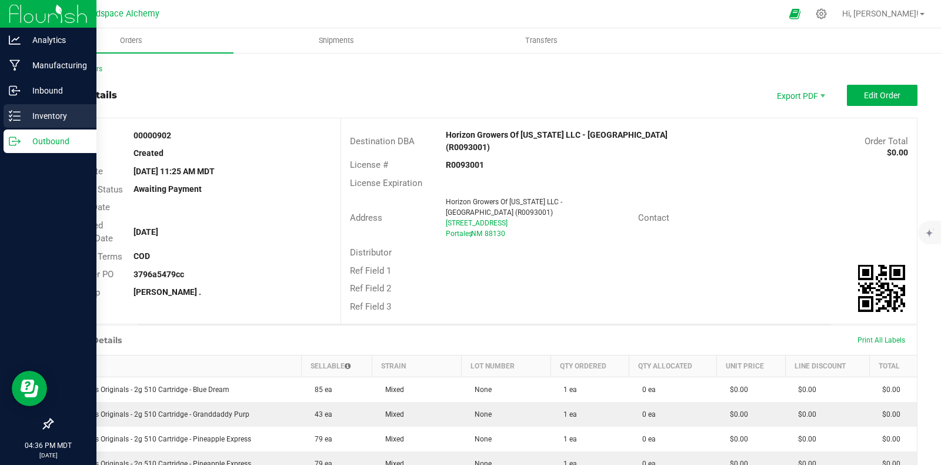
click at [21, 119] on p "Inventory" at bounding box center [56, 116] width 71 height 14
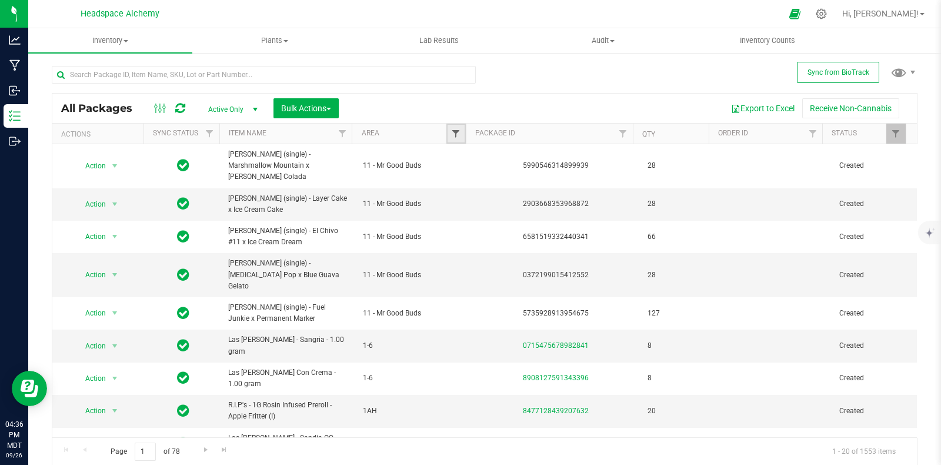
click at [451, 131] on span "Filter" at bounding box center [455, 133] width 9 height 9
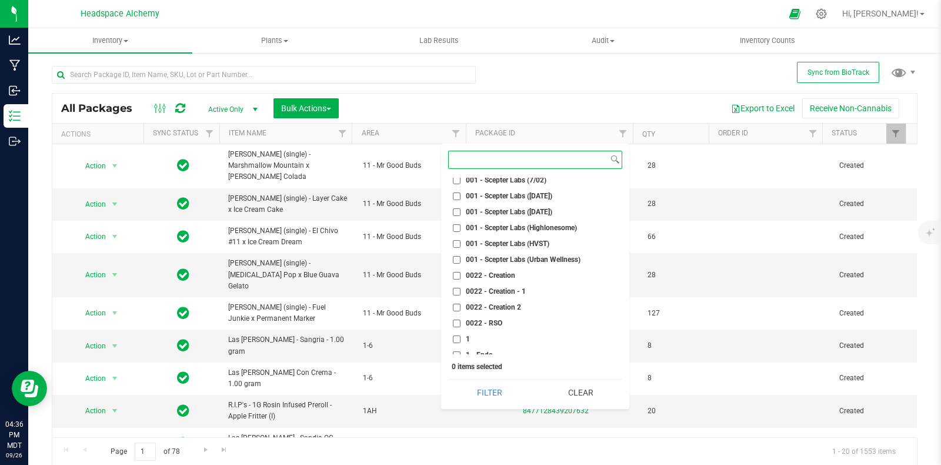
scroll to position [221, 0]
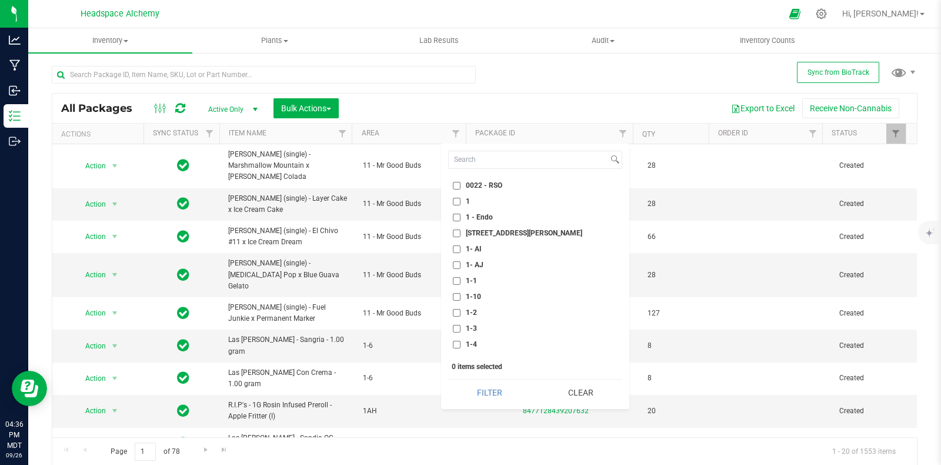
click at [458, 263] on input "1- AJ" at bounding box center [457, 265] width 8 height 8
checkbox input "true"
click at [490, 392] on button "Filter" at bounding box center [489, 392] width 83 height 26
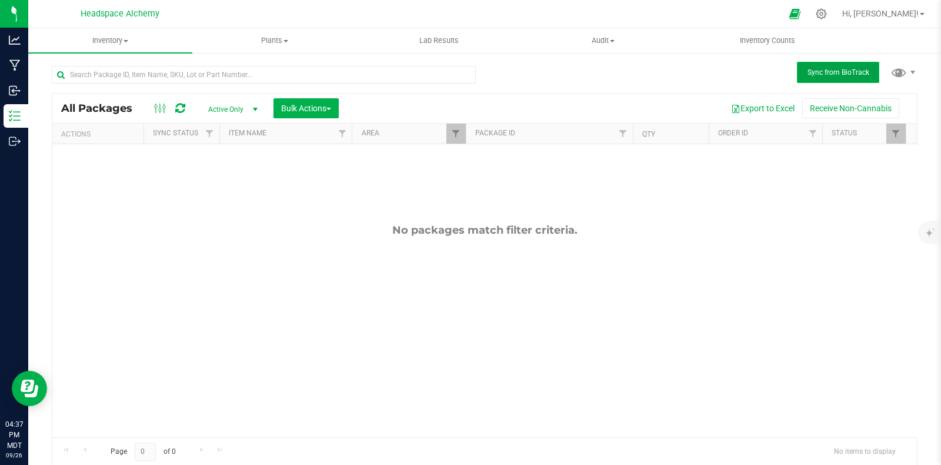
click at [831, 69] on span "Sync from BioTrack" at bounding box center [839, 72] width 62 height 8
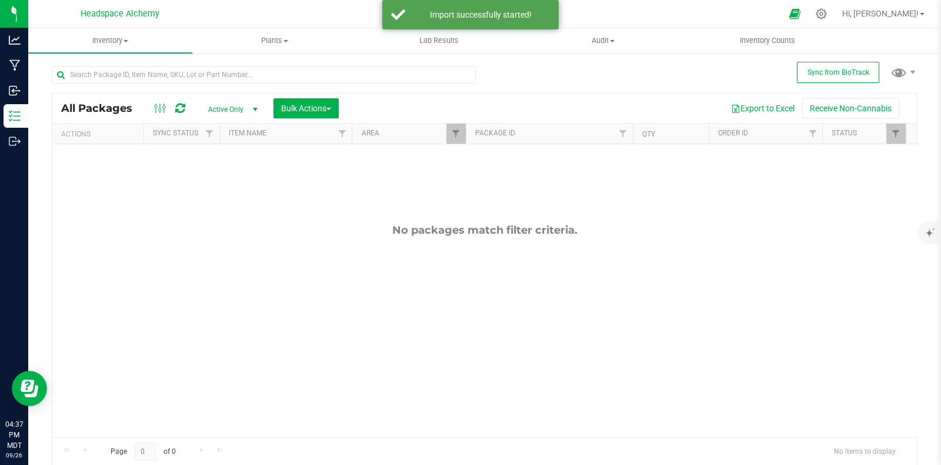
click at [184, 105] on icon at bounding box center [180, 108] width 10 height 12
click at [182, 106] on icon at bounding box center [180, 108] width 10 height 12
click at [819, 74] on button "Sync from BioTrack" at bounding box center [838, 72] width 82 height 21
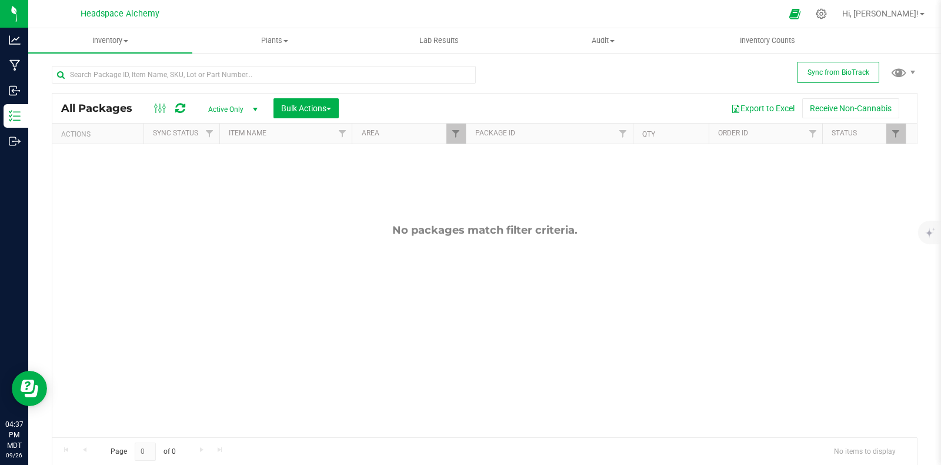
click at [180, 107] on icon at bounding box center [180, 108] width 10 height 12
click at [179, 108] on icon at bounding box center [180, 108] width 10 height 12
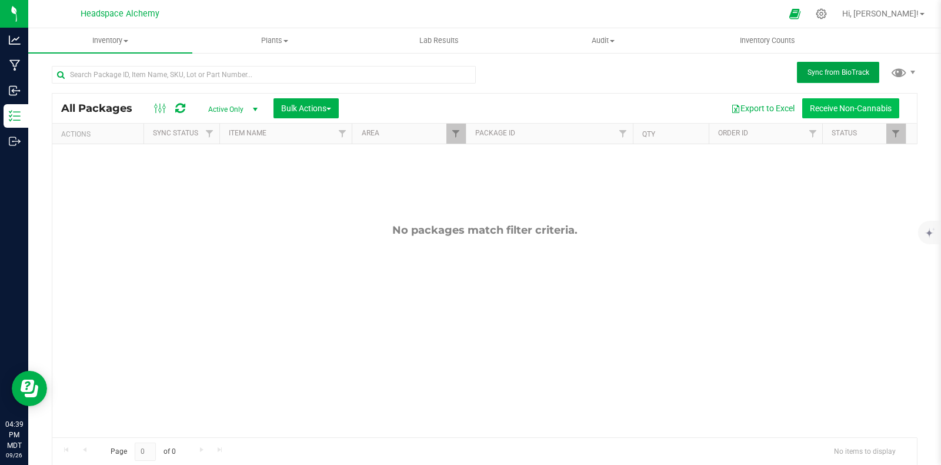
drag, startPoint x: 824, startPoint y: 74, endPoint x: 805, endPoint y: 102, distance: 33.9
click at [824, 74] on span "Sync from BioTrack" at bounding box center [839, 72] width 62 height 8
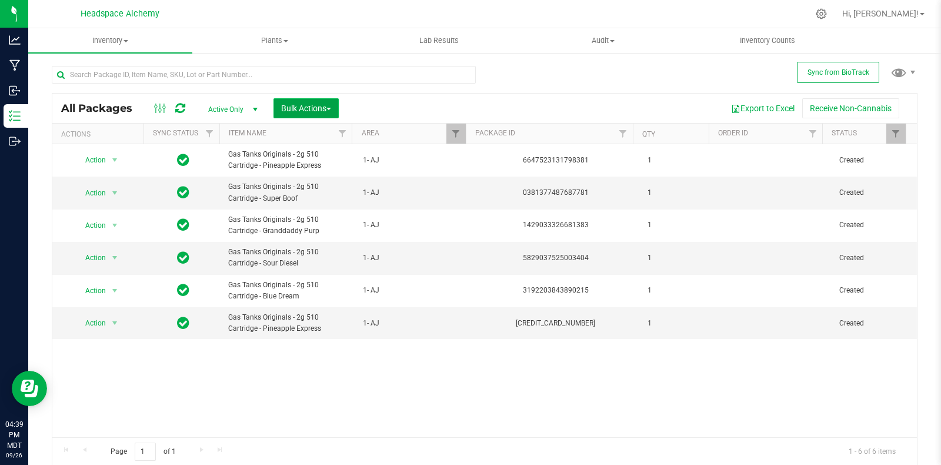
click at [320, 112] on button "Bulk Actions" at bounding box center [306, 108] width 65 height 20
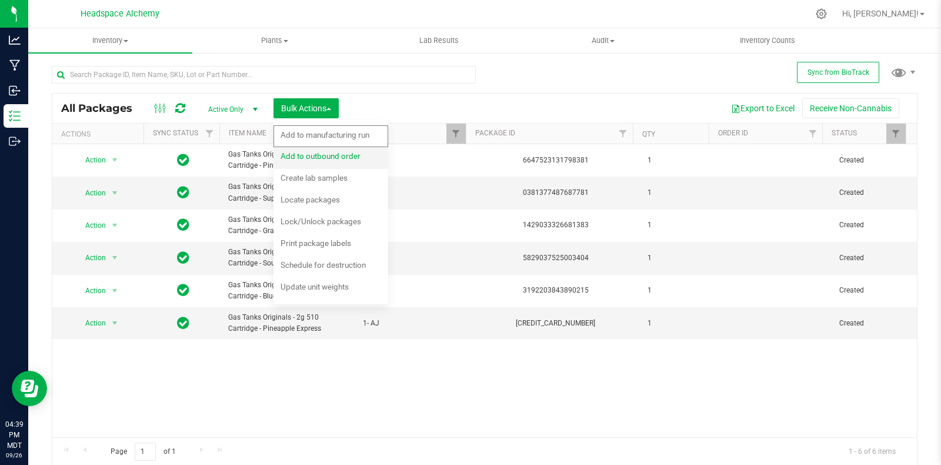
click at [328, 164] on div "Add to outbound order" at bounding box center [329, 157] width 96 height 19
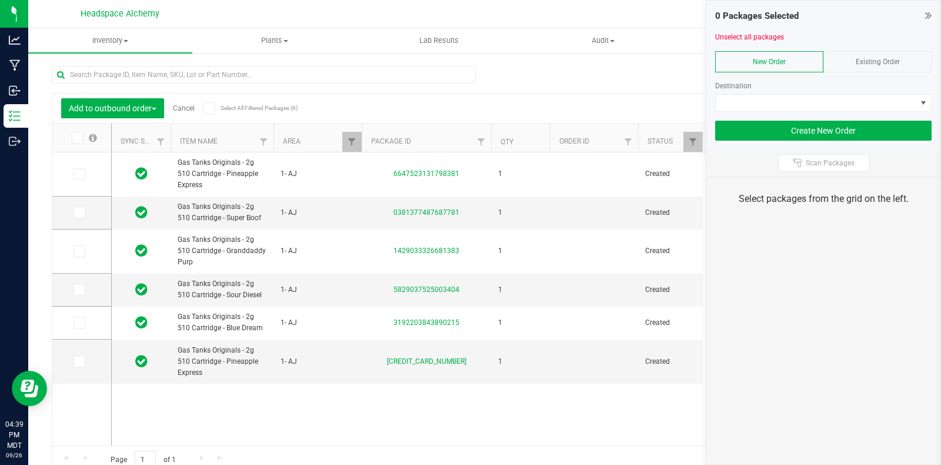
click at [889, 54] on div "Existing Order" at bounding box center [878, 61] width 108 height 21
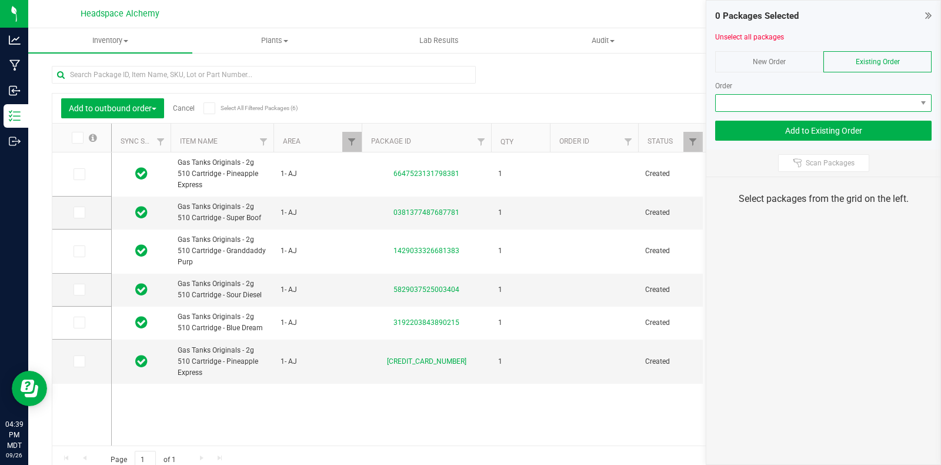
click at [902, 104] on span at bounding box center [816, 103] width 201 height 16
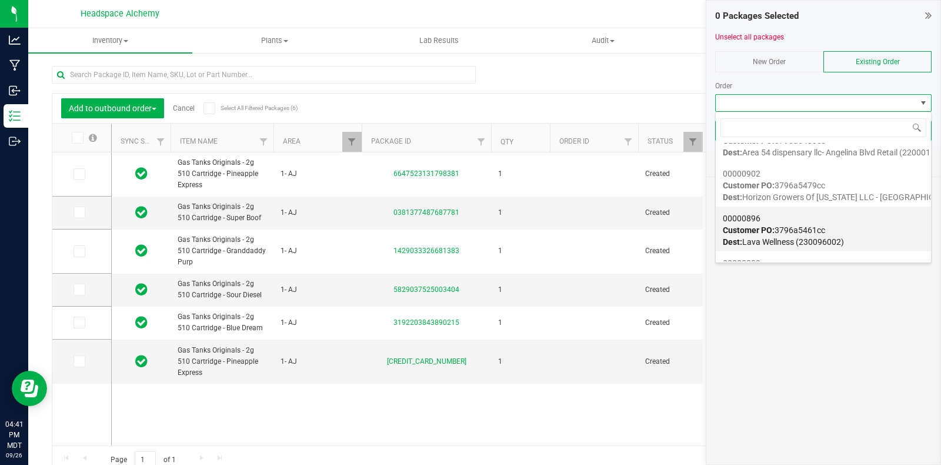
scroll to position [146, 0]
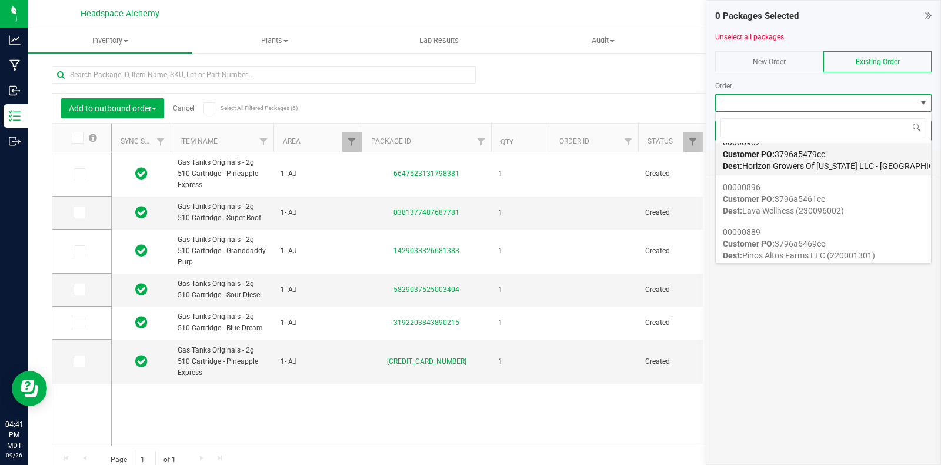
click at [821, 155] on span "Customer PO: 3796a5479cc" at bounding box center [774, 153] width 102 height 9
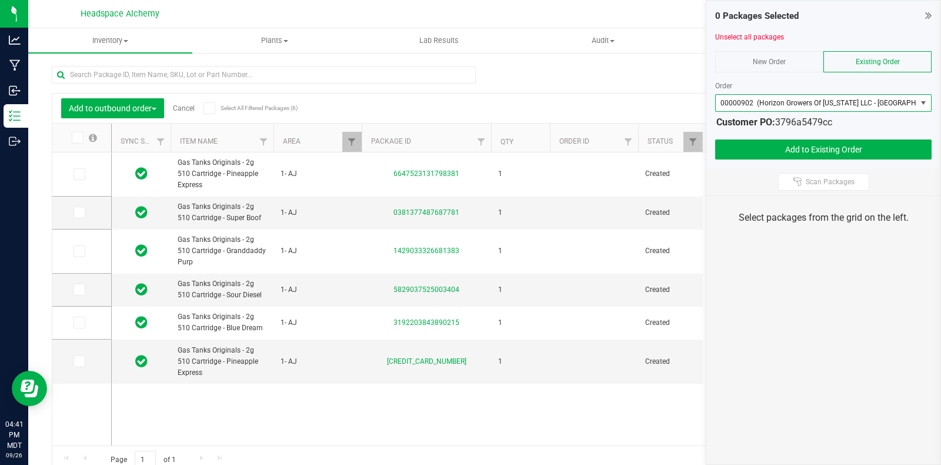
click at [212, 108] on icon at bounding box center [209, 108] width 8 height 0
click at [0, 0] on input "Select All Filtered Packages (6)" at bounding box center [0, 0] width 0 height 0
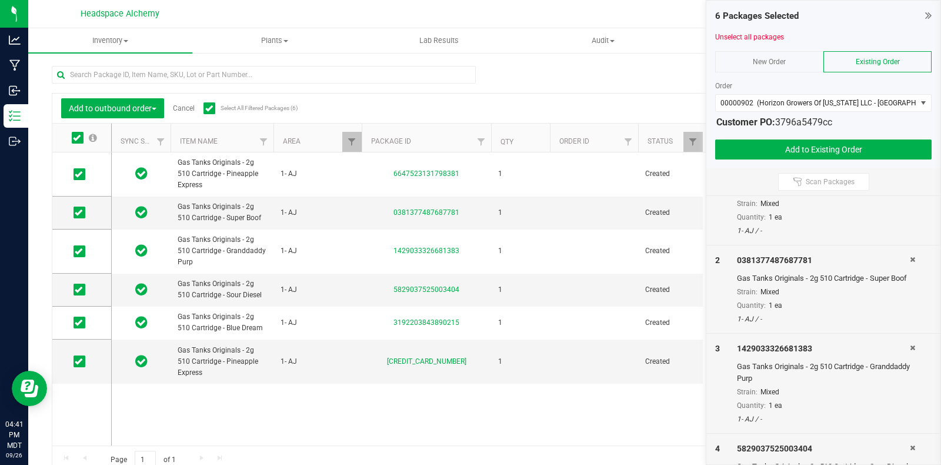
scroll to position [0, 0]
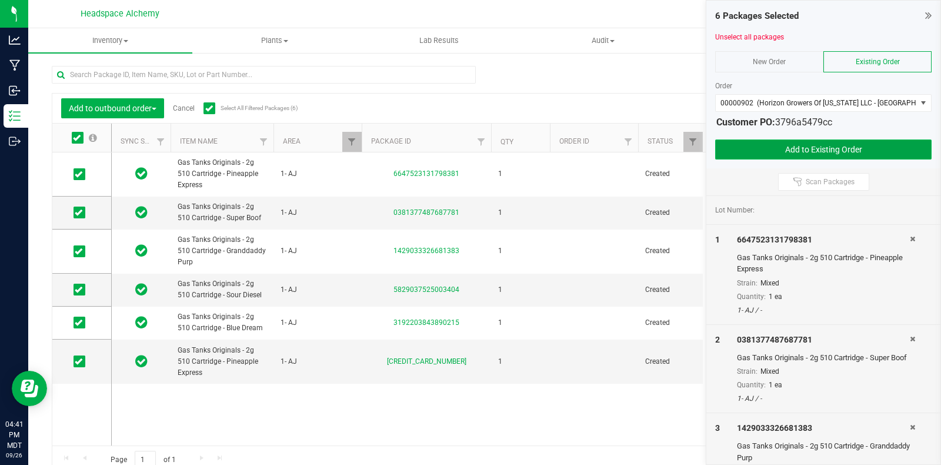
click at [800, 149] on button "Add to Existing Order" at bounding box center [823, 149] width 217 height 20
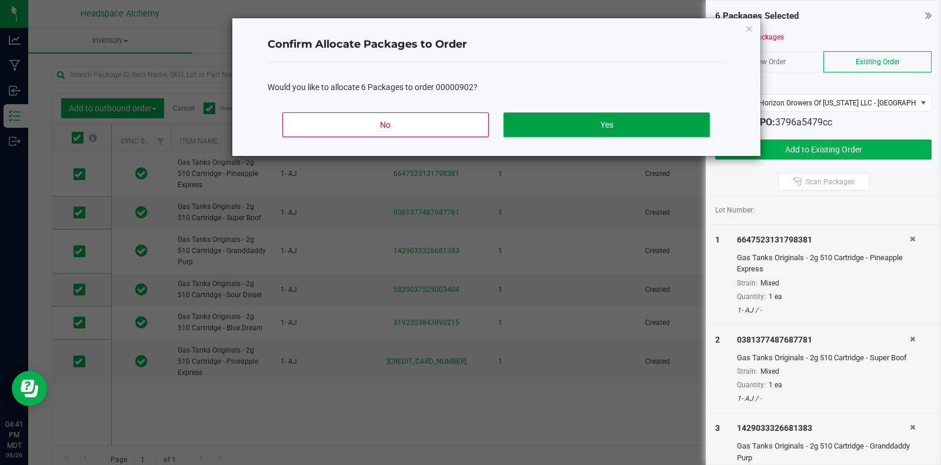
click at [625, 113] on button "Yes" at bounding box center [607, 124] width 206 height 25
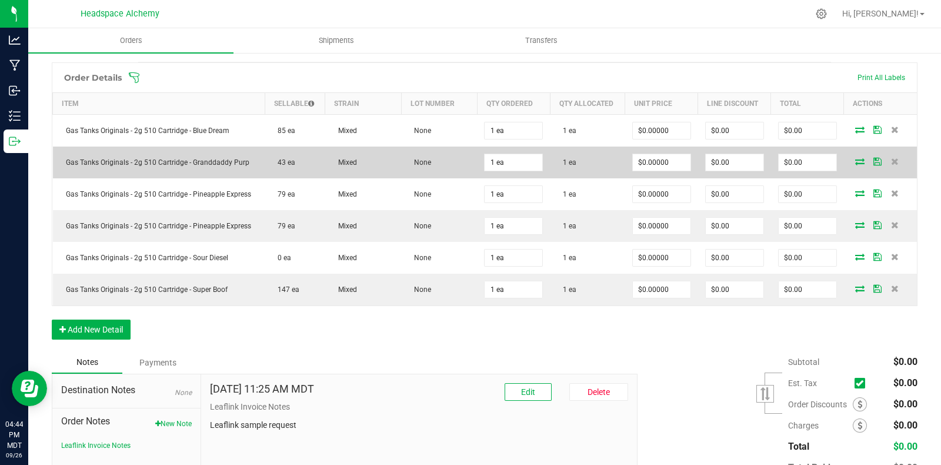
scroll to position [215, 0]
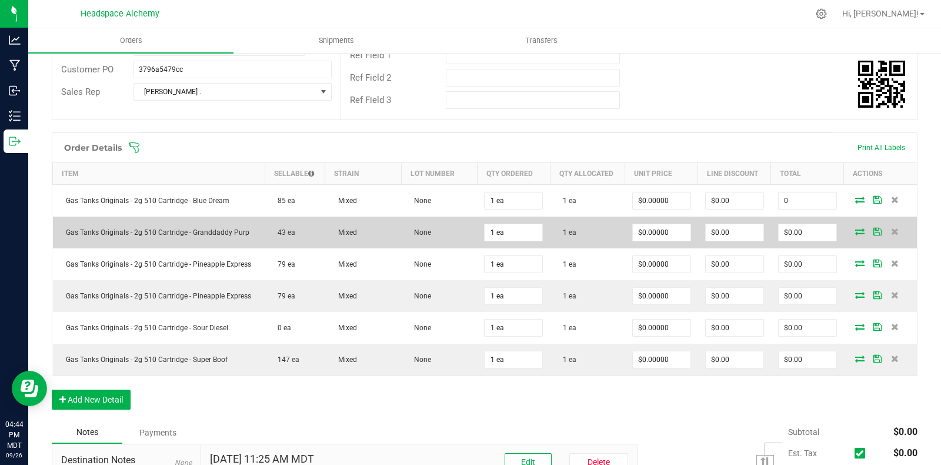
drag, startPoint x: 785, startPoint y: 207, endPoint x: 791, endPoint y: 216, distance: 10.9
click at [787, 210] on td "0" at bounding box center [807, 201] width 73 height 32
type input "0.01"
type input "$0.01000"
type input "$0.01"
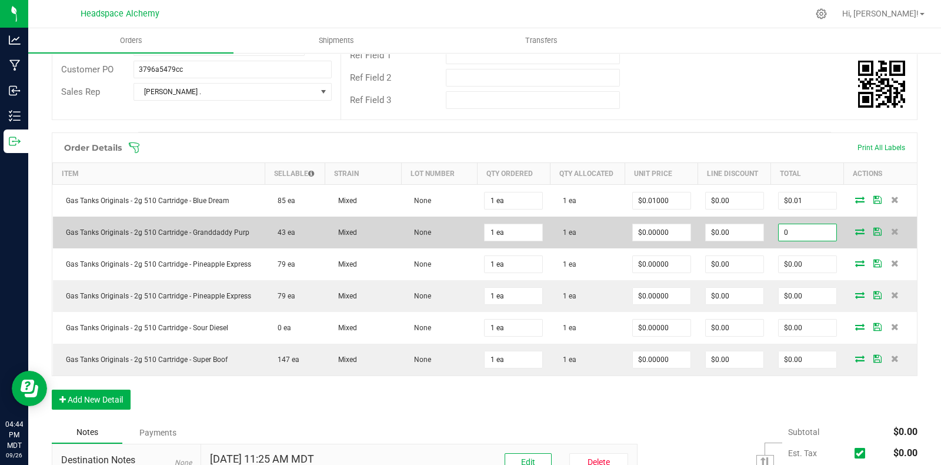
click at [792, 237] on input "0" at bounding box center [808, 232] width 58 height 16
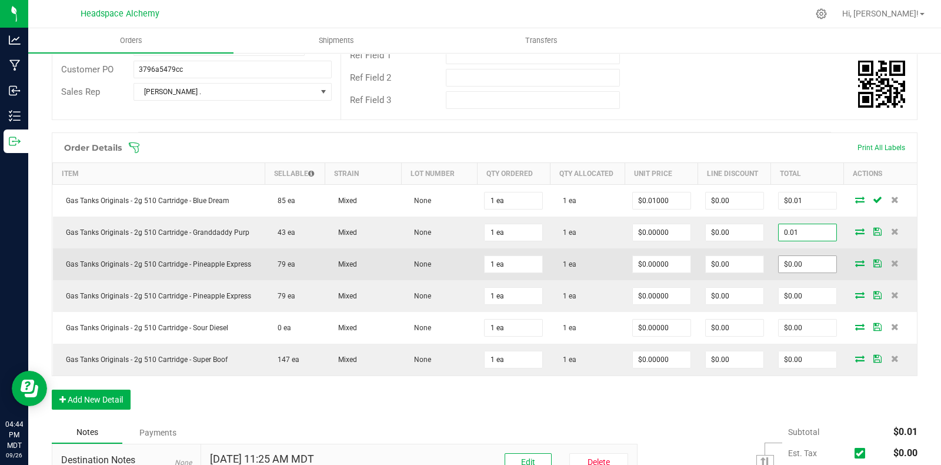
type input "0.01"
type input "$0.01000"
type input "$0.01"
click at [800, 262] on input "0" at bounding box center [808, 264] width 58 height 16
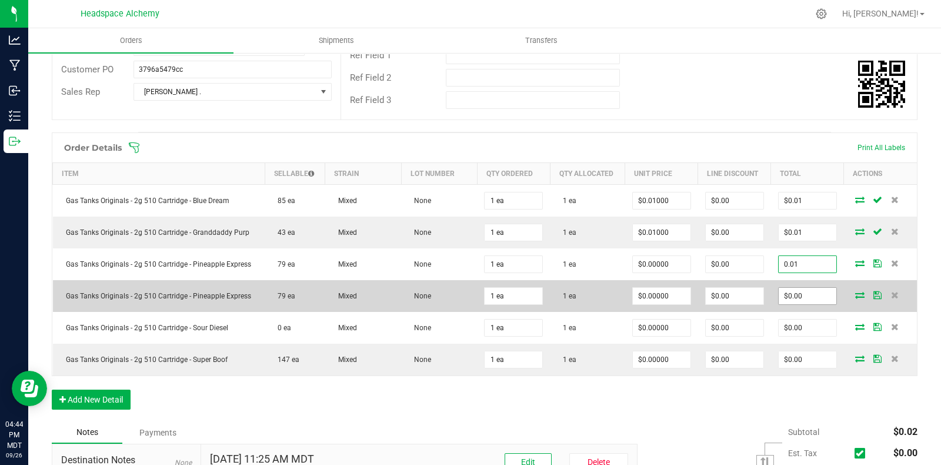
type input "0.01"
type input "$0.01000"
type input "$0.01"
click at [801, 295] on input "0" at bounding box center [808, 296] width 58 height 16
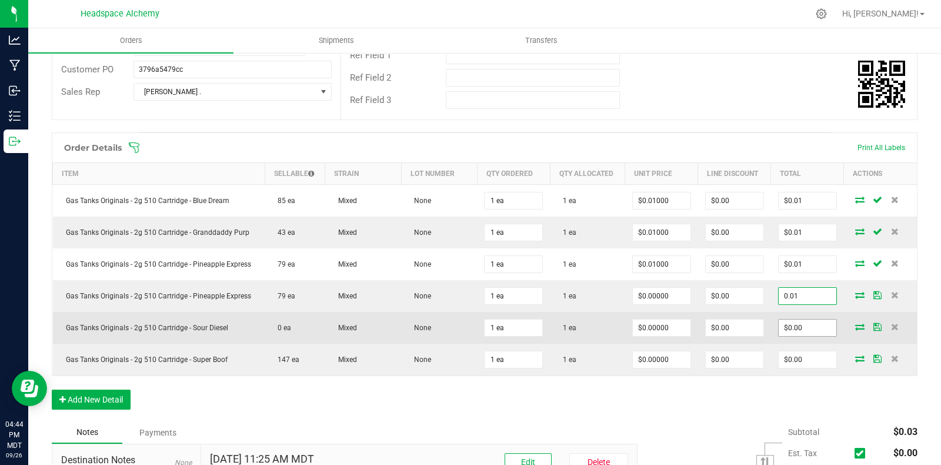
type input "0.01"
type input "$0.01000"
type input "$0.01"
click at [782, 329] on input "0" at bounding box center [808, 327] width 58 height 16
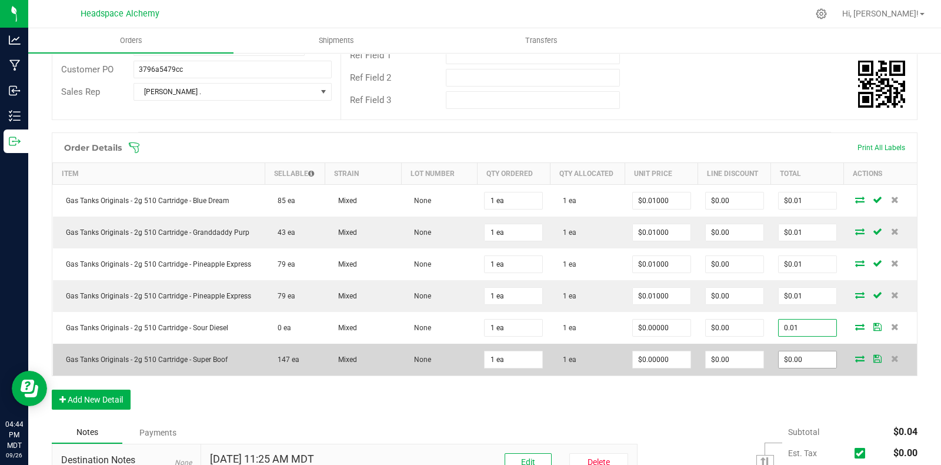
type input "0.01"
type input "$0.01000"
type input "$0.01"
click at [780, 358] on input "0" at bounding box center [808, 359] width 58 height 16
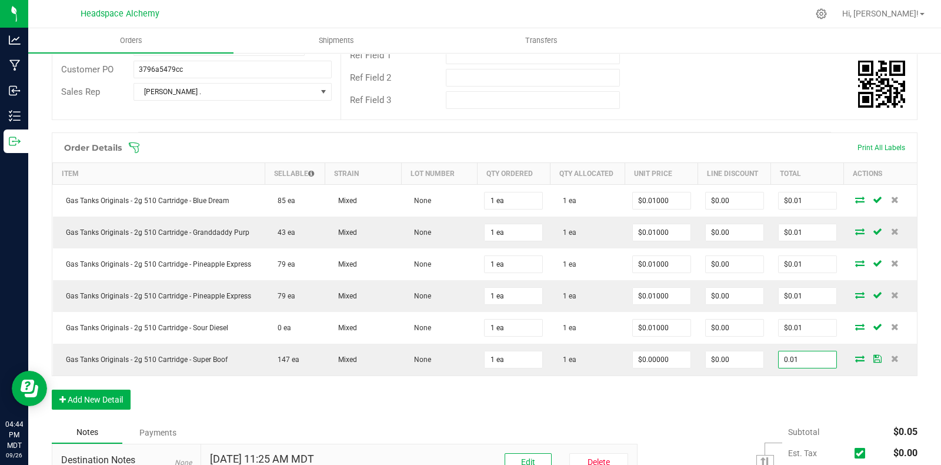
type input "0.01"
type input "$0.01000"
type input "$0.01"
click at [731, 394] on div "Order Details Print All Labels Item Sellable Strain Lot Number Qty Ordered Qty …" at bounding box center [485, 276] width 866 height 289
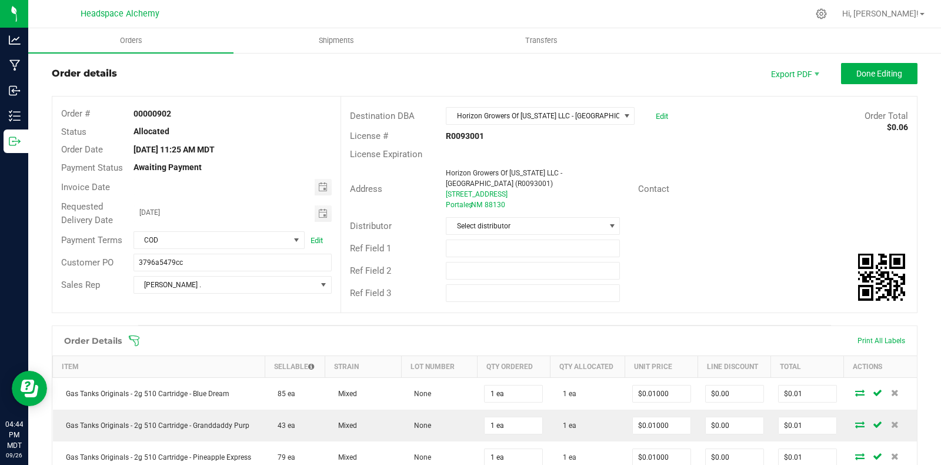
scroll to position [0, 0]
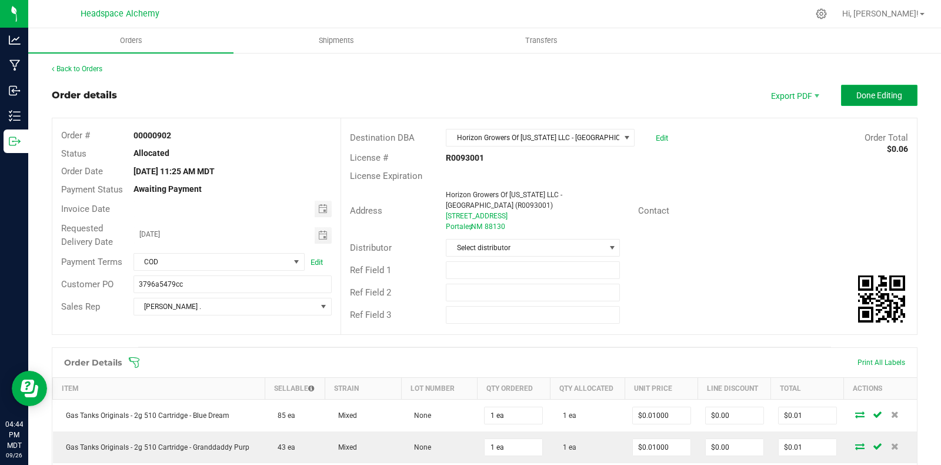
click at [875, 99] on span "Done Editing" at bounding box center [880, 95] width 46 height 9
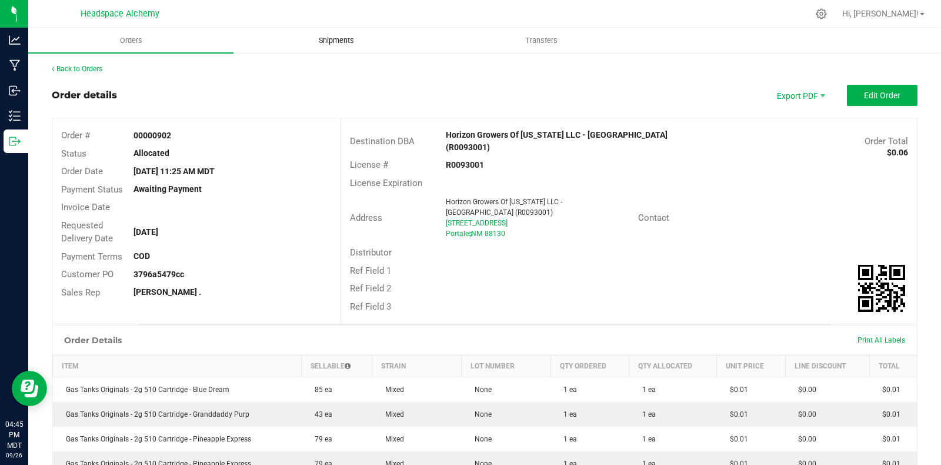
click at [348, 41] on span "Shipments" at bounding box center [336, 40] width 67 height 11
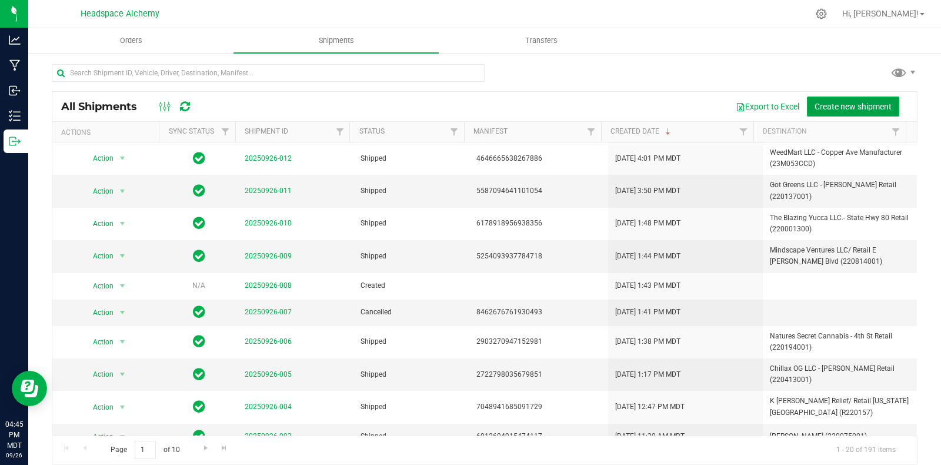
click at [836, 107] on span "Create new shipment" at bounding box center [853, 106] width 77 height 9
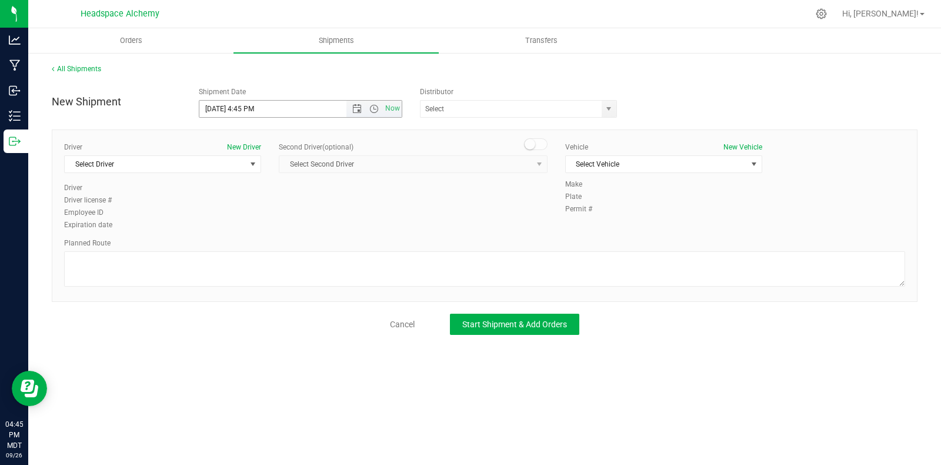
drag, startPoint x: 353, startPoint y: 110, endPoint x: 354, endPoint y: 116, distance: 5.9
click at [353, 109] on span "Open the date view" at bounding box center [356, 108] width 9 height 9
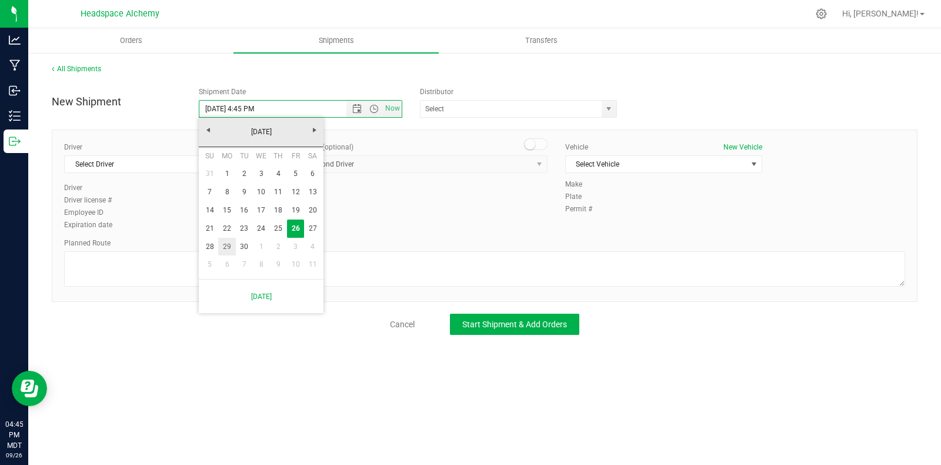
click at [231, 246] on link "29" at bounding box center [226, 247] width 17 height 18
type input "9/29/2025 4:45 PM"
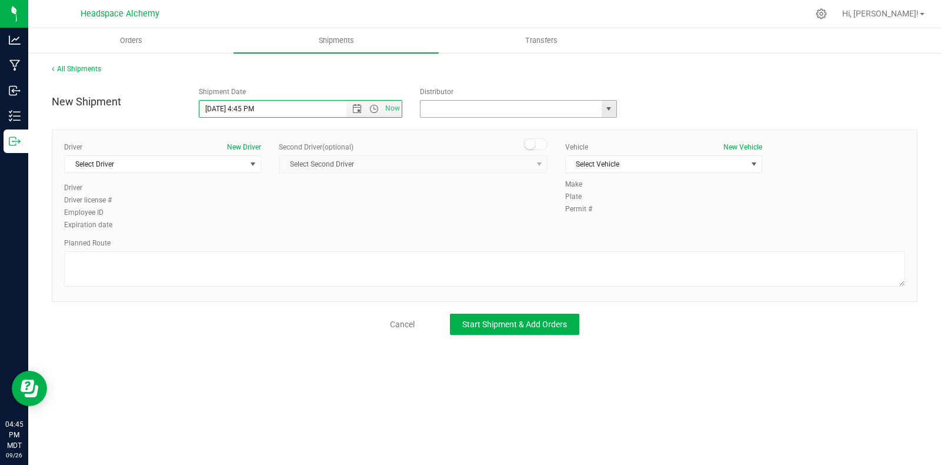
drag, startPoint x: 492, startPoint y: 107, endPoint x: 505, endPoint y: 114, distance: 15.0
click at [492, 107] on input "text" at bounding box center [509, 109] width 176 height 16
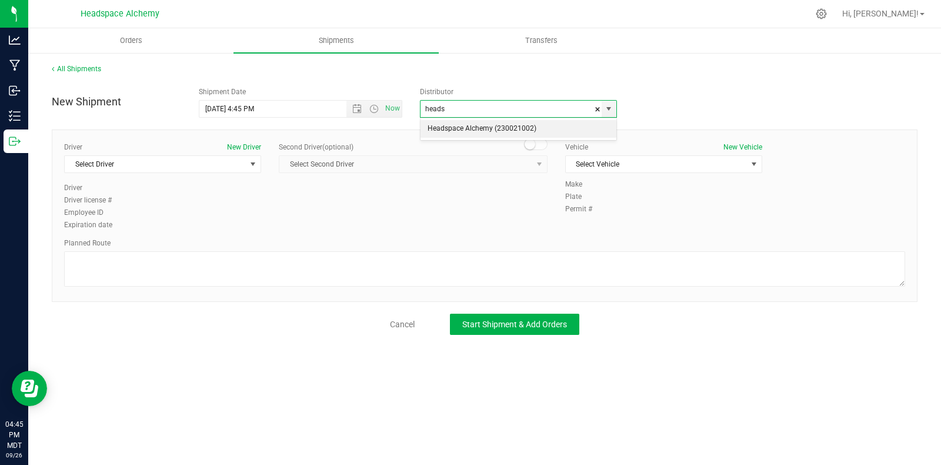
click at [492, 128] on li "Headspace Alchemy (230021002)" at bounding box center [519, 129] width 196 height 18
type input "Headspace Alchemy (230021002)"
click at [214, 171] on span "Select Driver" at bounding box center [155, 164] width 181 height 16
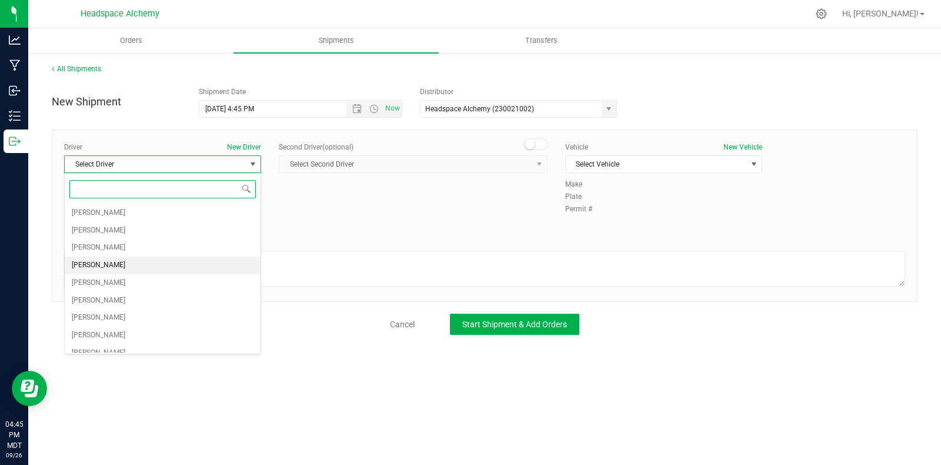
click at [103, 260] on span "[PERSON_NAME]" at bounding box center [99, 265] width 54 height 15
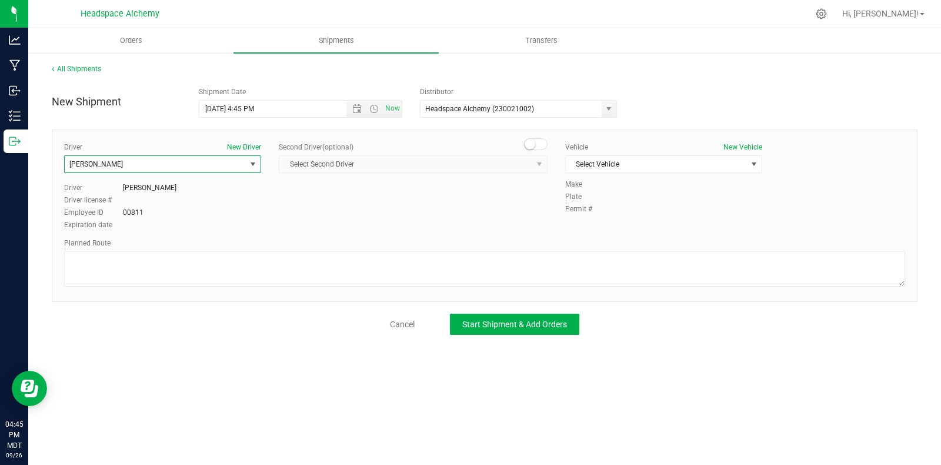
click at [533, 144] on small at bounding box center [530, 144] width 11 height 11
drag, startPoint x: 532, startPoint y: 168, endPoint x: 518, endPoint y: 193, distance: 29.3
click at [532, 168] on span "select" at bounding box center [539, 164] width 15 height 16
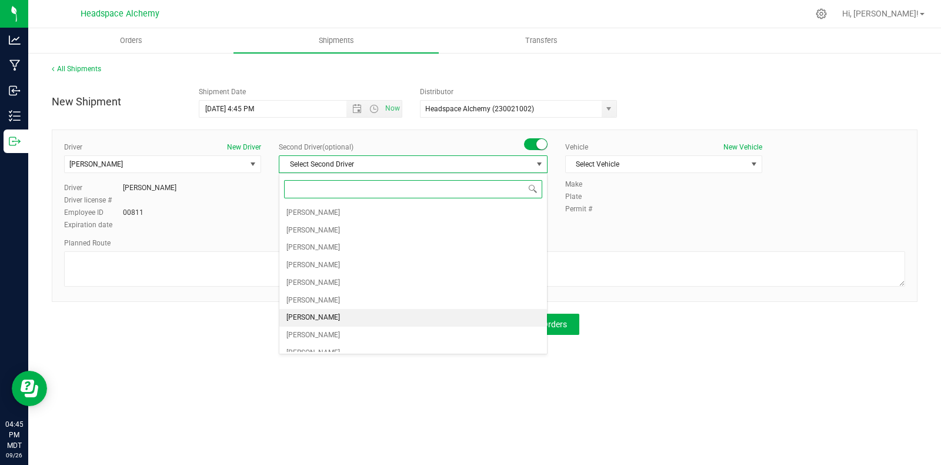
click at [324, 319] on span "[PERSON_NAME]" at bounding box center [314, 317] width 54 height 15
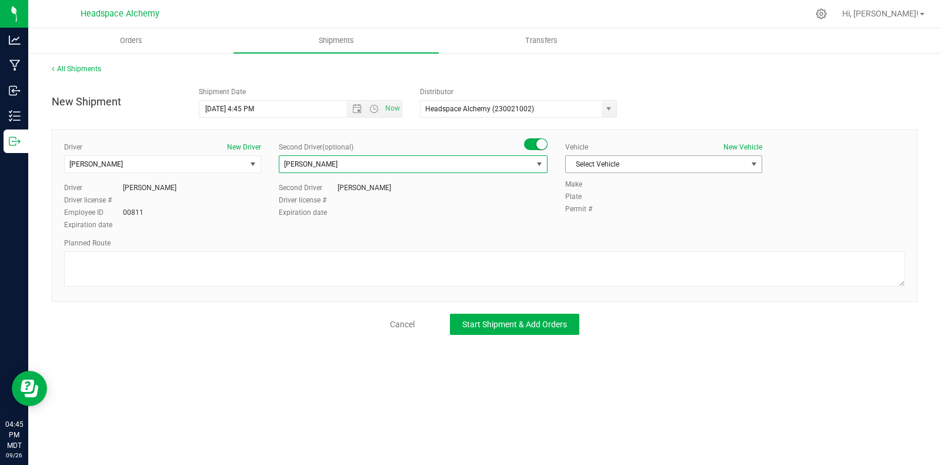
click at [665, 160] on span "Select Vehicle" at bounding box center [656, 164] width 181 height 16
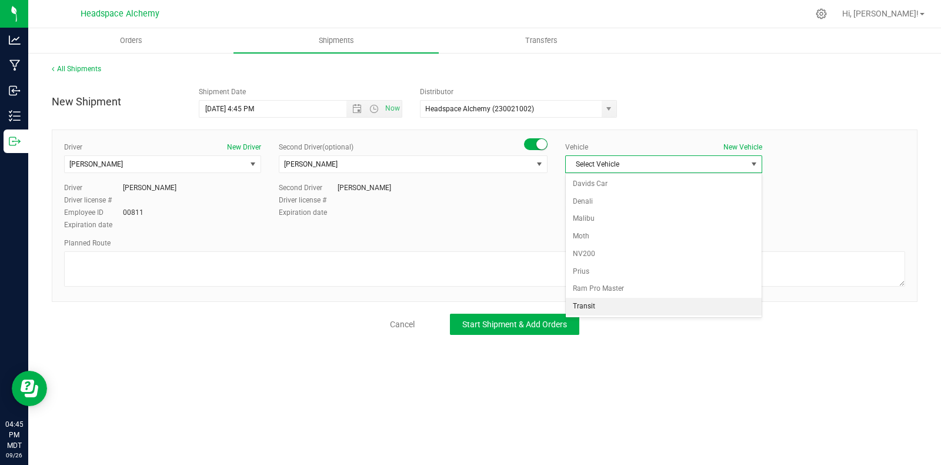
click at [596, 307] on li "Transit" at bounding box center [664, 307] width 196 height 18
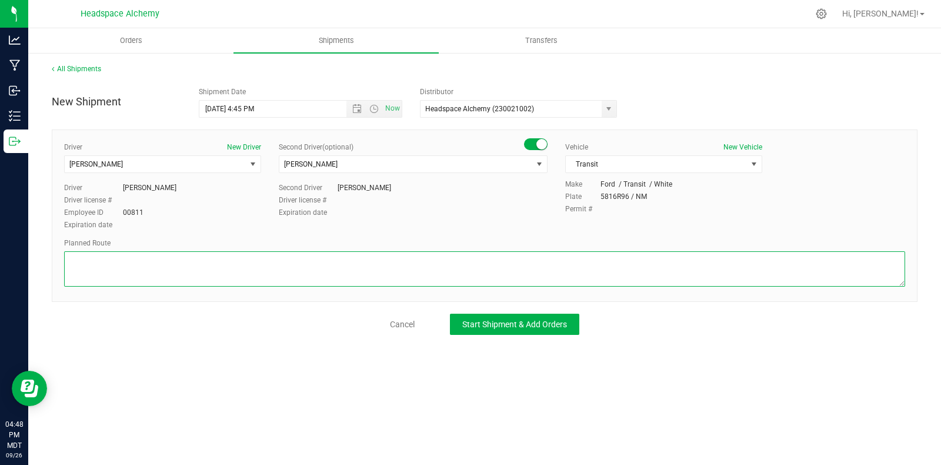
paste textarea "805 El Molino Blvd Las Cruces, NM 88005  Take S Alameda Blvd to W Picacho Ave …"
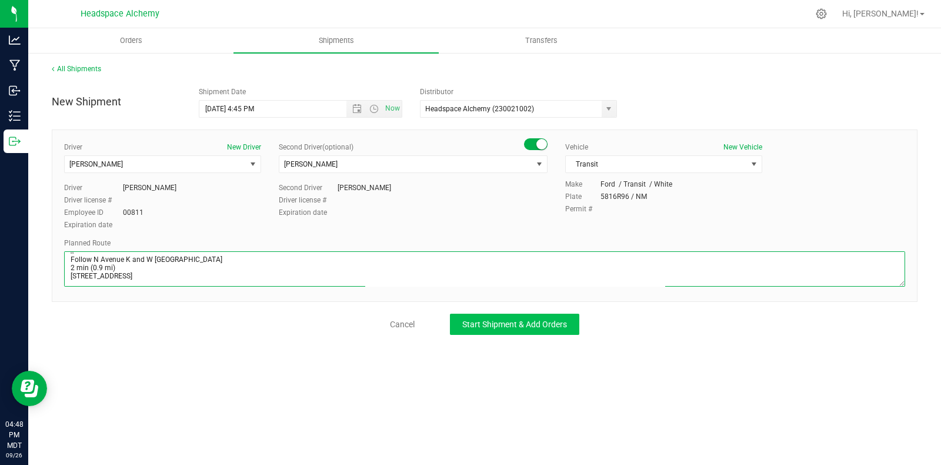
type textarea "805 El Molino Blvd Las Cruces, NM 88005  Take S Alameda Blvd to W Picacho Ave …"
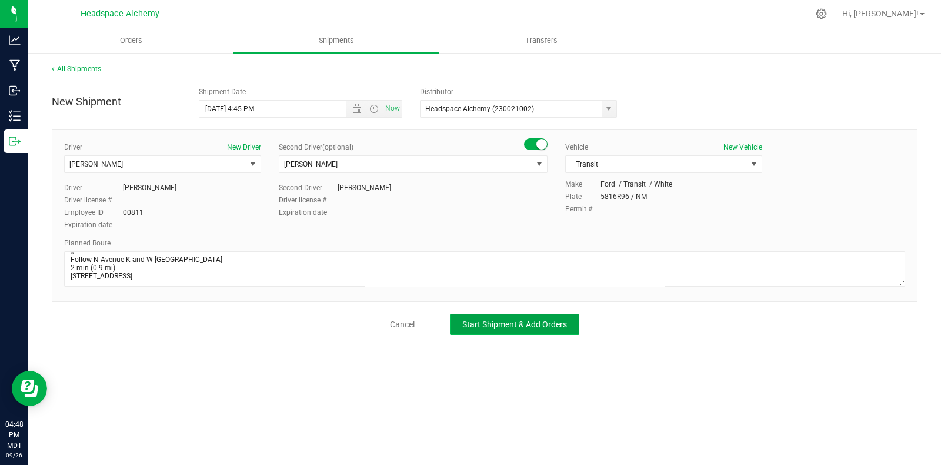
click at [501, 317] on button "Start Shipment & Add Orders" at bounding box center [514, 324] width 129 height 21
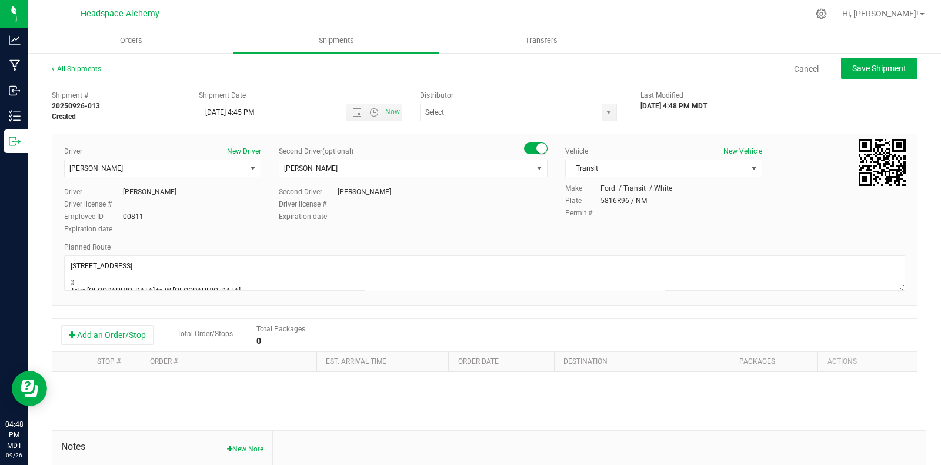
type input "Headspace Alchemy (230021002)"
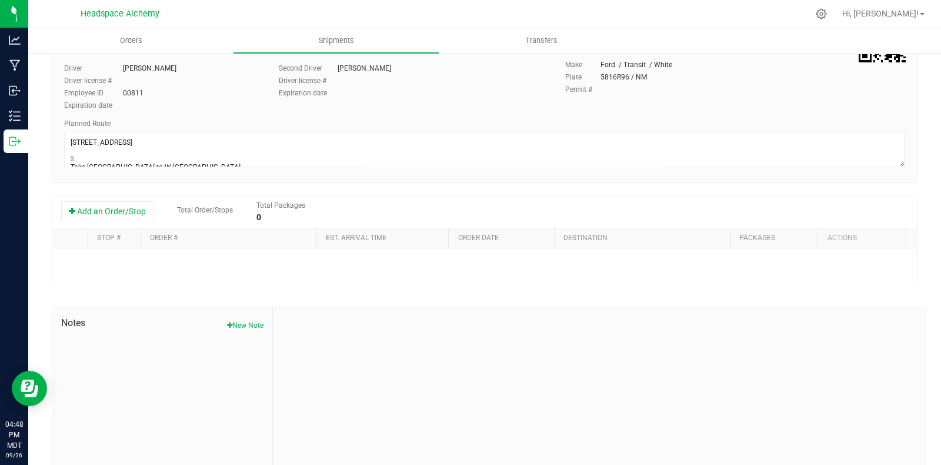
scroll to position [136, 0]
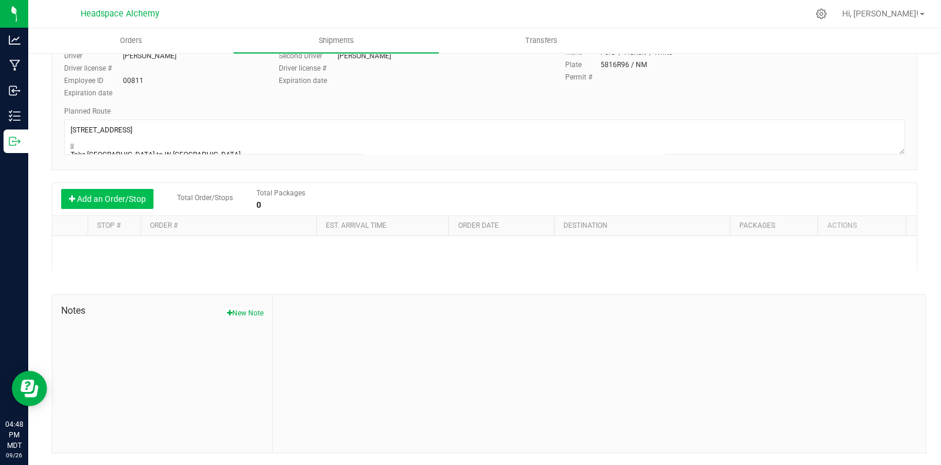
click at [127, 198] on button "Add an Order/Stop" at bounding box center [107, 199] width 92 height 20
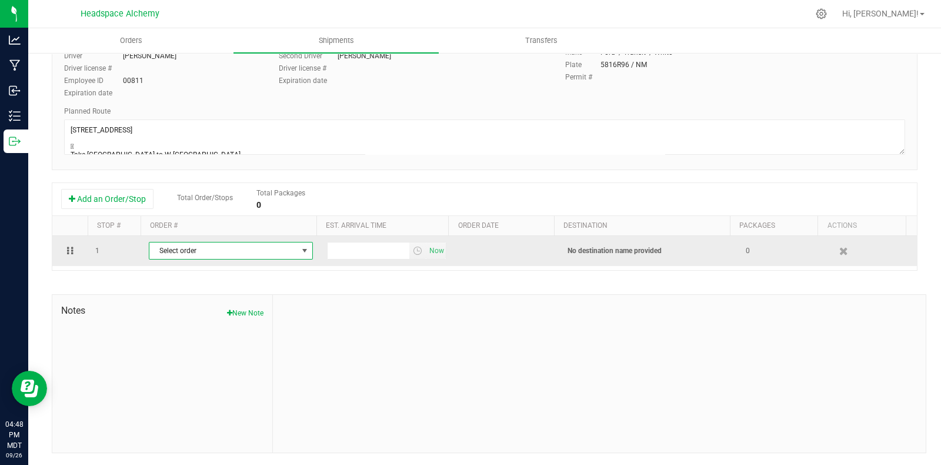
click at [284, 251] on span "Select order" at bounding box center [223, 250] width 148 height 16
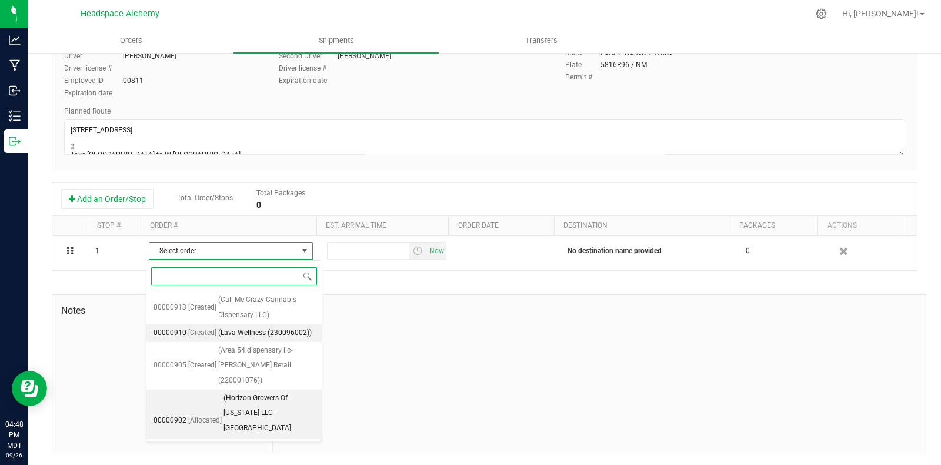
scroll to position [89, 0]
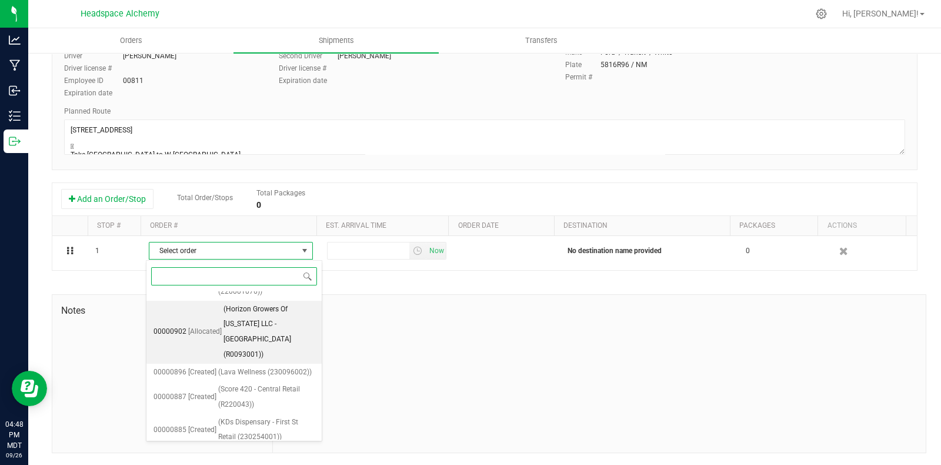
click at [255, 348] on span "(Horizon Growers Of [US_STATE] LLC - [GEOGRAPHIC_DATA] (R0093001))" at bounding box center [269, 332] width 91 height 61
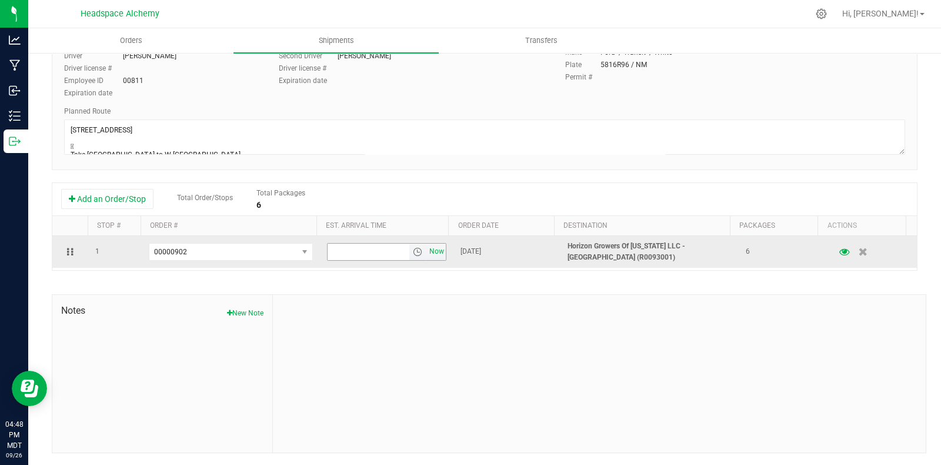
click at [427, 255] on span "Now" at bounding box center [437, 251] width 20 height 17
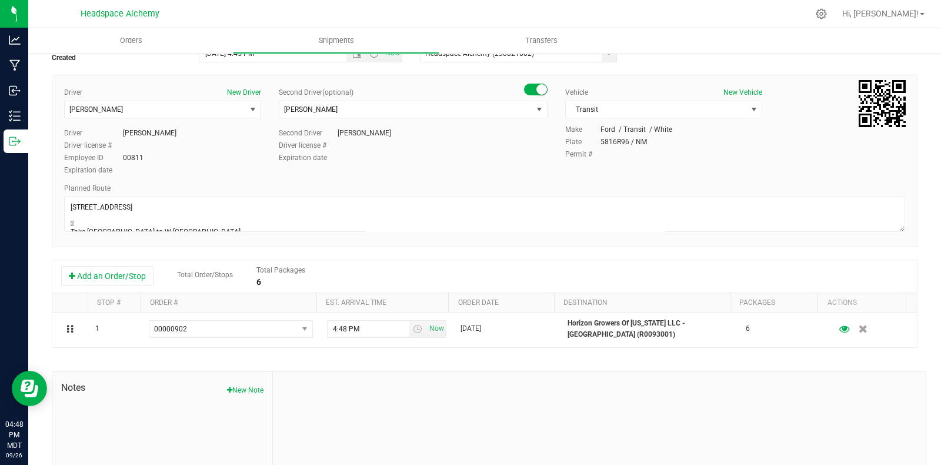
scroll to position [0, 0]
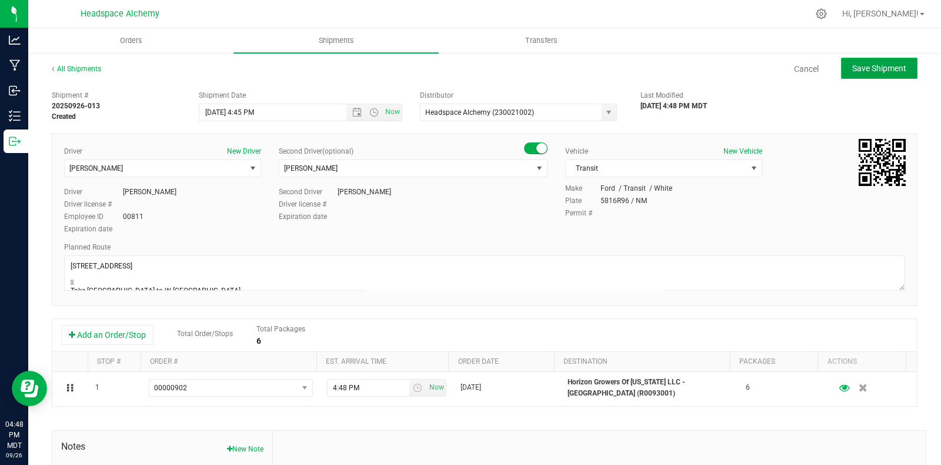
click at [863, 70] on span "Save Shipment" at bounding box center [879, 68] width 54 height 9
type input "9/29/2025 10:45 PM"
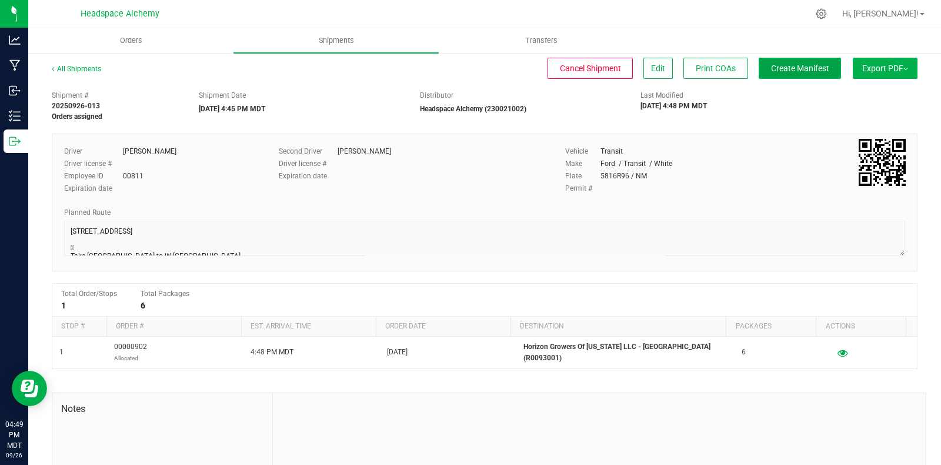
click at [775, 61] on button "Create Manifest" at bounding box center [800, 68] width 82 height 21
click at [883, 62] on button "Export PDF" at bounding box center [885, 68] width 65 height 21
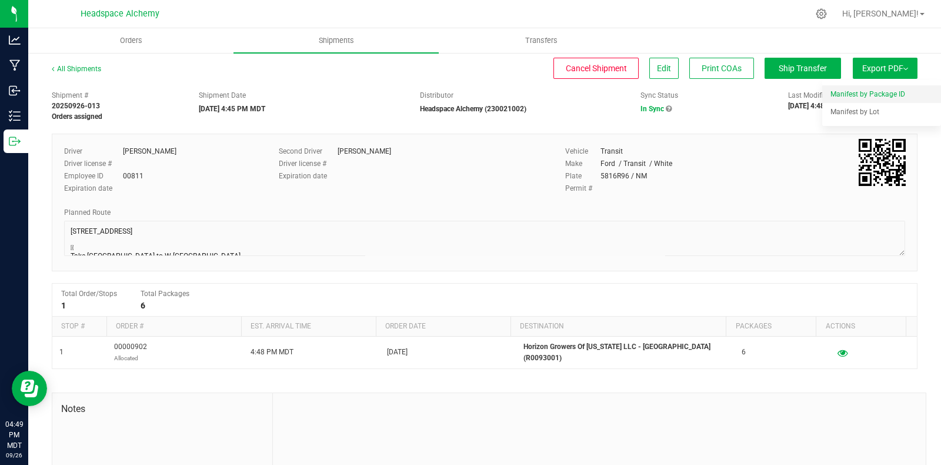
click at [860, 88] on li "Manifest by Package ID" at bounding box center [881, 94] width 119 height 18
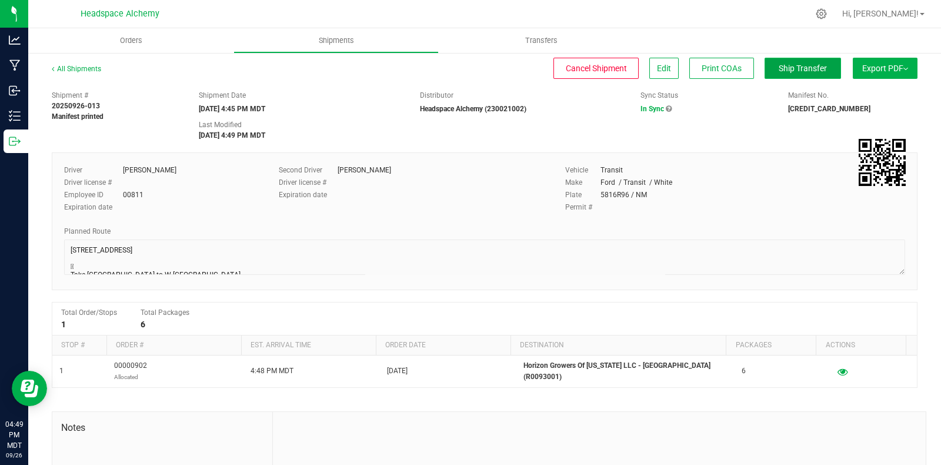
click at [792, 72] on span "Ship Transfer" at bounding box center [803, 68] width 48 height 9
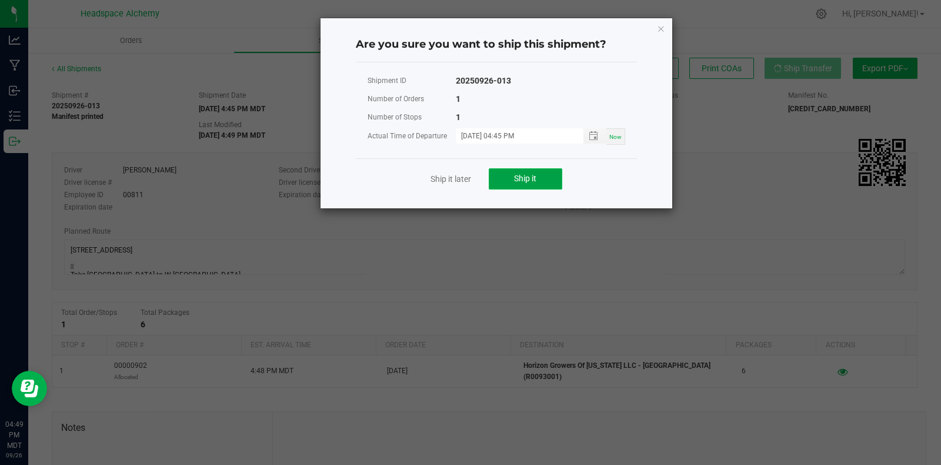
click at [521, 181] on span "Ship it" at bounding box center [525, 178] width 22 height 9
